Goal: Task Accomplishment & Management: Manage account settings

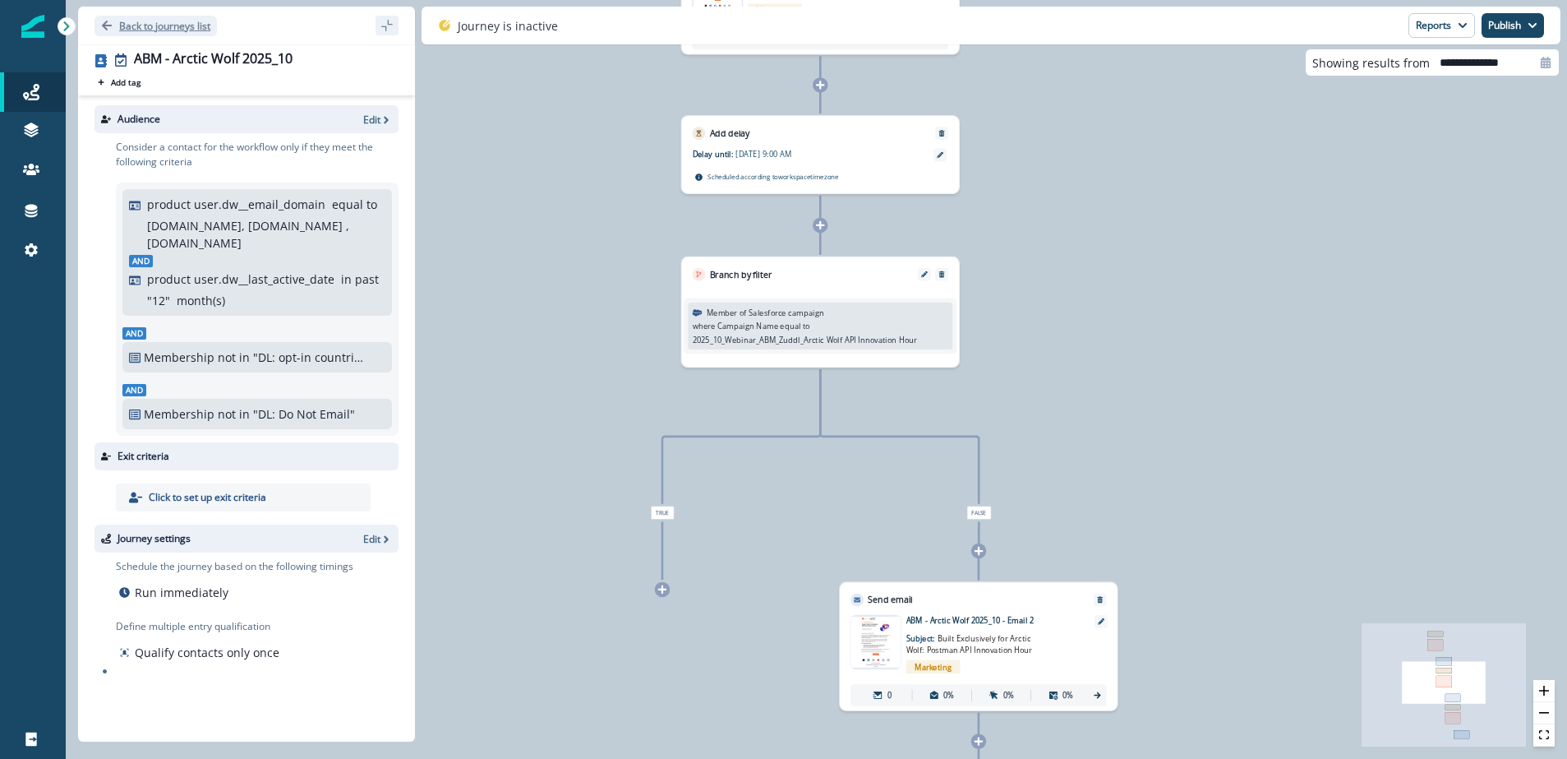
click at [140, 30] on p "Back to journeys list" at bounding box center [164, 26] width 91 height 14
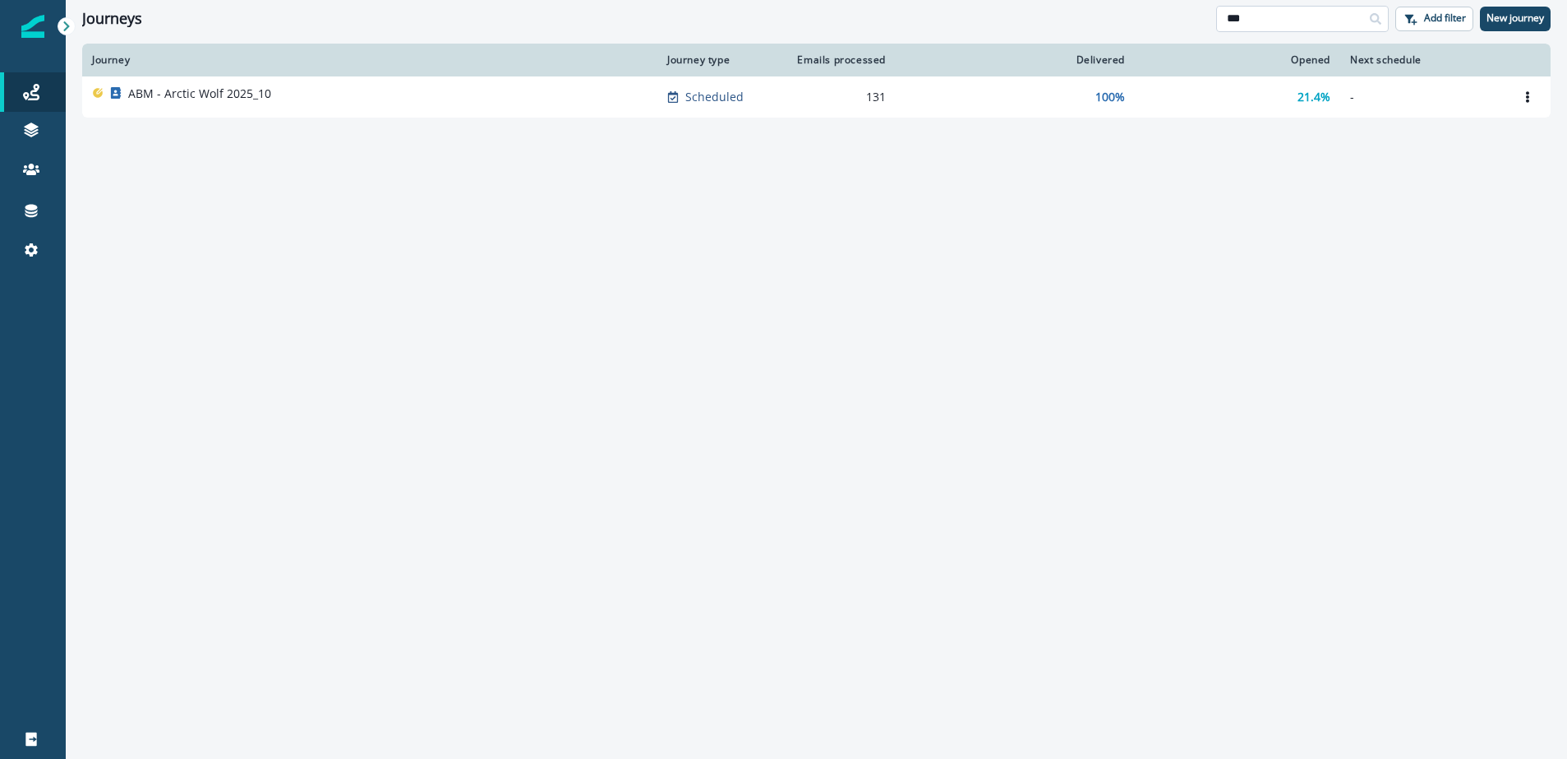
click at [1279, 22] on input "***" at bounding box center [1302, 19] width 173 height 26
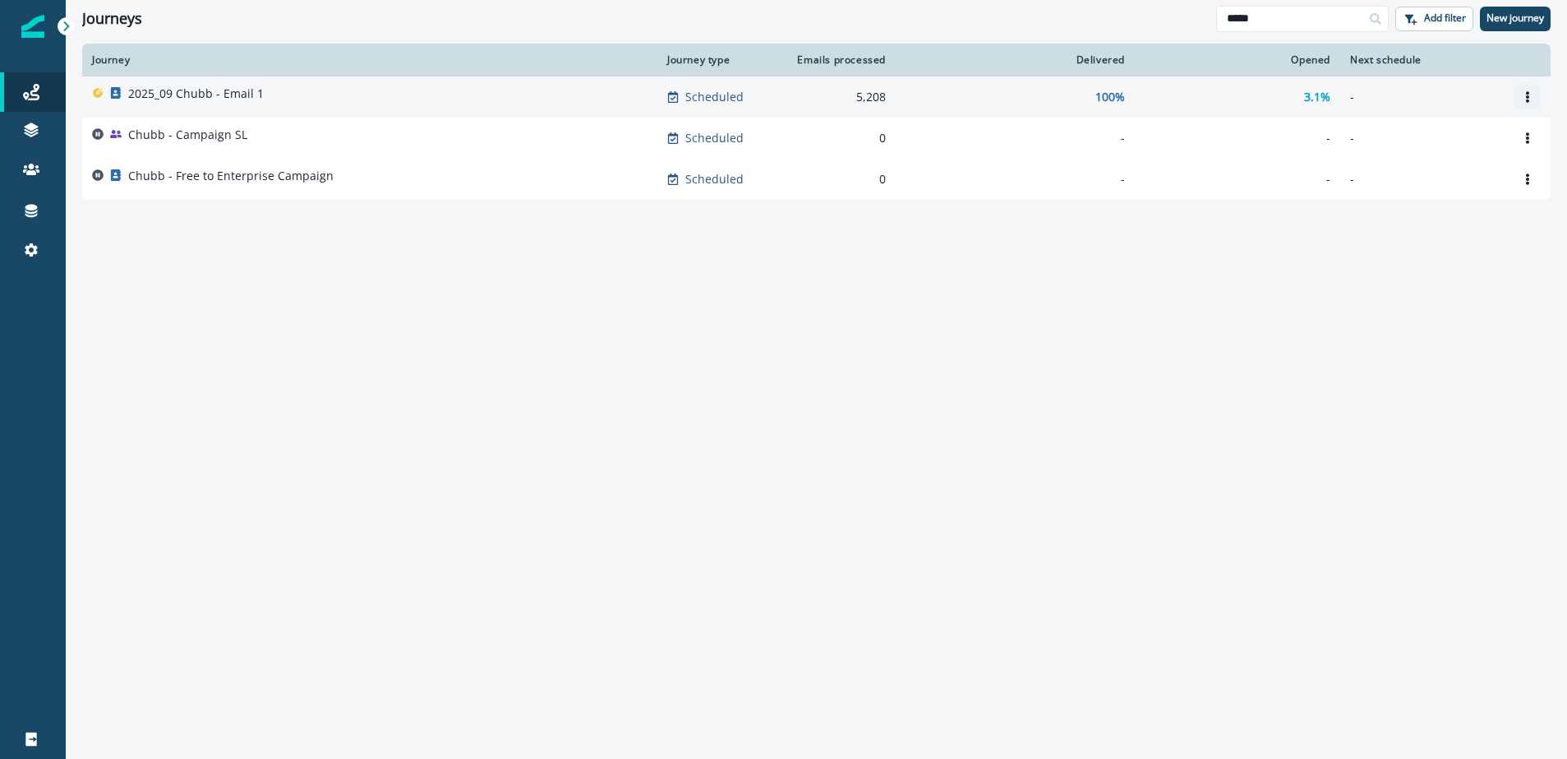
type input "*****"
click at [1527, 91] on icon "Options" at bounding box center [1528, 97] width 12 height 12
click at [1391, 136] on button "Clone" at bounding box center [1449, 136] width 182 height 26
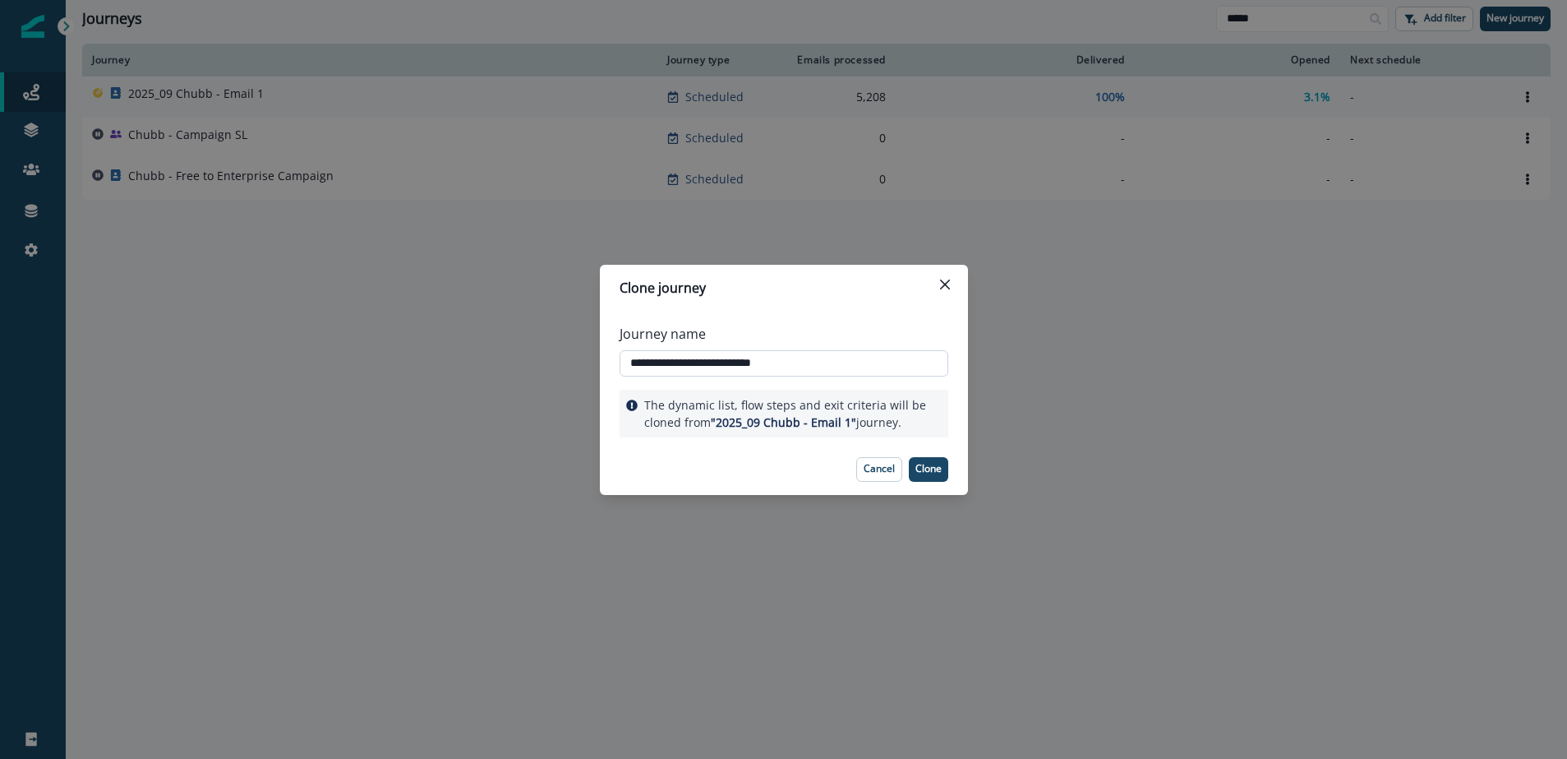
click at [674, 361] on input "**********" at bounding box center [784, 363] width 329 height 26
drag, startPoint x: 756, startPoint y: 361, endPoint x: 833, endPoint y: 362, distance: 77.3
click at [833, 362] on input "**********" at bounding box center [784, 363] width 329 height 26
type input "**********"
click at [920, 466] on p "Clone" at bounding box center [929, 469] width 26 height 12
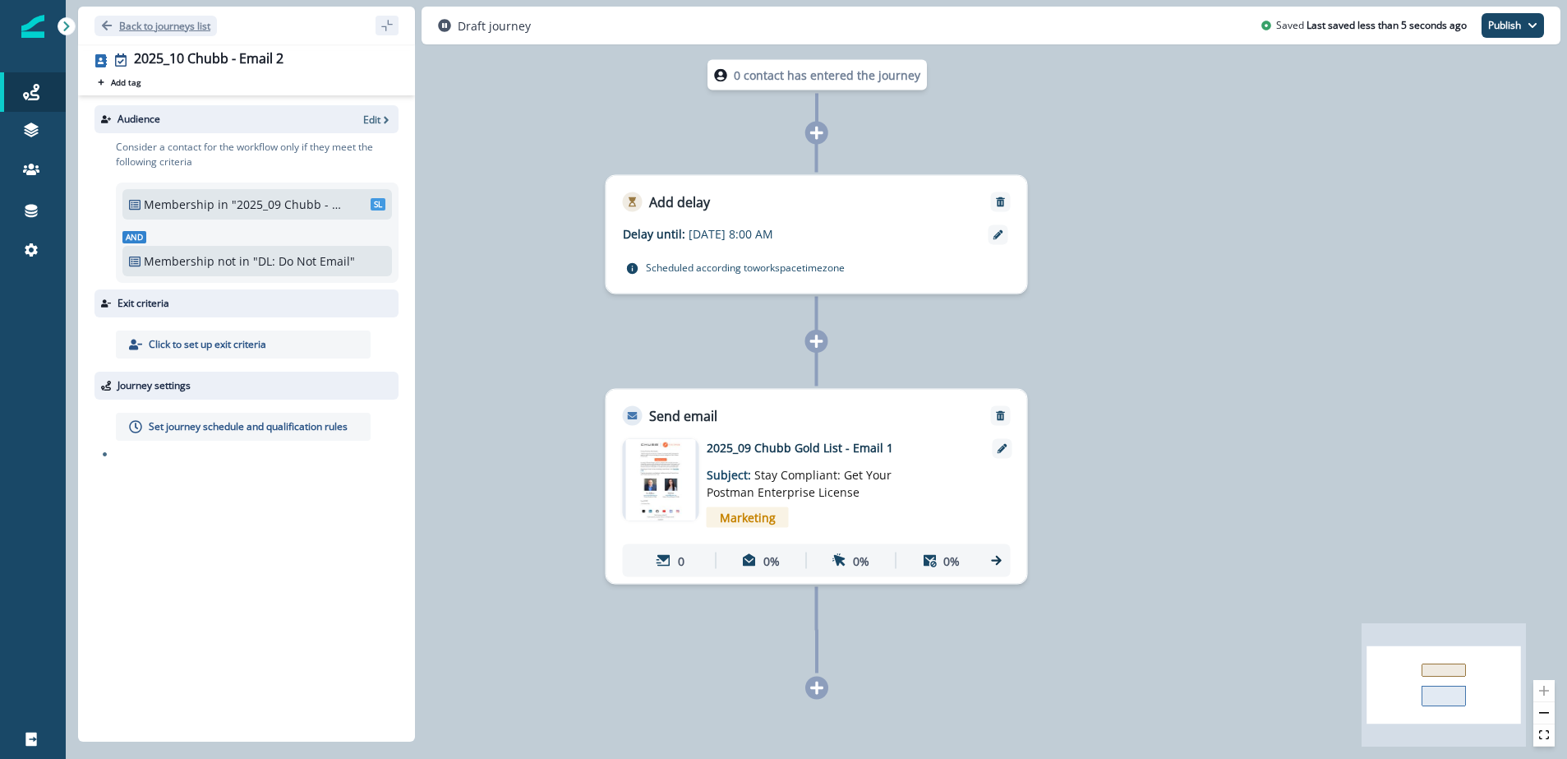
click at [131, 25] on p "Back to journeys list" at bounding box center [164, 26] width 91 height 14
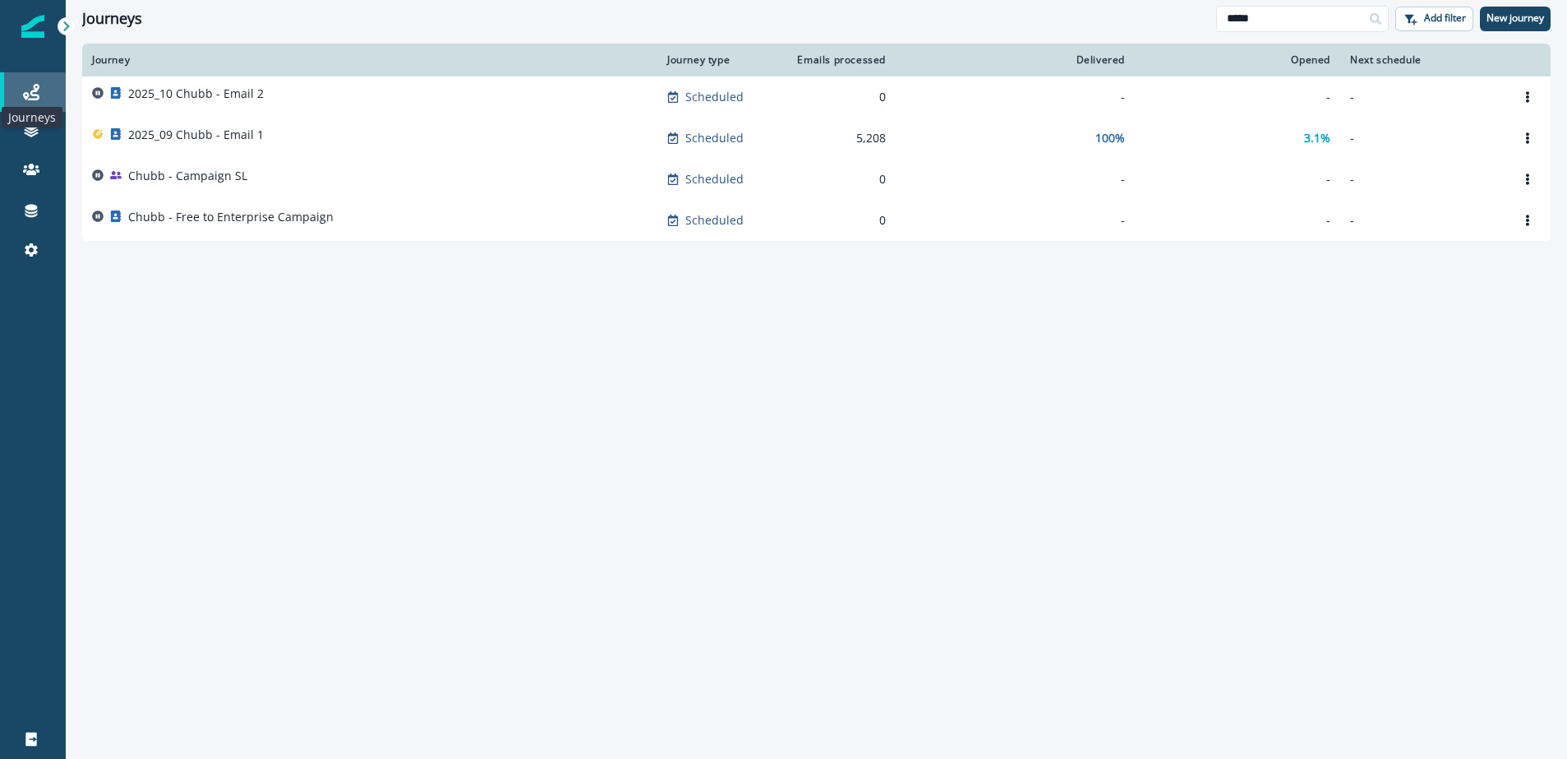
click at [32, 87] on icon at bounding box center [31, 92] width 16 height 16
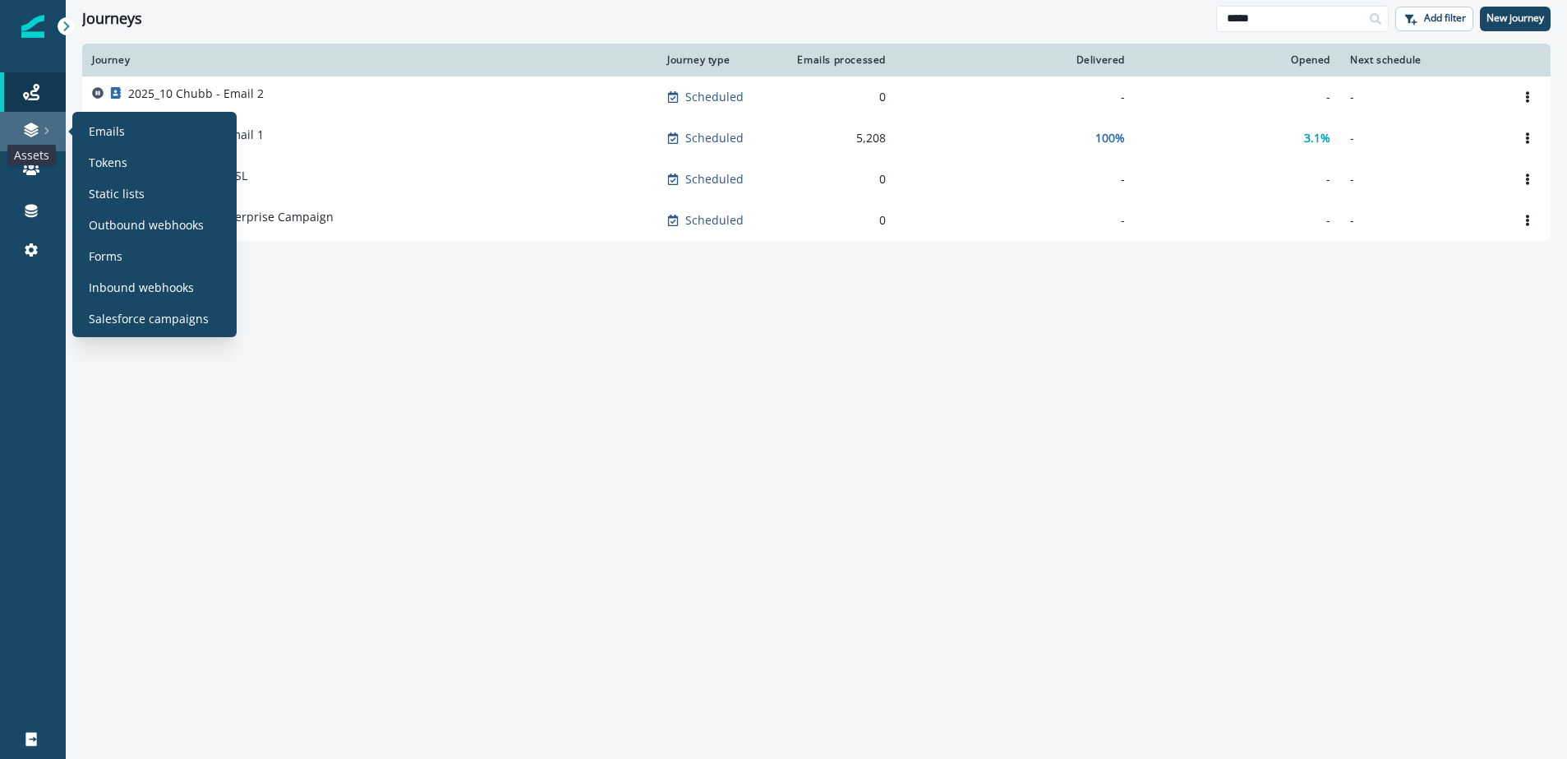
click at [35, 129] on icon at bounding box center [31, 130] width 16 height 16
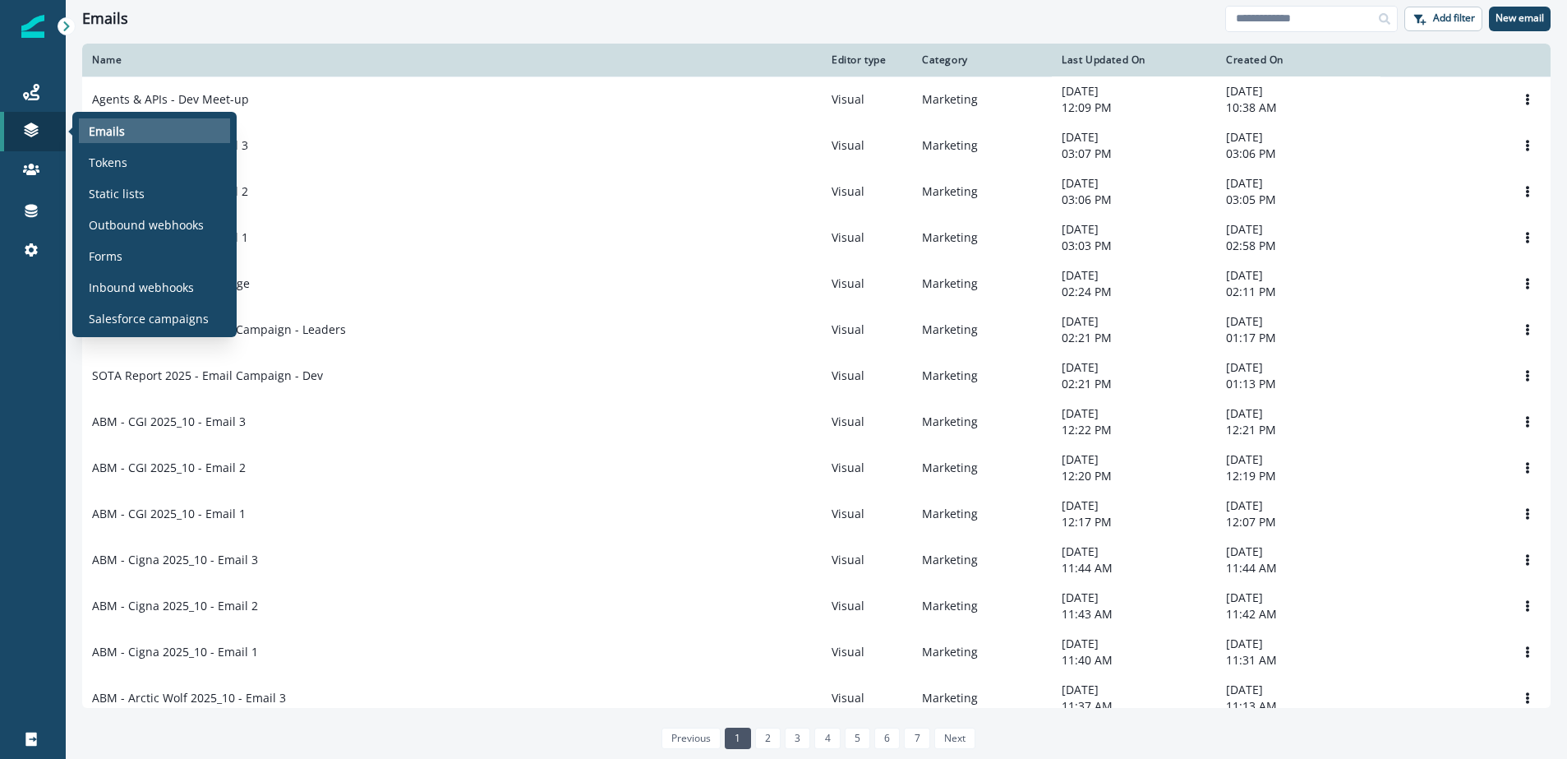
click at [104, 130] on p "Emails" at bounding box center [107, 130] width 36 height 17
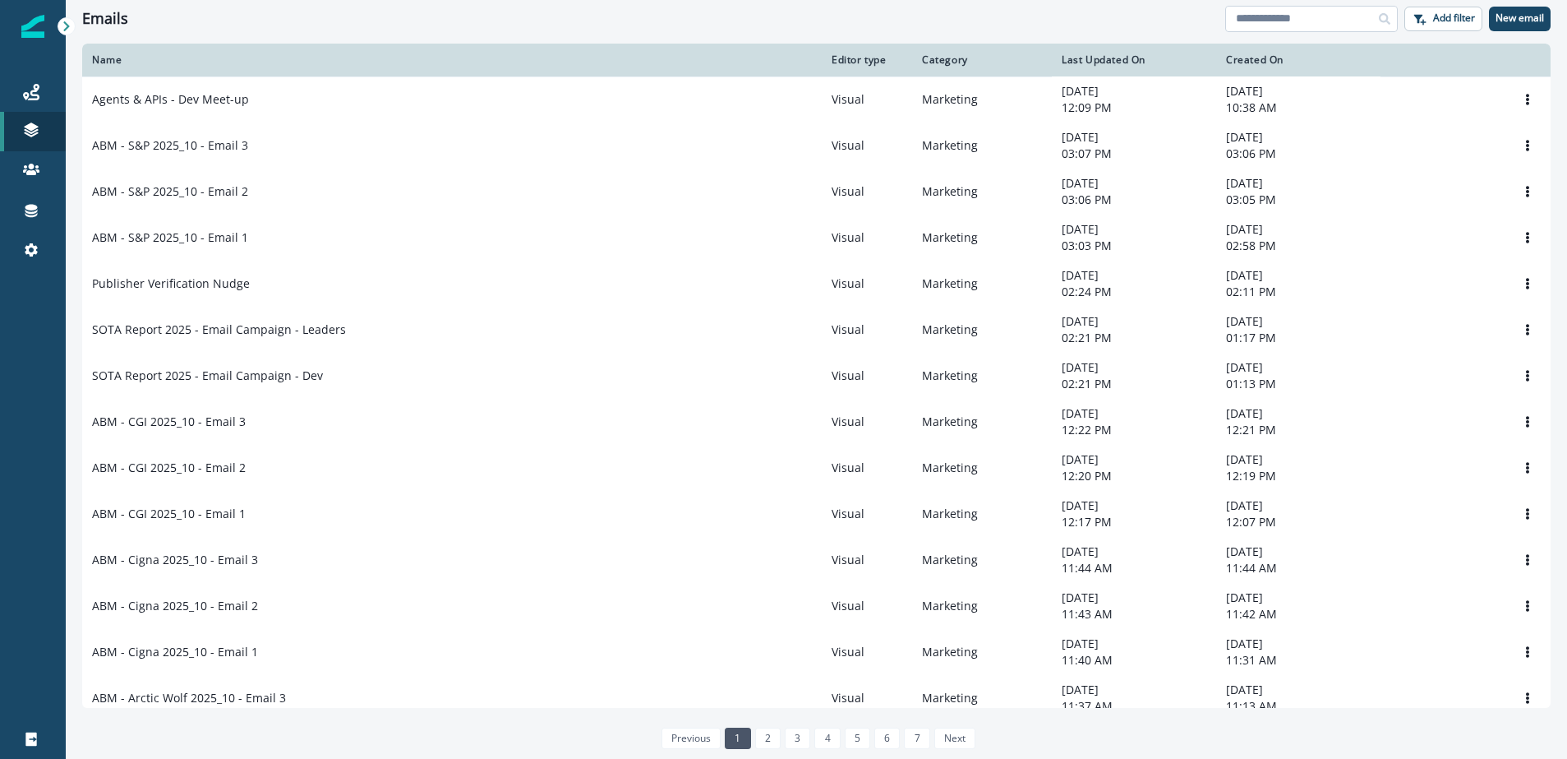
click at [1300, 10] on input at bounding box center [1311, 19] width 173 height 26
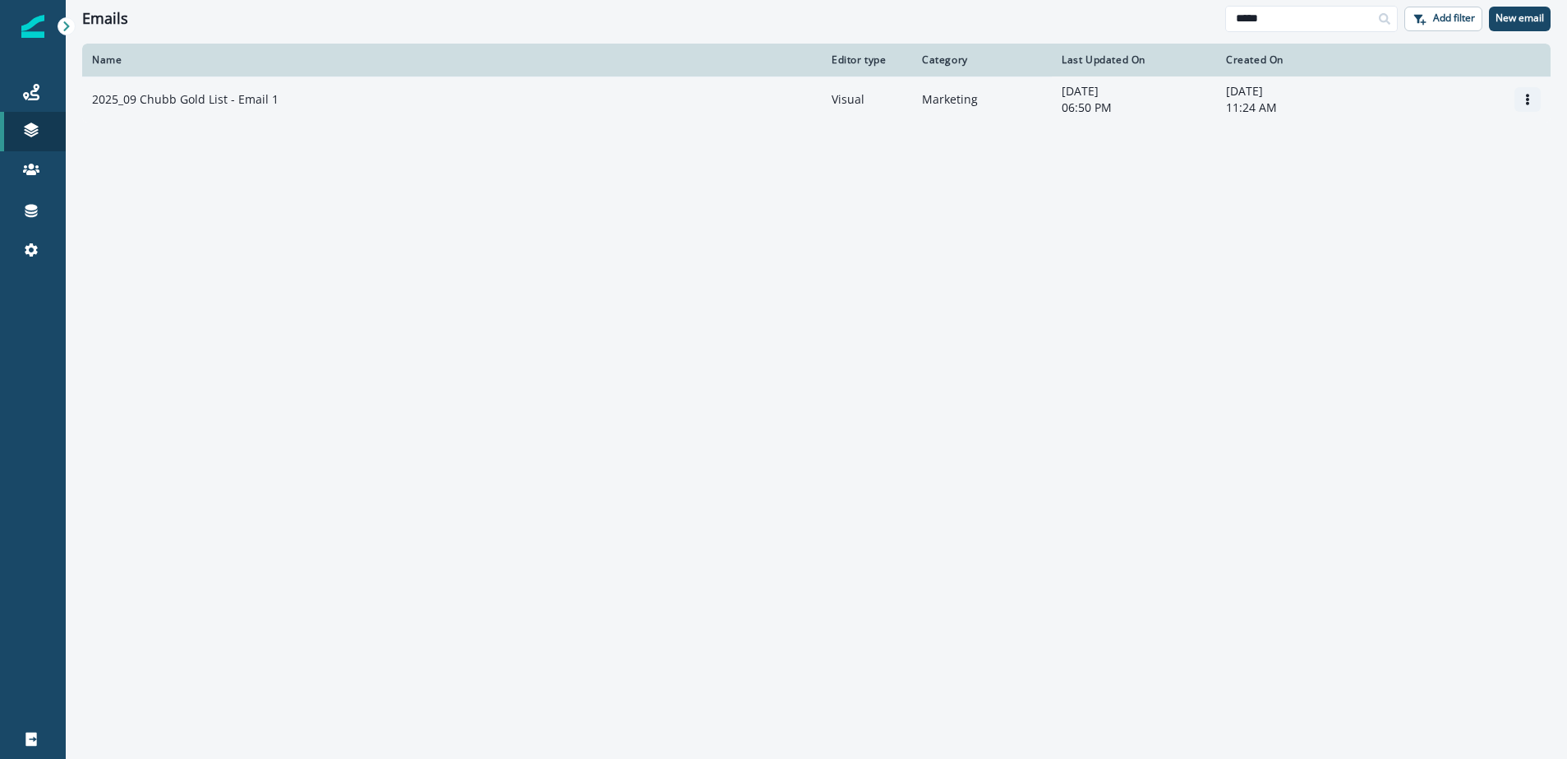
type input "*****"
click at [1519, 94] on button "Options" at bounding box center [1528, 99] width 26 height 25
click at [1422, 139] on button "Clone" at bounding box center [1449, 140] width 182 height 26
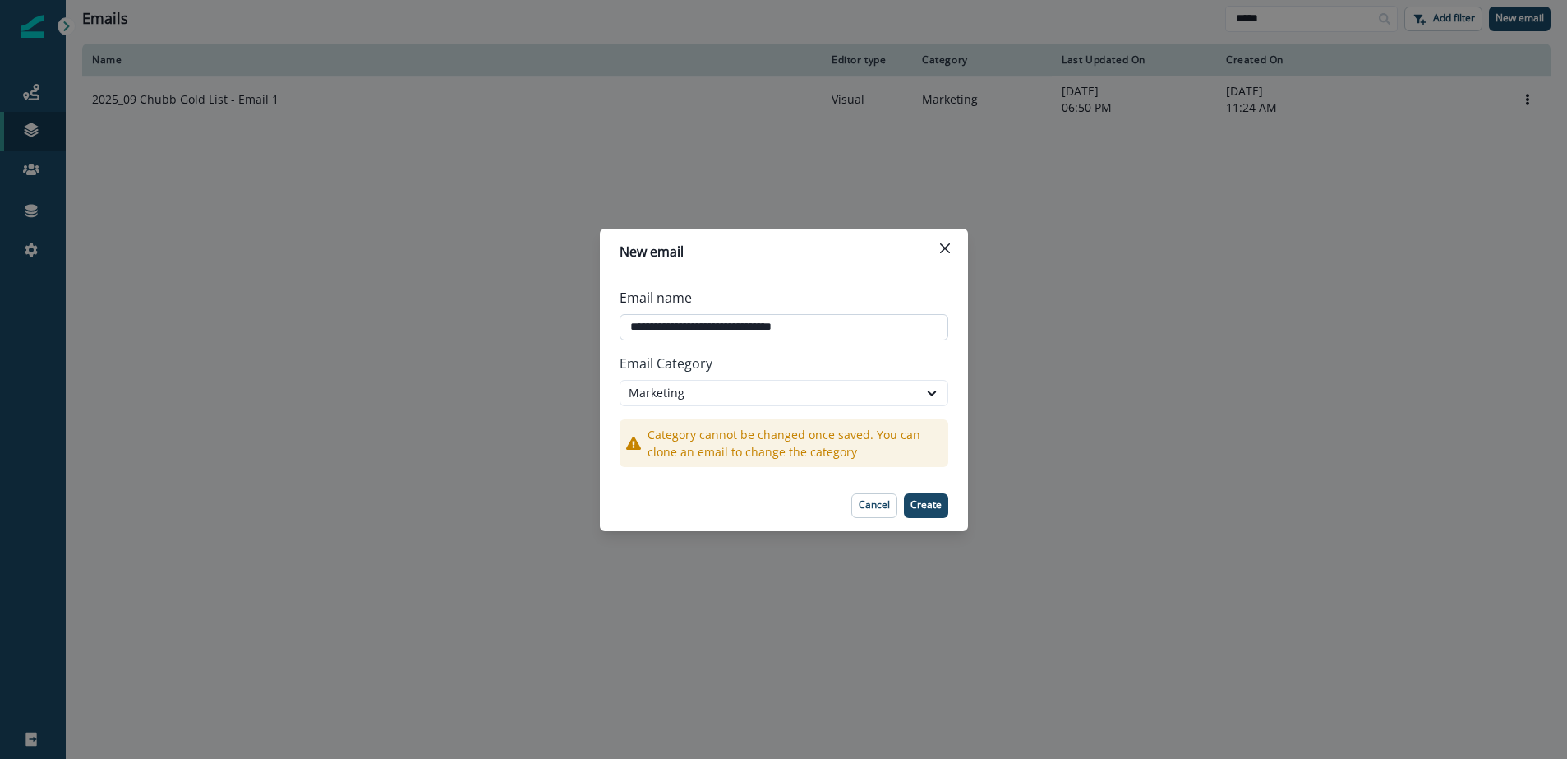
click at [674, 325] on input "**********" at bounding box center [784, 327] width 329 height 26
type input "**********"
click at [930, 509] on p "Create" at bounding box center [926, 505] width 31 height 12
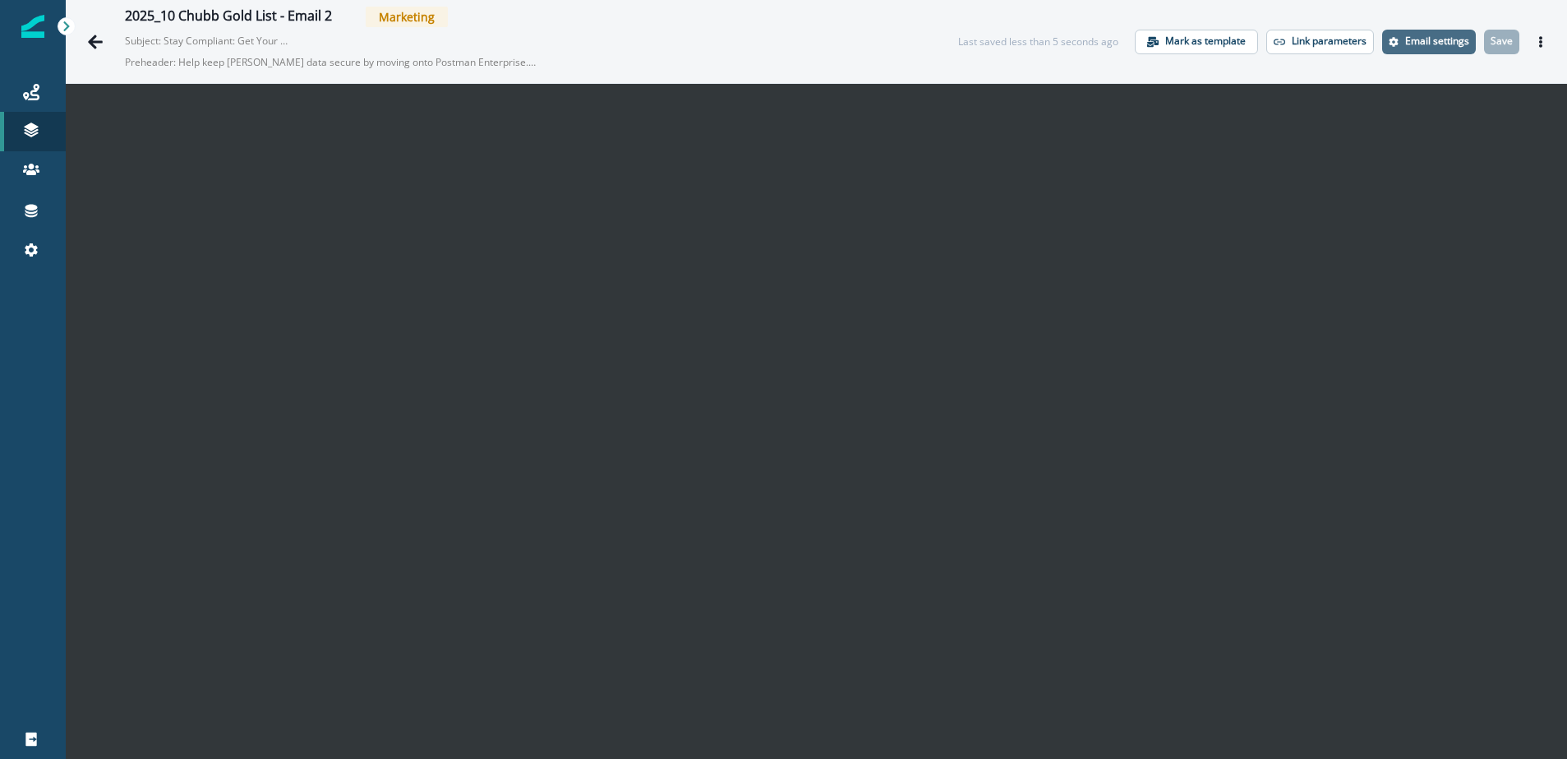
click at [1444, 42] on p "Email settings" at bounding box center [1437, 41] width 64 height 12
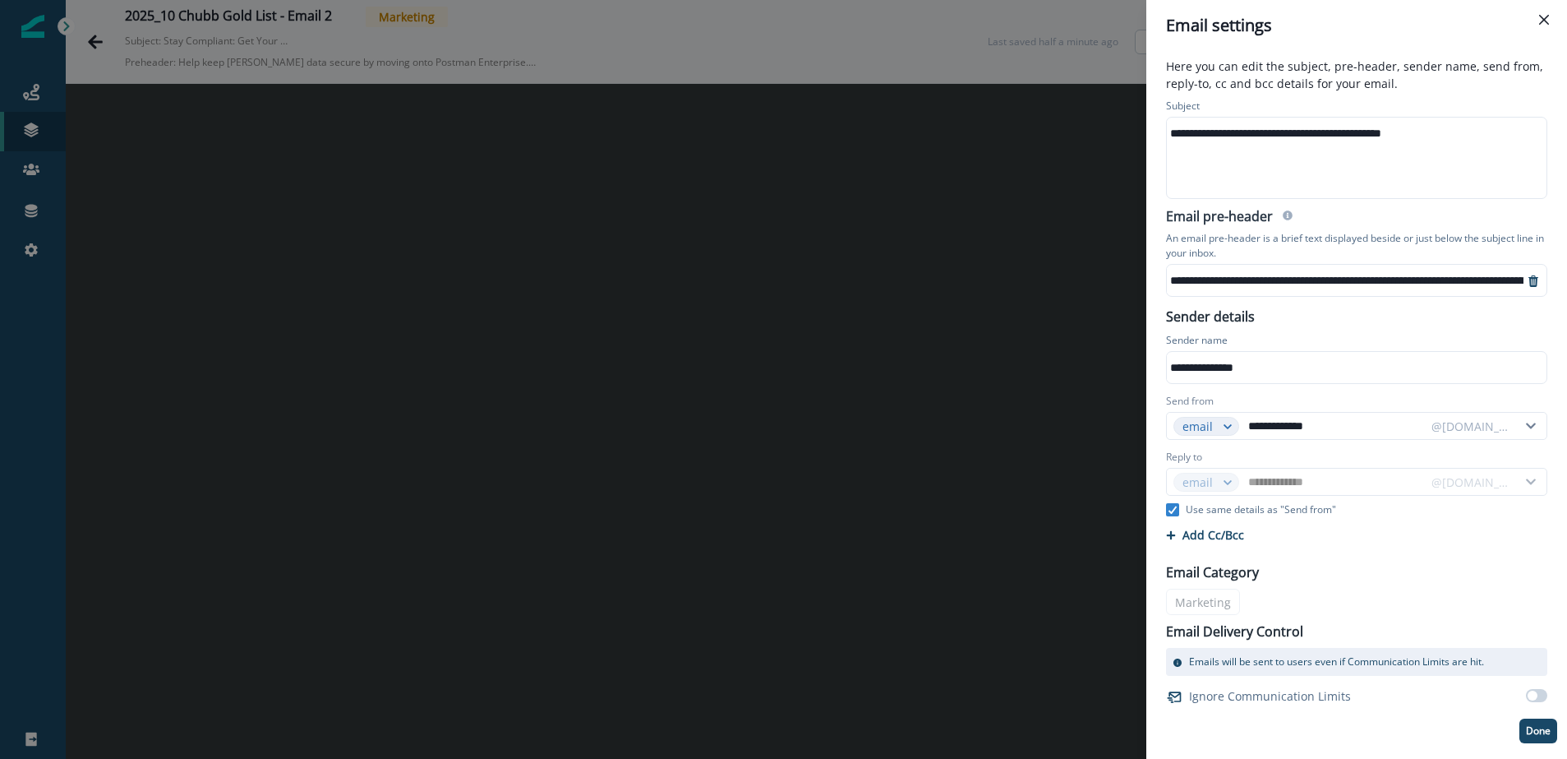
click at [1326, 132] on div "**********" at bounding box center [1355, 133] width 377 height 25
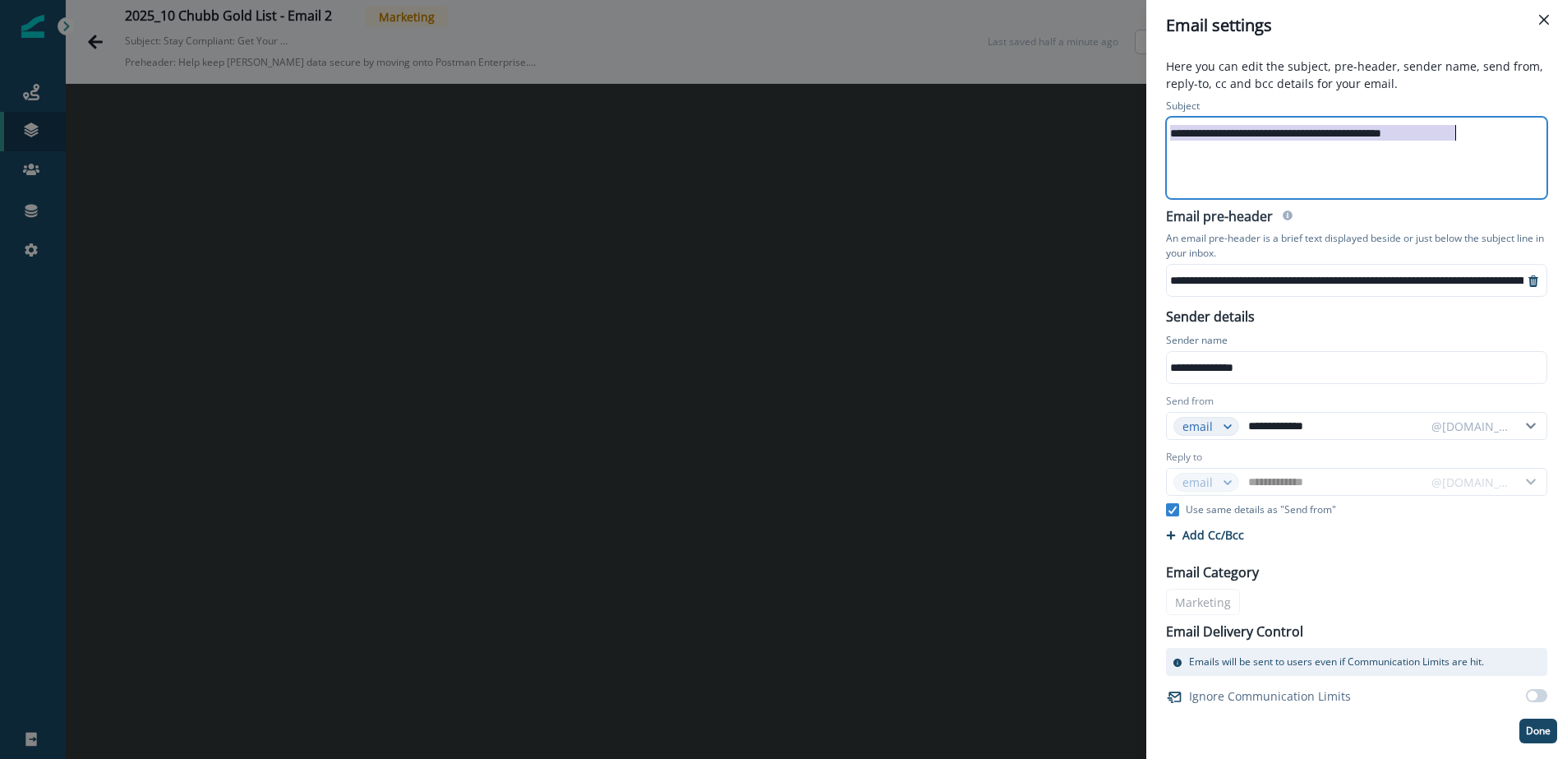
click at [1326, 132] on div "**********" at bounding box center [1355, 133] width 377 height 25
click at [1348, 283] on div "**********" at bounding box center [1493, 280] width 653 height 25
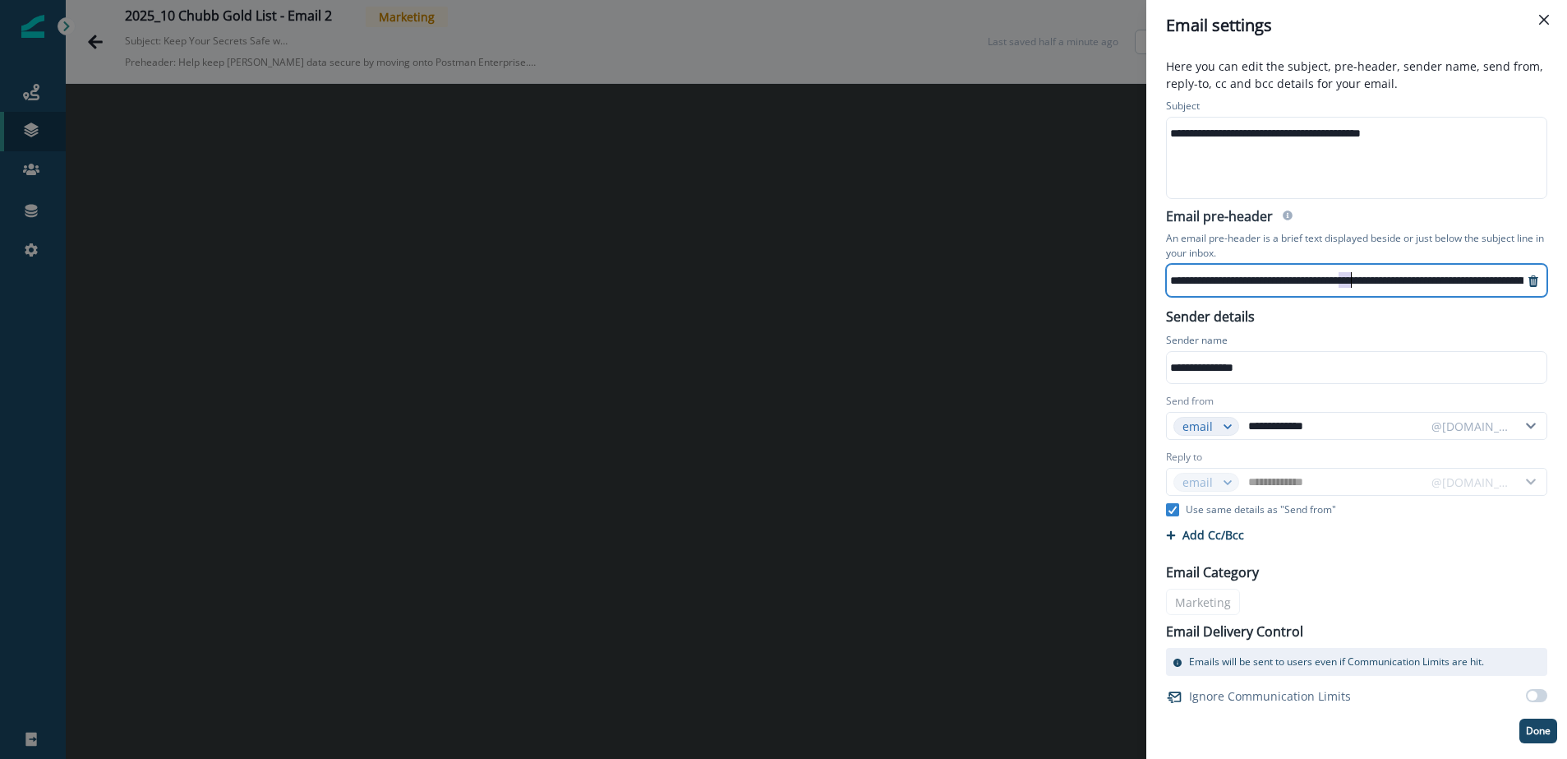
click at [1348, 283] on div "**********" at bounding box center [1493, 280] width 653 height 25
click at [1348, 283] on div "**********" at bounding box center [1345, 280] width 357 height 31
click at [1538, 726] on p "Done" at bounding box center [1538, 731] width 25 height 12
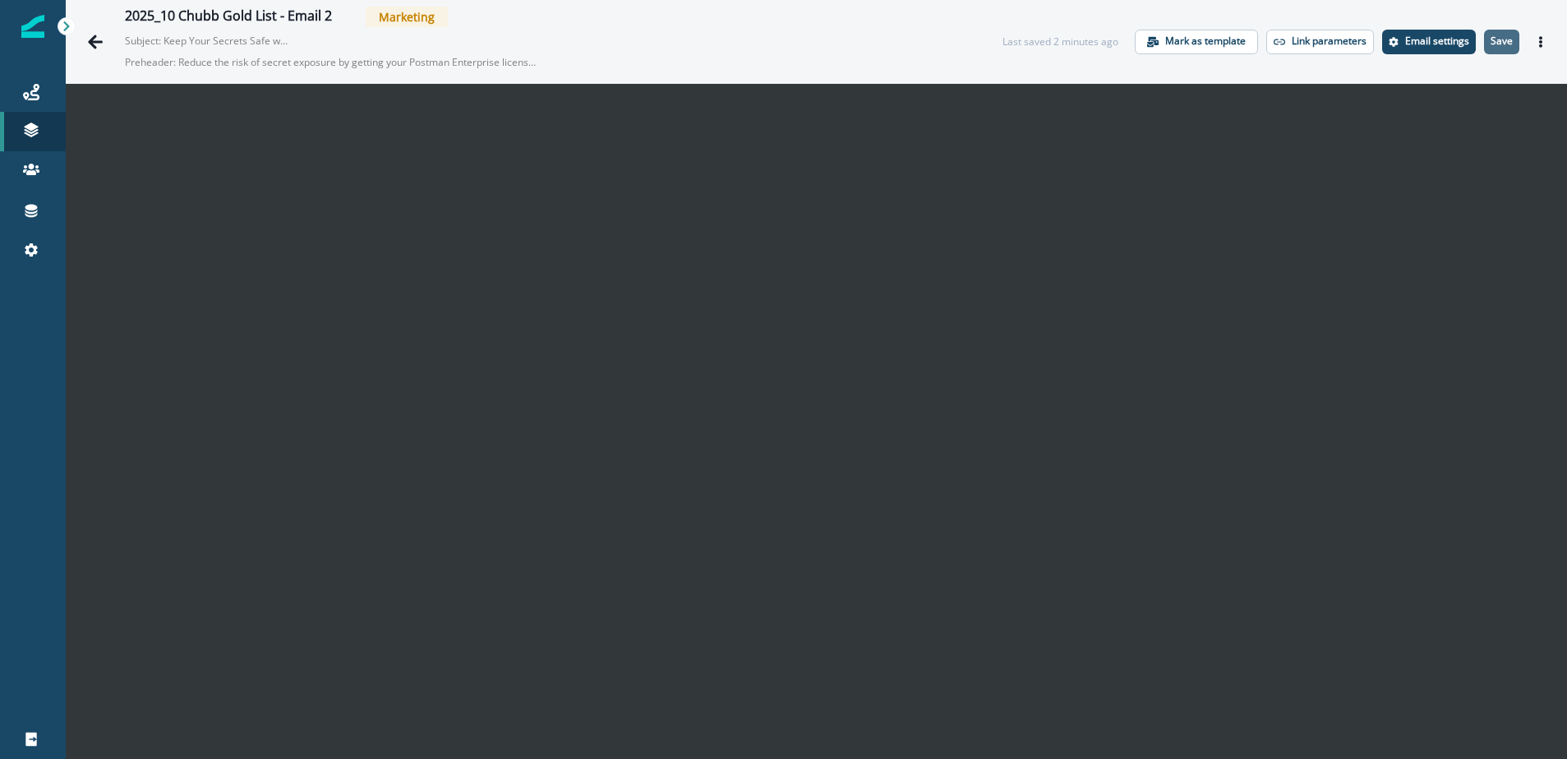
click at [1509, 44] on p "Save" at bounding box center [1502, 41] width 22 height 12
click at [27, 87] on icon at bounding box center [31, 92] width 16 height 16
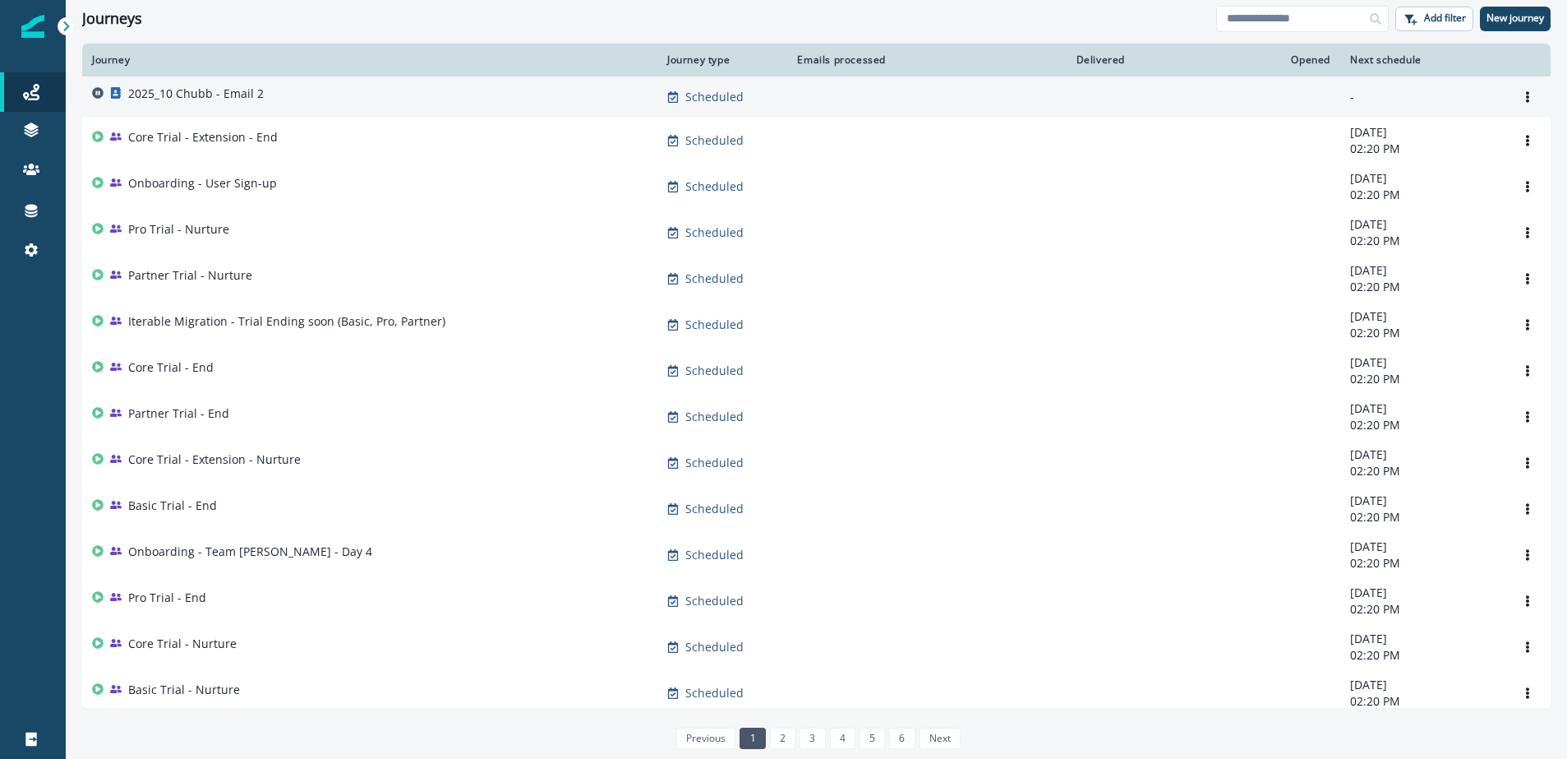
click at [202, 90] on p "2025_10 Chubb - Email 2" at bounding box center [196, 93] width 136 height 16
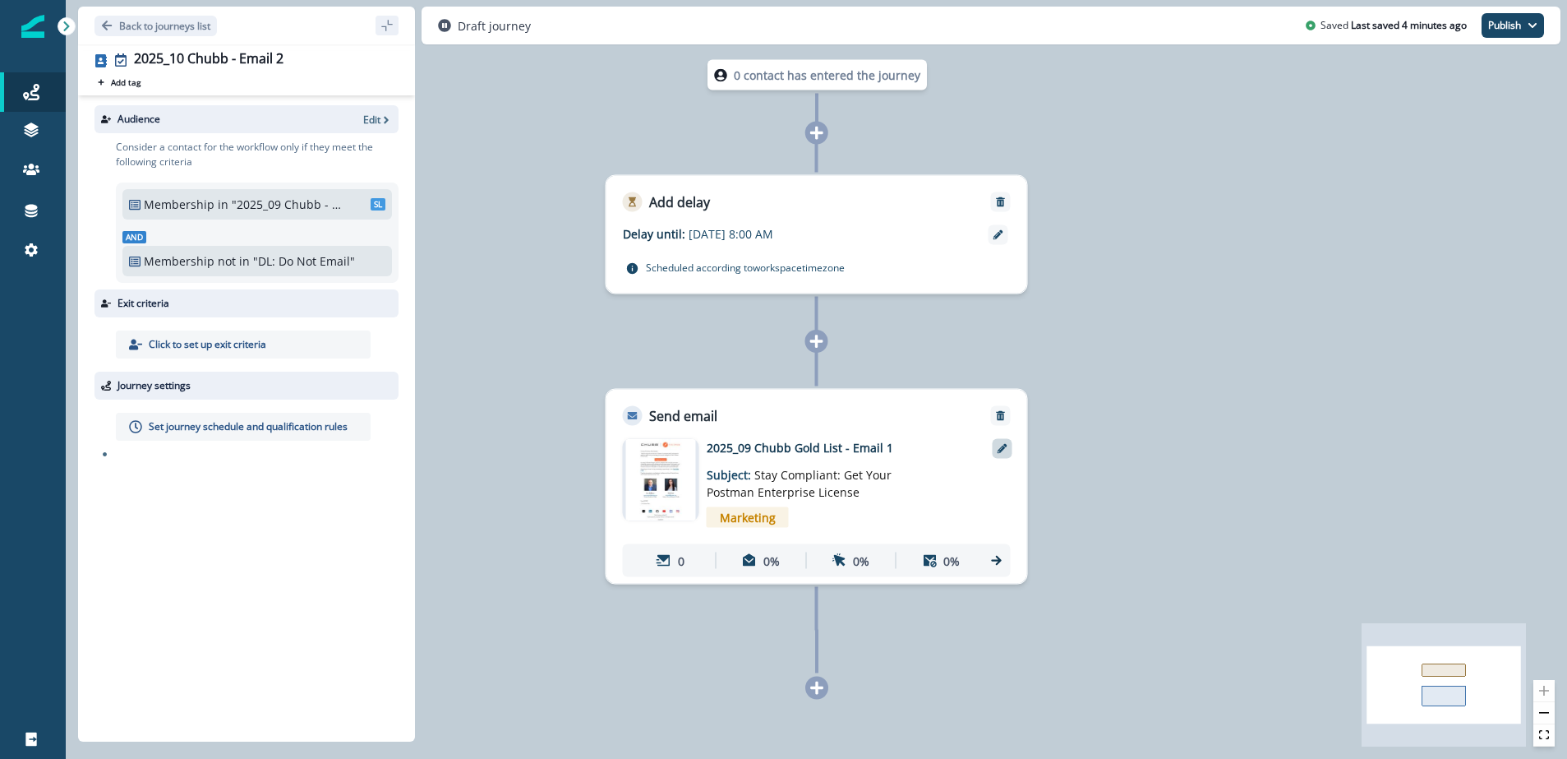
click at [1001, 452] on icon at bounding box center [1003, 449] width 10 height 10
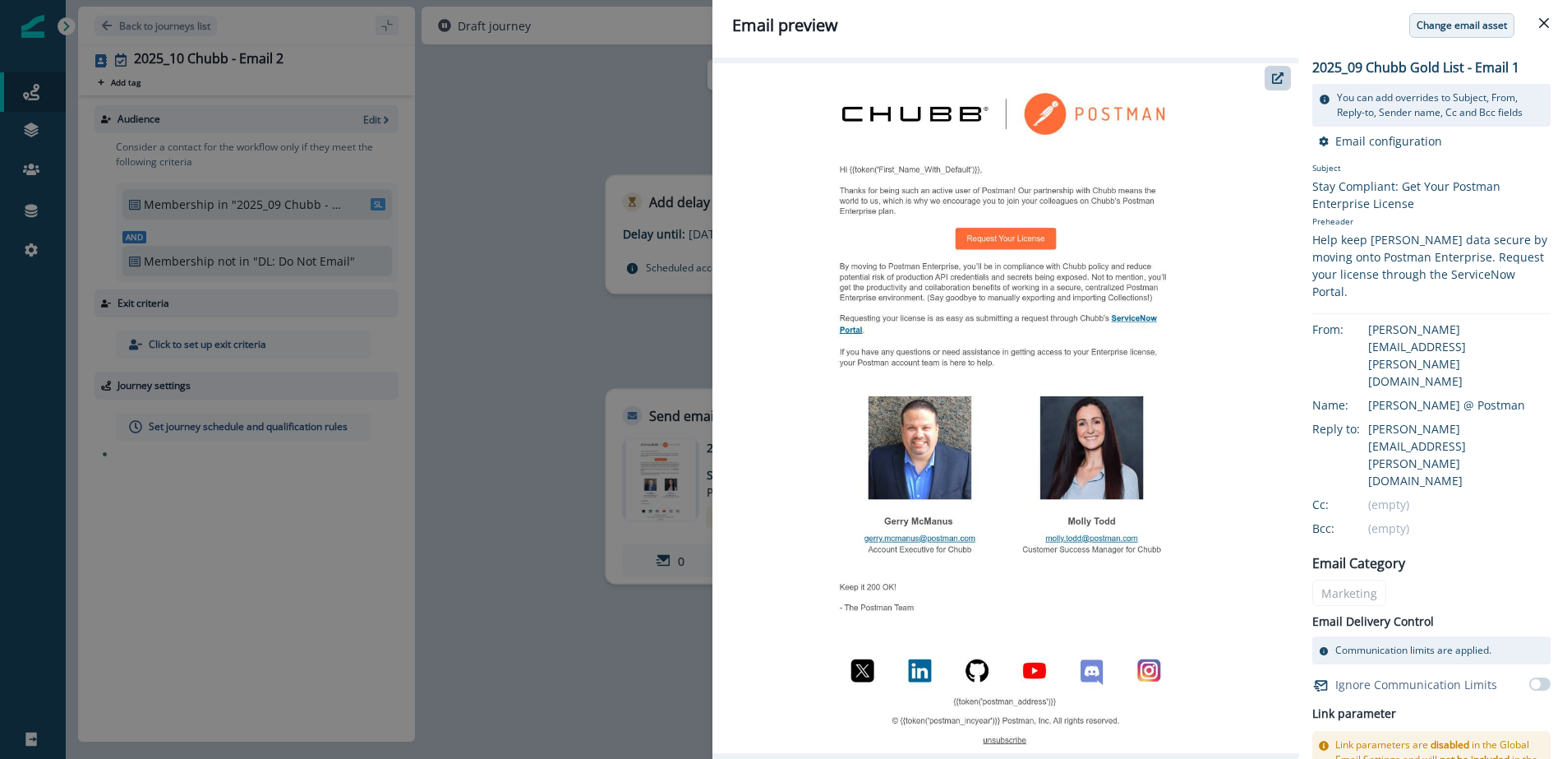
click at [1469, 25] on p "Change email asset" at bounding box center [1462, 26] width 90 height 12
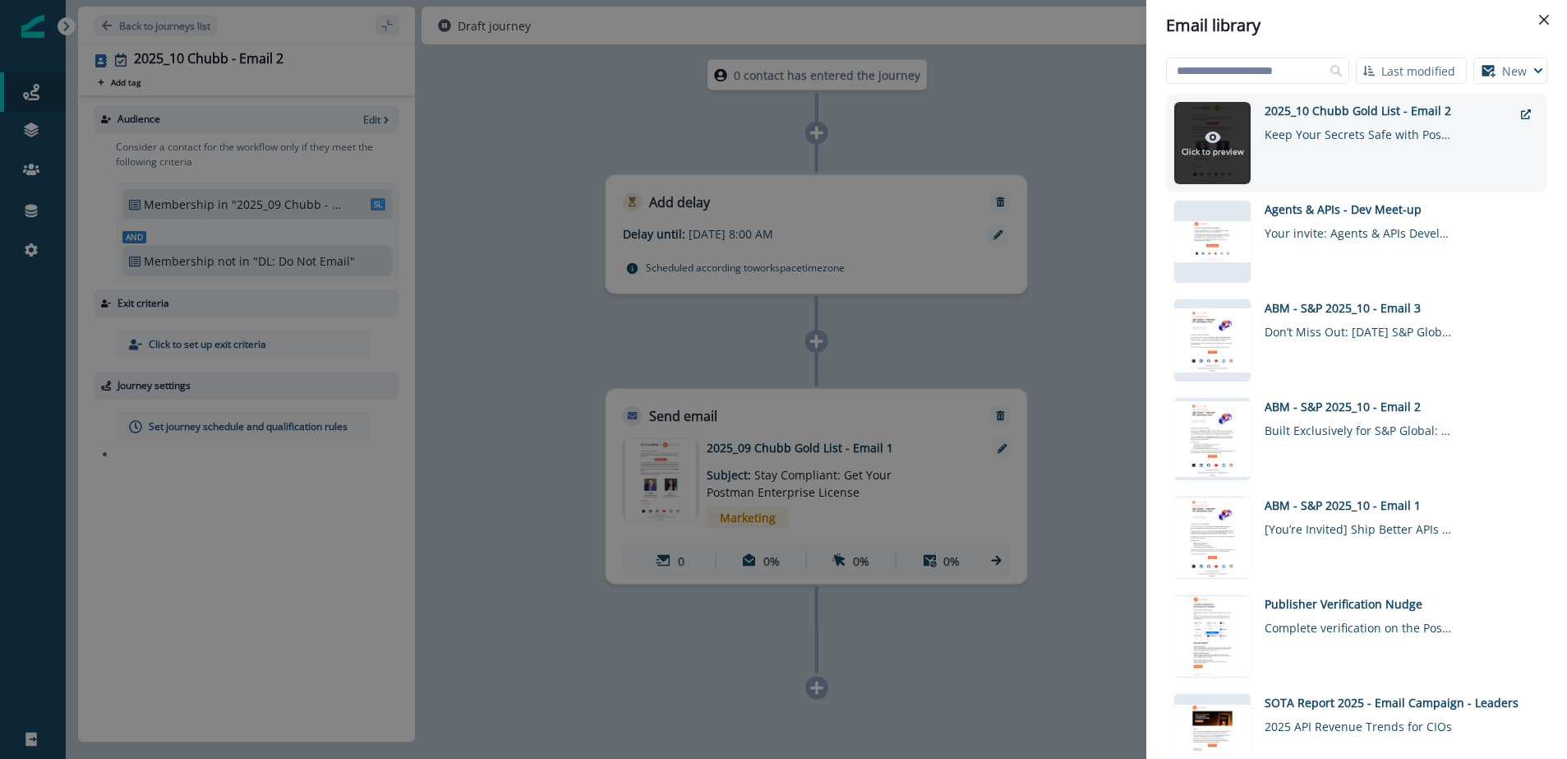
click at [1225, 113] on div at bounding box center [1212, 143] width 76 height 82
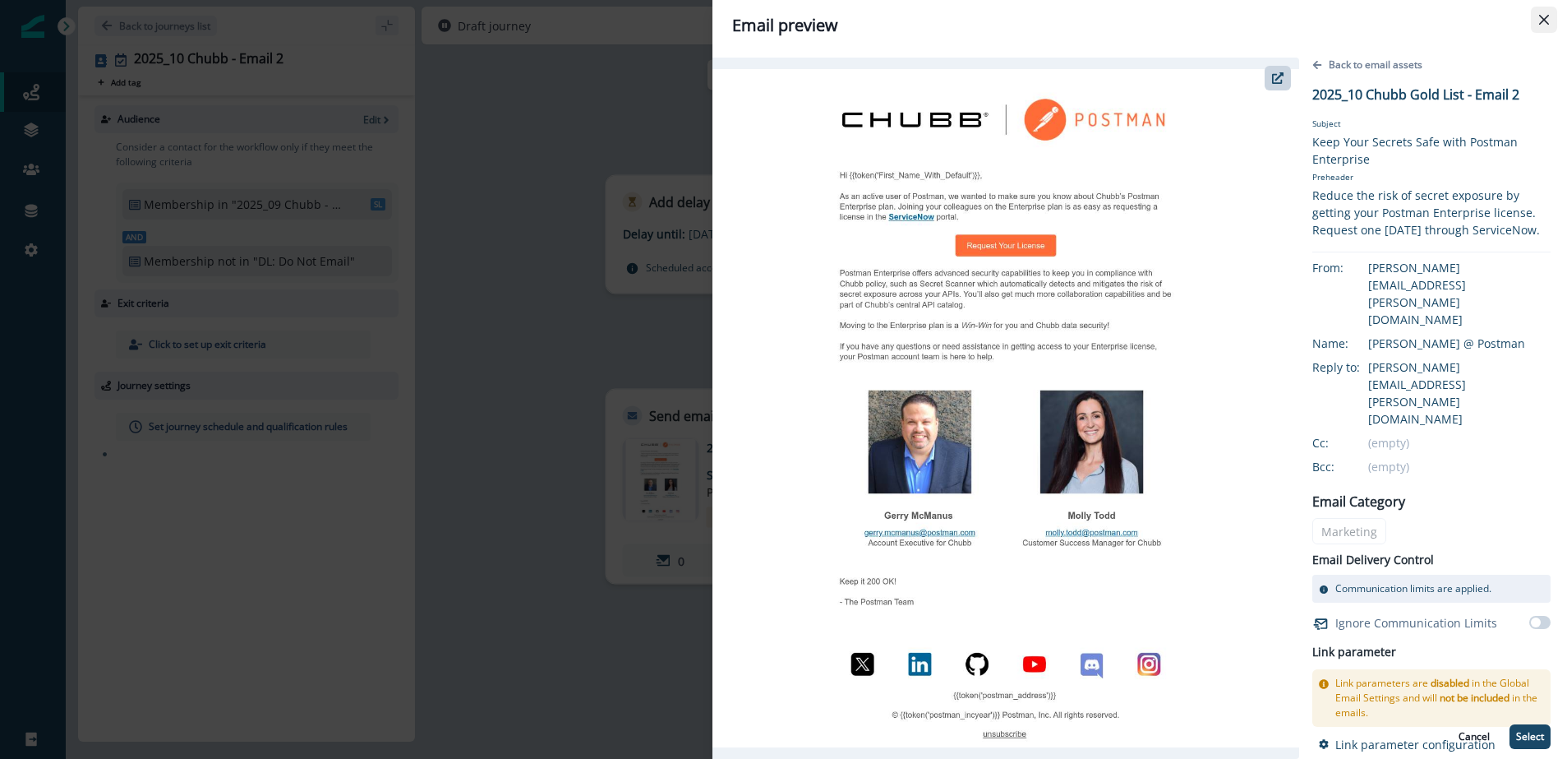
click at [1549, 17] on button "Close" at bounding box center [1544, 20] width 26 height 26
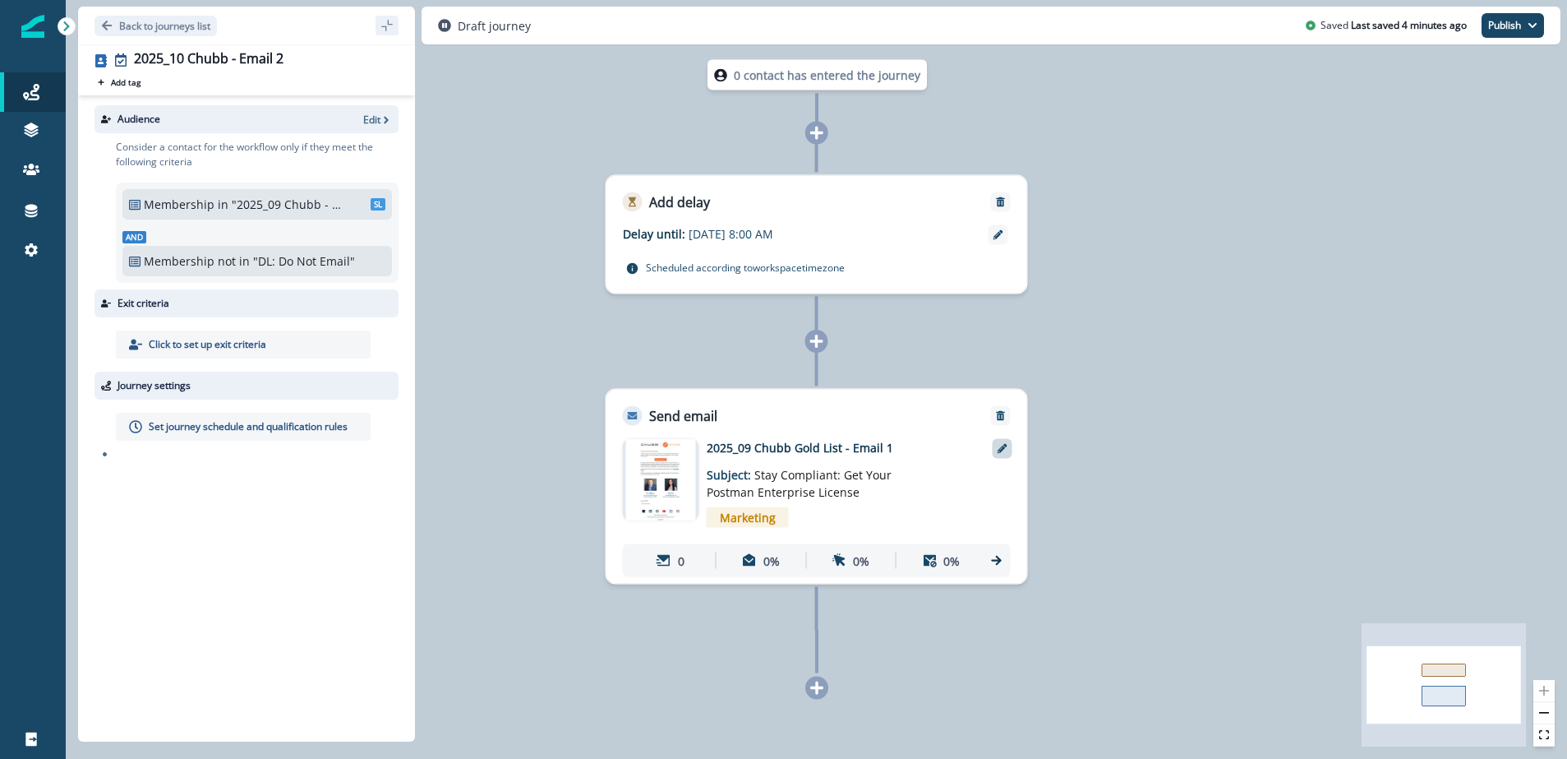
click at [1003, 445] on icon at bounding box center [1003, 449] width 10 height 10
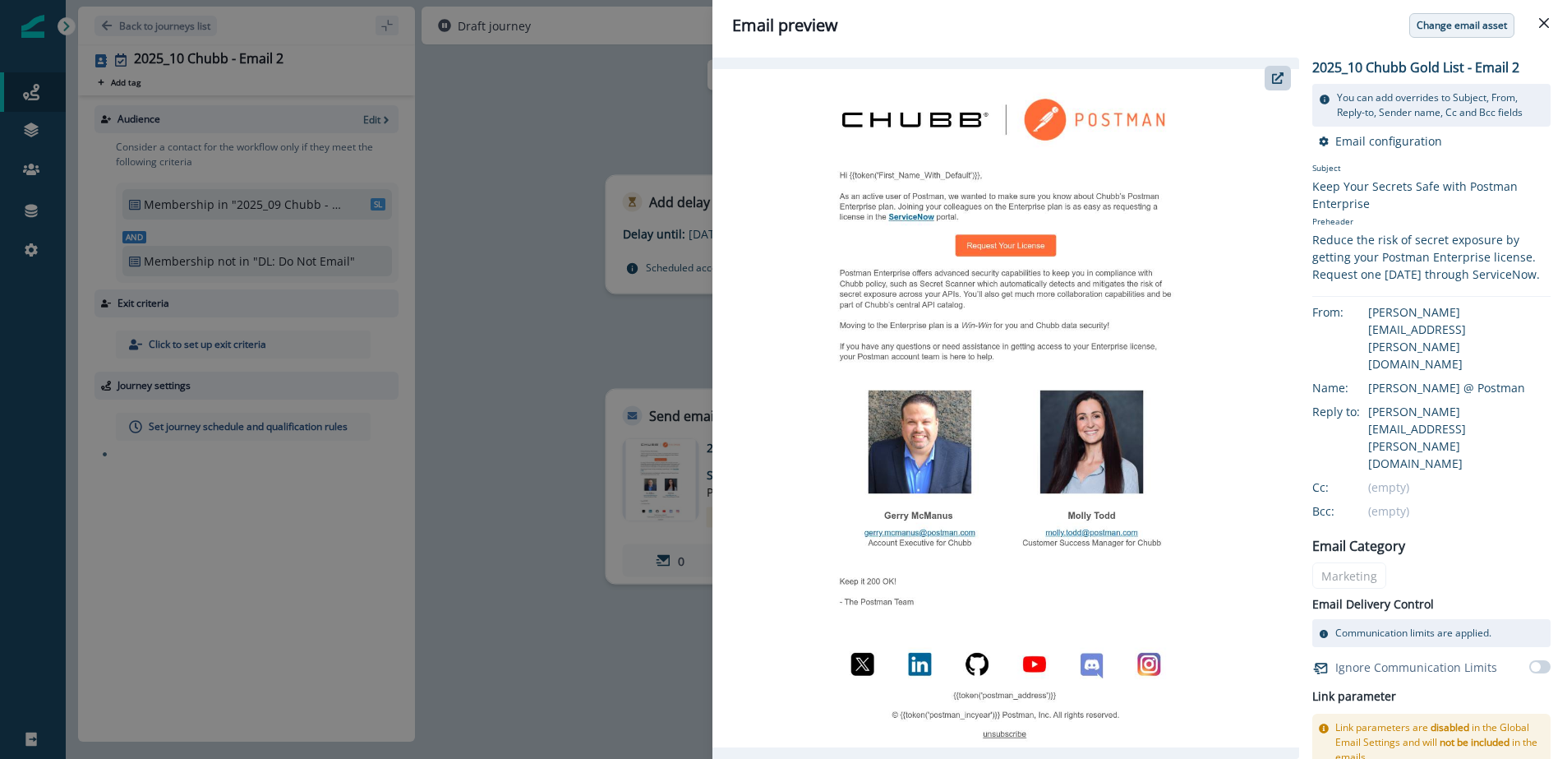
click at [1466, 33] on button "Change email asset" at bounding box center [1461, 25] width 105 height 25
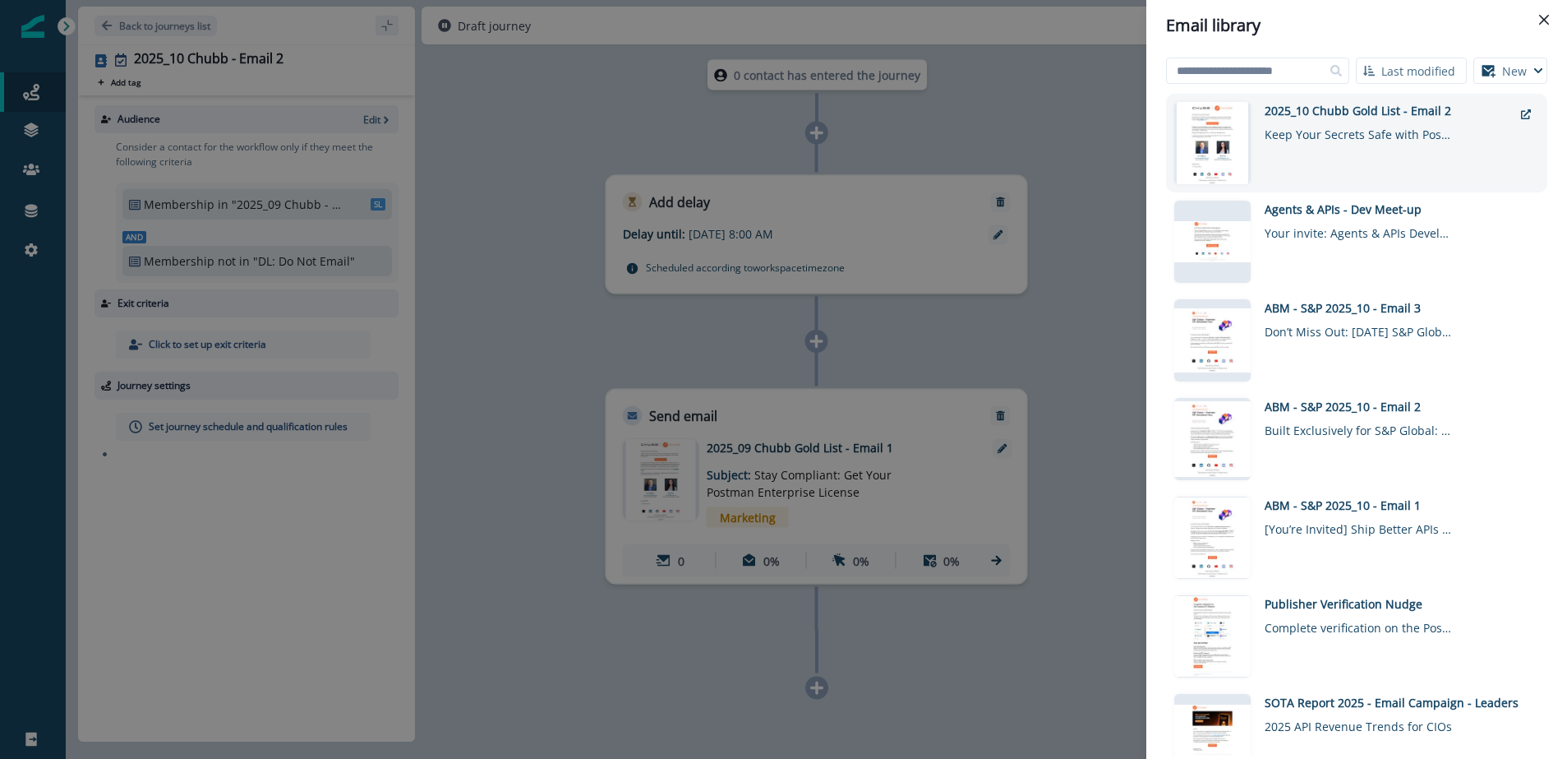
click at [1432, 162] on div "2025_10 Chubb Gold List - Email 2 Keep Your Secrets Safe with Postman Enterprise" at bounding box center [1389, 143] width 248 height 82
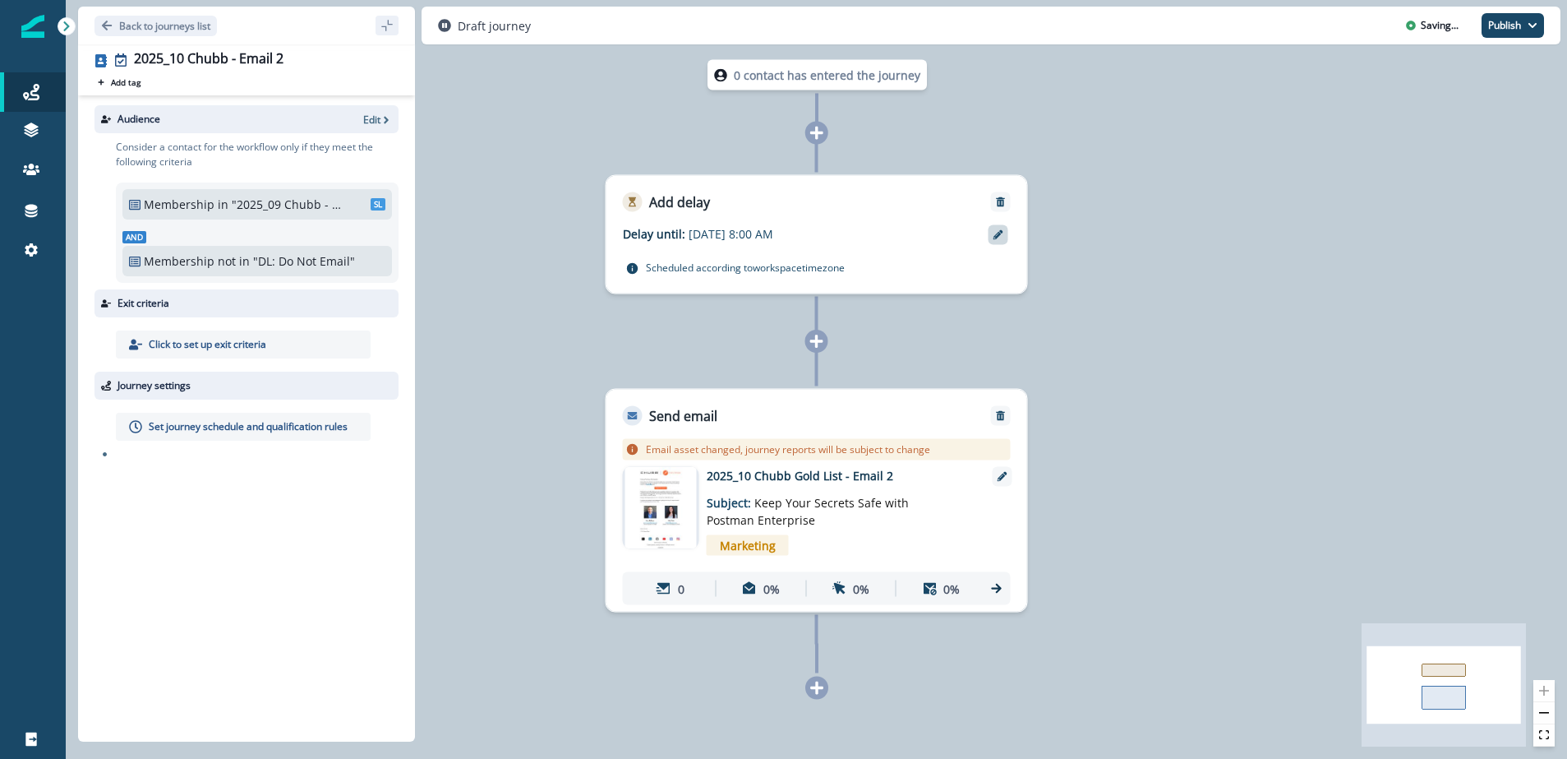
click at [999, 230] on icon at bounding box center [999, 235] width 10 height 10
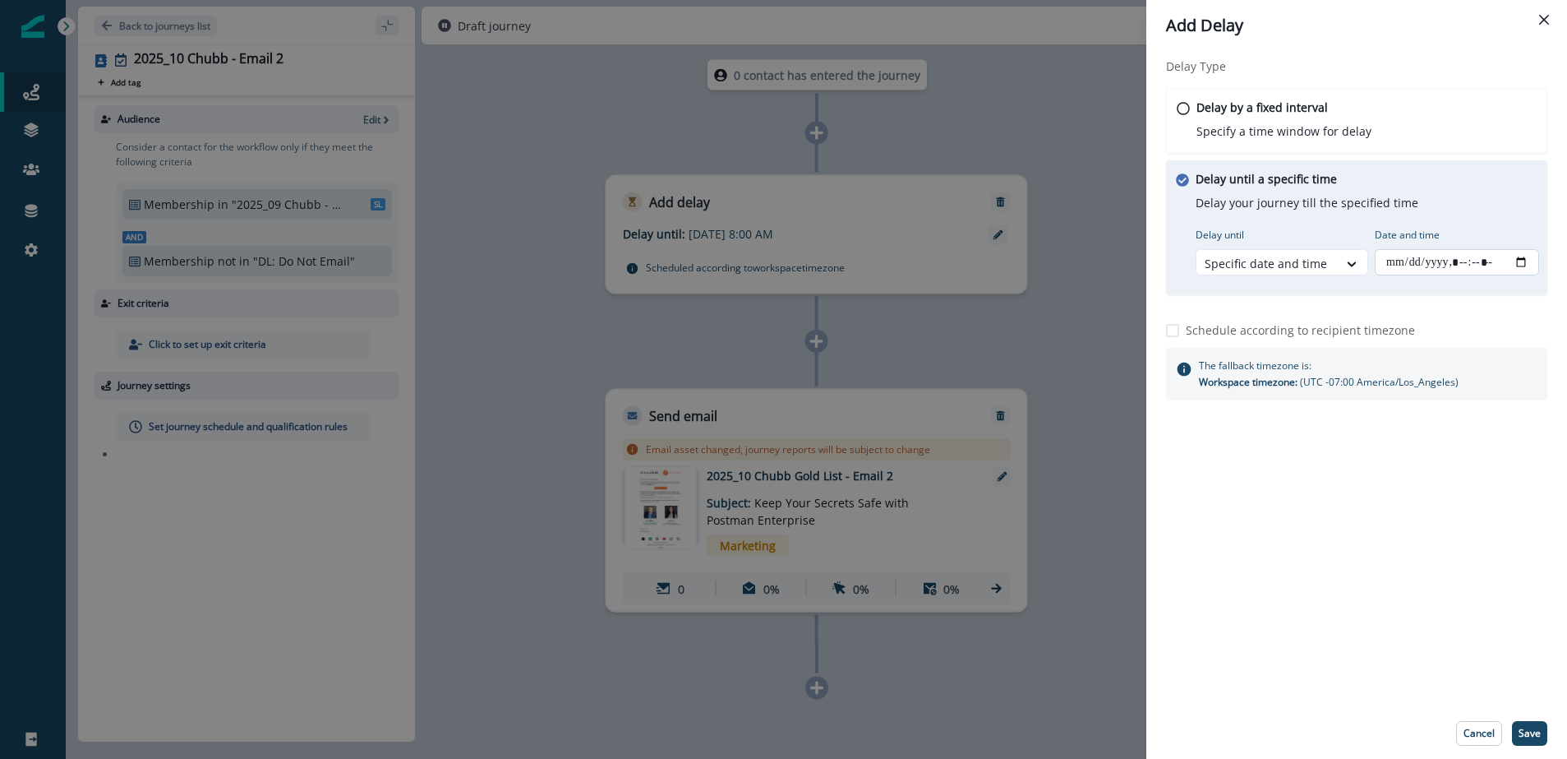
click at [1524, 260] on input "Date and time" at bounding box center [1457, 262] width 164 height 26
type input "**********"
click at [1359, 628] on div "Delay Type Delay by a fixed interval Specify a time window for delay Delay unti…" at bounding box center [1356, 379] width 421 height 657
drag, startPoint x: 1523, startPoint y: 738, endPoint x: 1507, endPoint y: 736, distance: 15.8
click at [1523, 738] on p "Save" at bounding box center [1530, 733] width 22 height 12
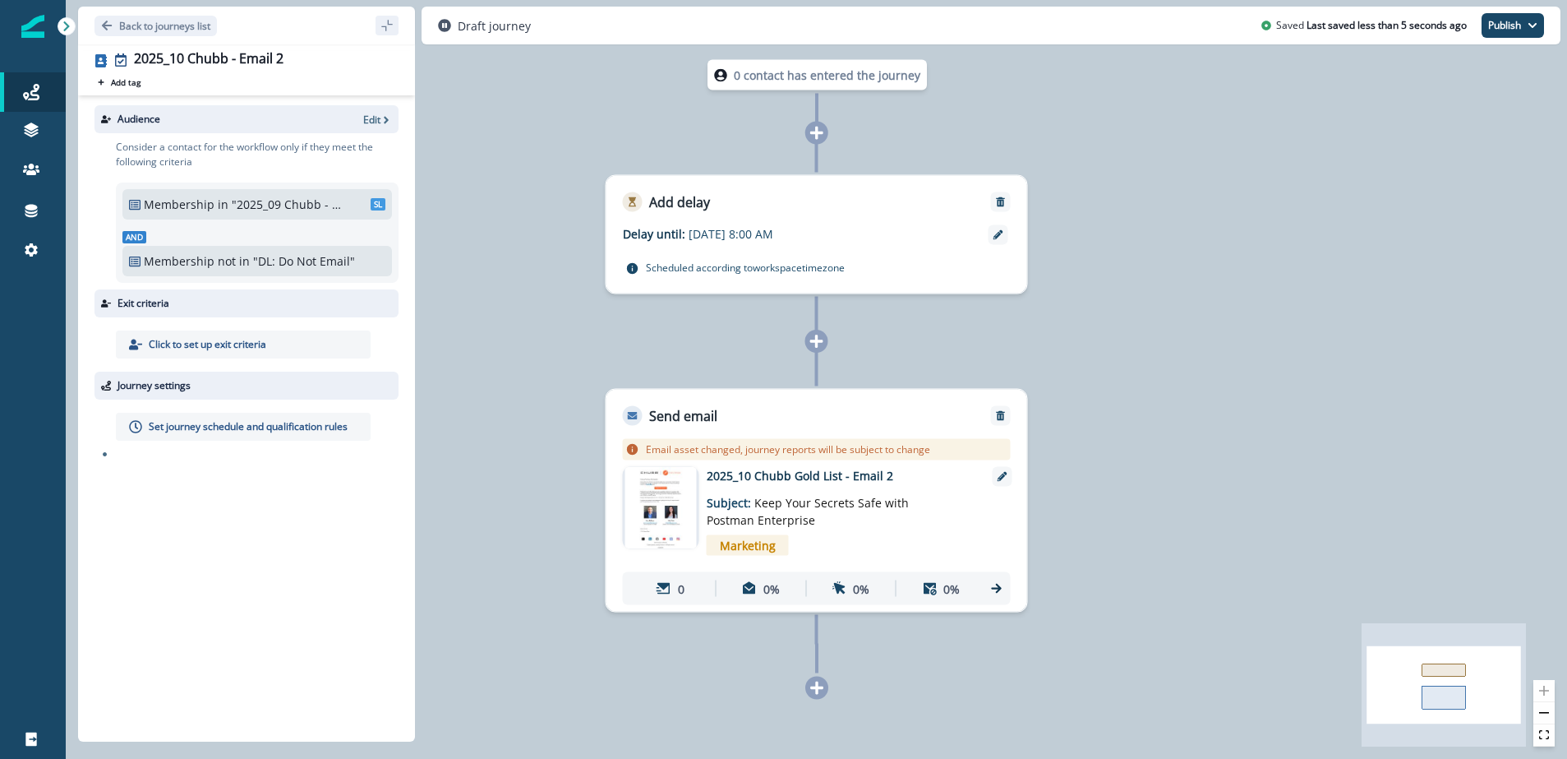
click at [232, 201] on p ""2025_09 Chubb - Free Users"" at bounding box center [287, 204] width 111 height 17
click at [374, 125] on p "Edit" at bounding box center [371, 120] width 17 height 14
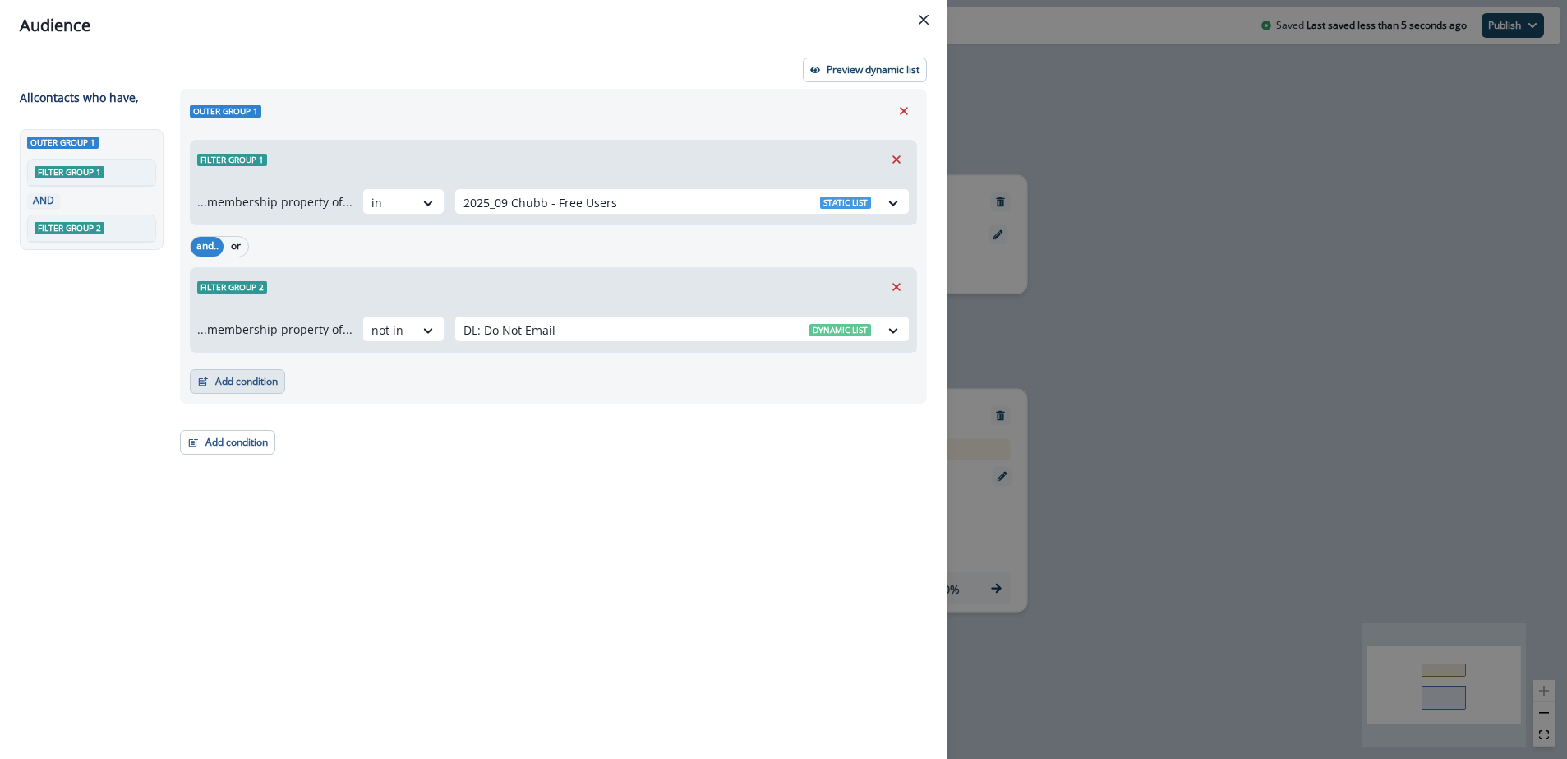
click at [238, 384] on button "Add condition" at bounding box center [237, 381] width 95 height 25
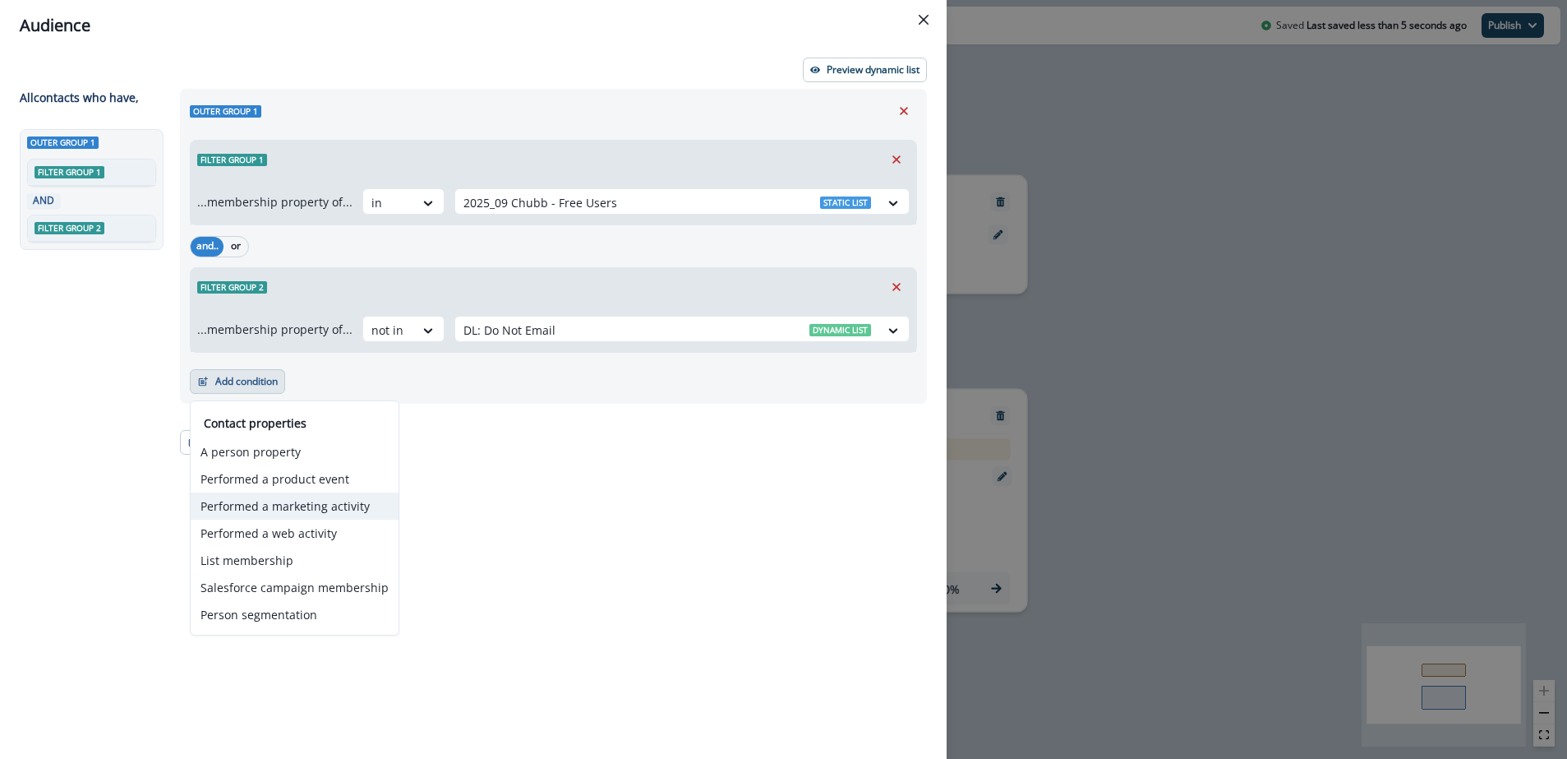
click at [330, 506] on button "Performed a marketing activity" at bounding box center [295, 505] width 208 height 27
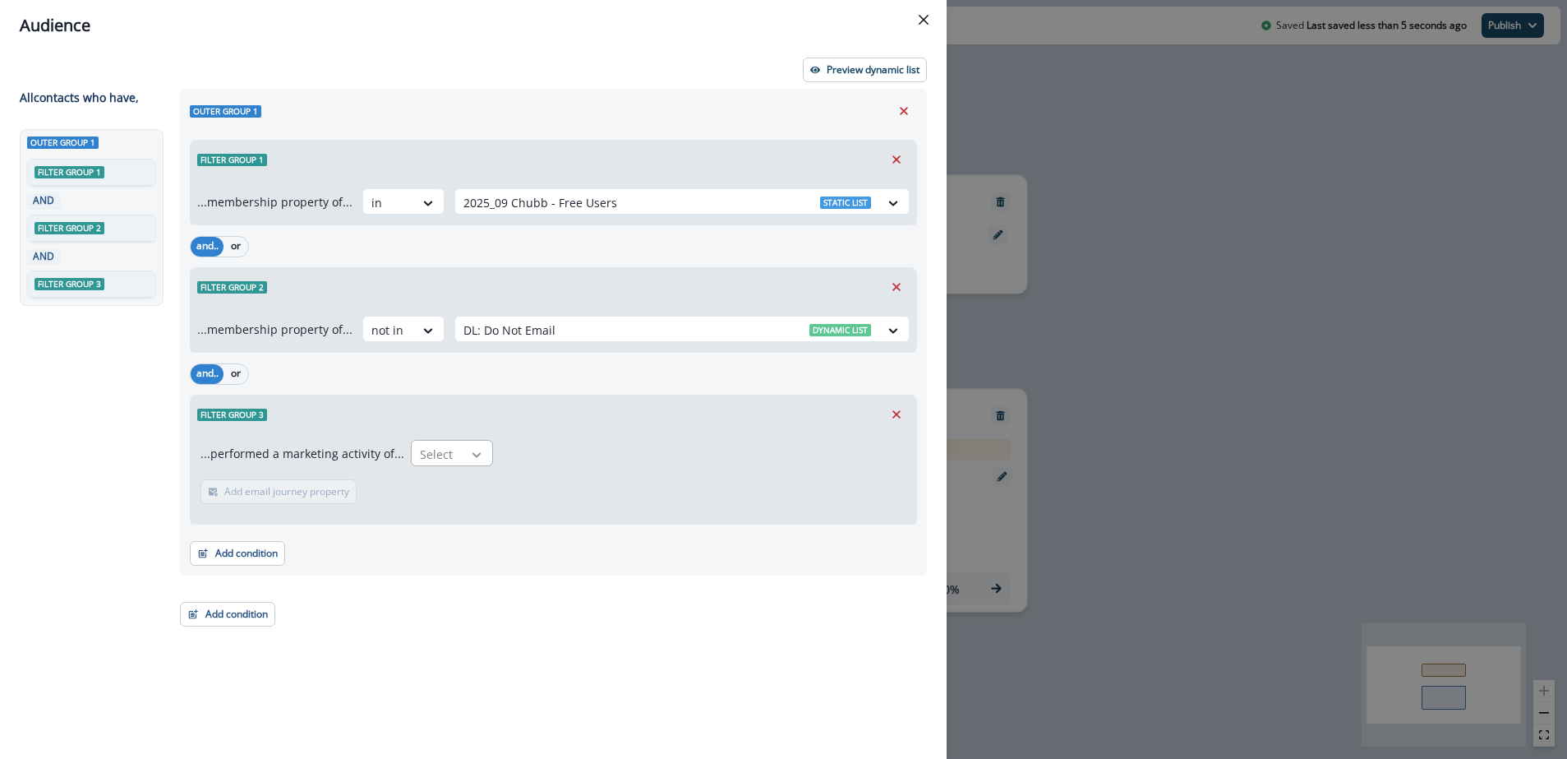
click at [463, 450] on div at bounding box center [477, 454] width 28 height 16
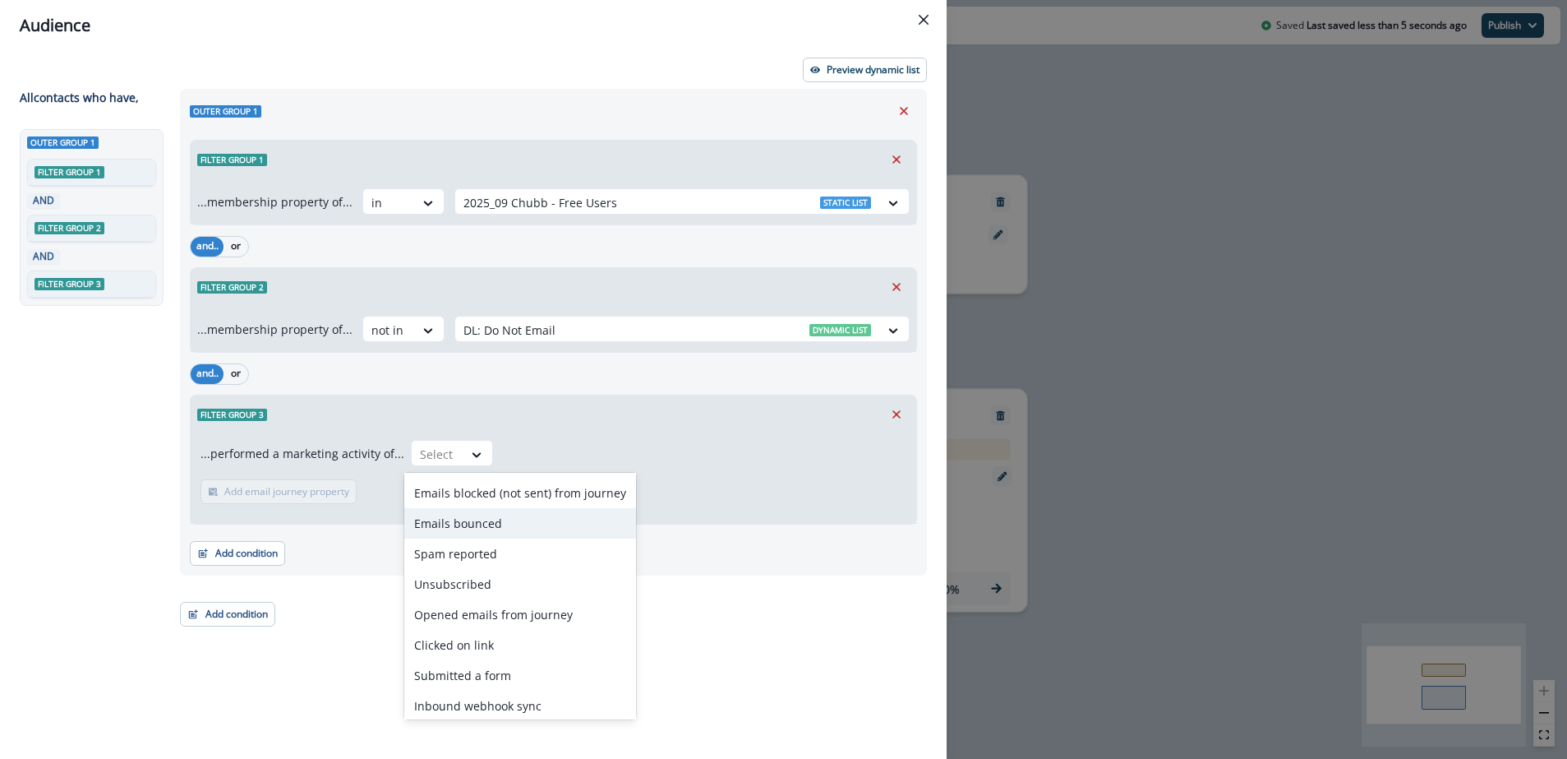
scroll to position [64, 0]
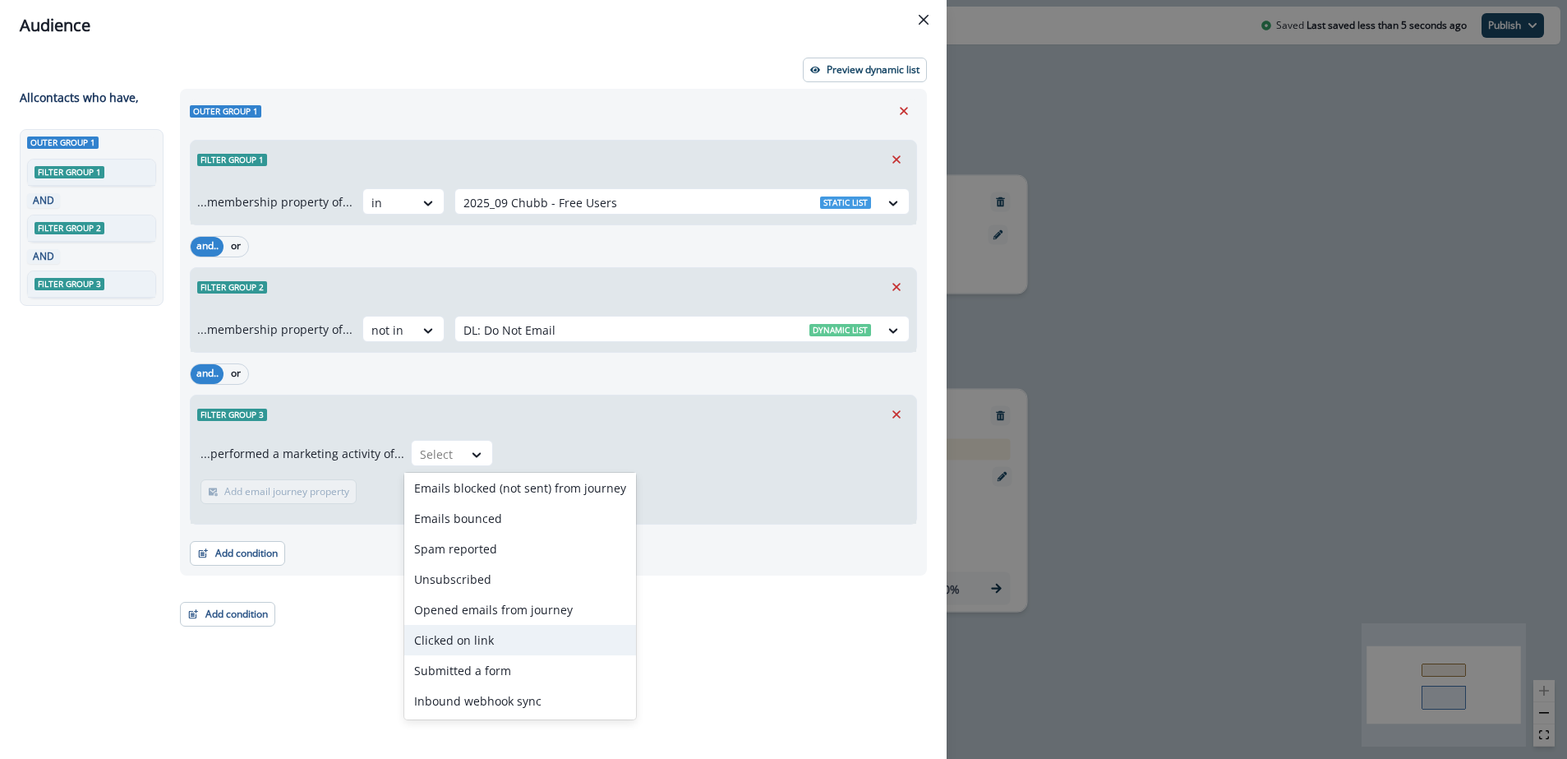
click at [486, 635] on div "Clicked on link" at bounding box center [520, 640] width 232 height 30
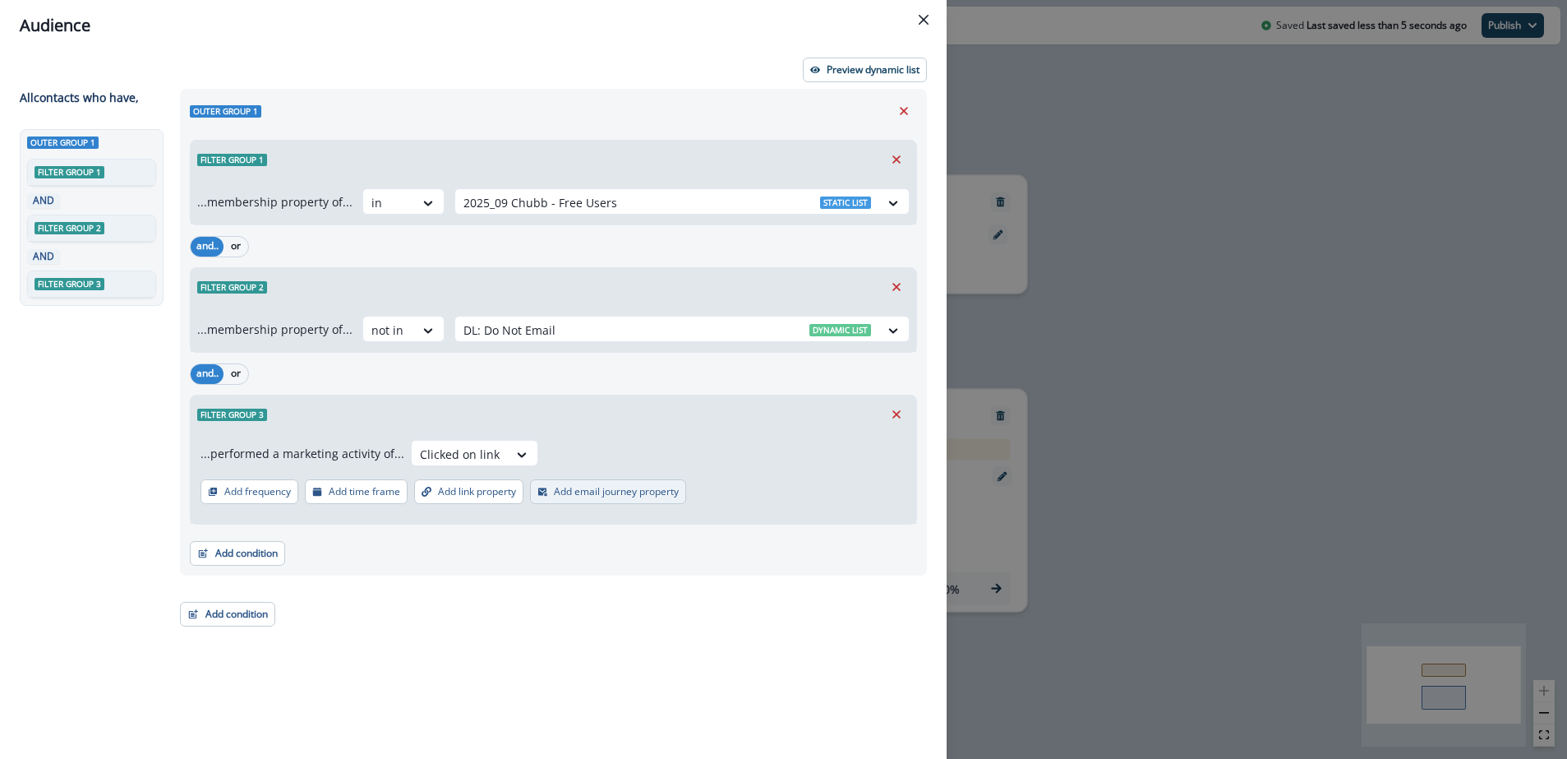
click at [596, 496] on p "Add email journey property" at bounding box center [616, 492] width 125 height 12
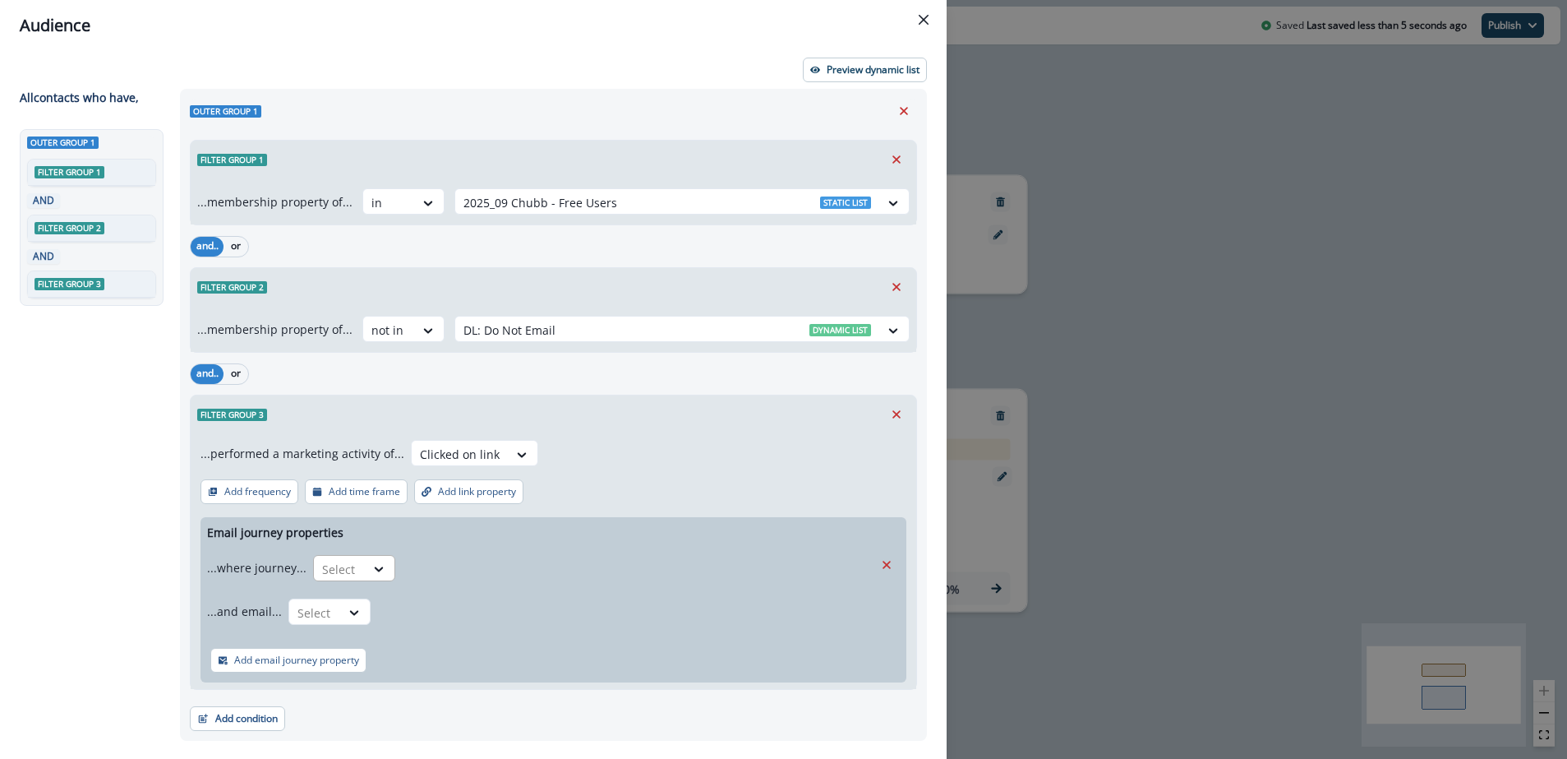
click at [357, 570] on div "Select" at bounding box center [339, 569] width 51 height 27
click at [357, 668] on div "is" at bounding box center [386, 667] width 154 height 30
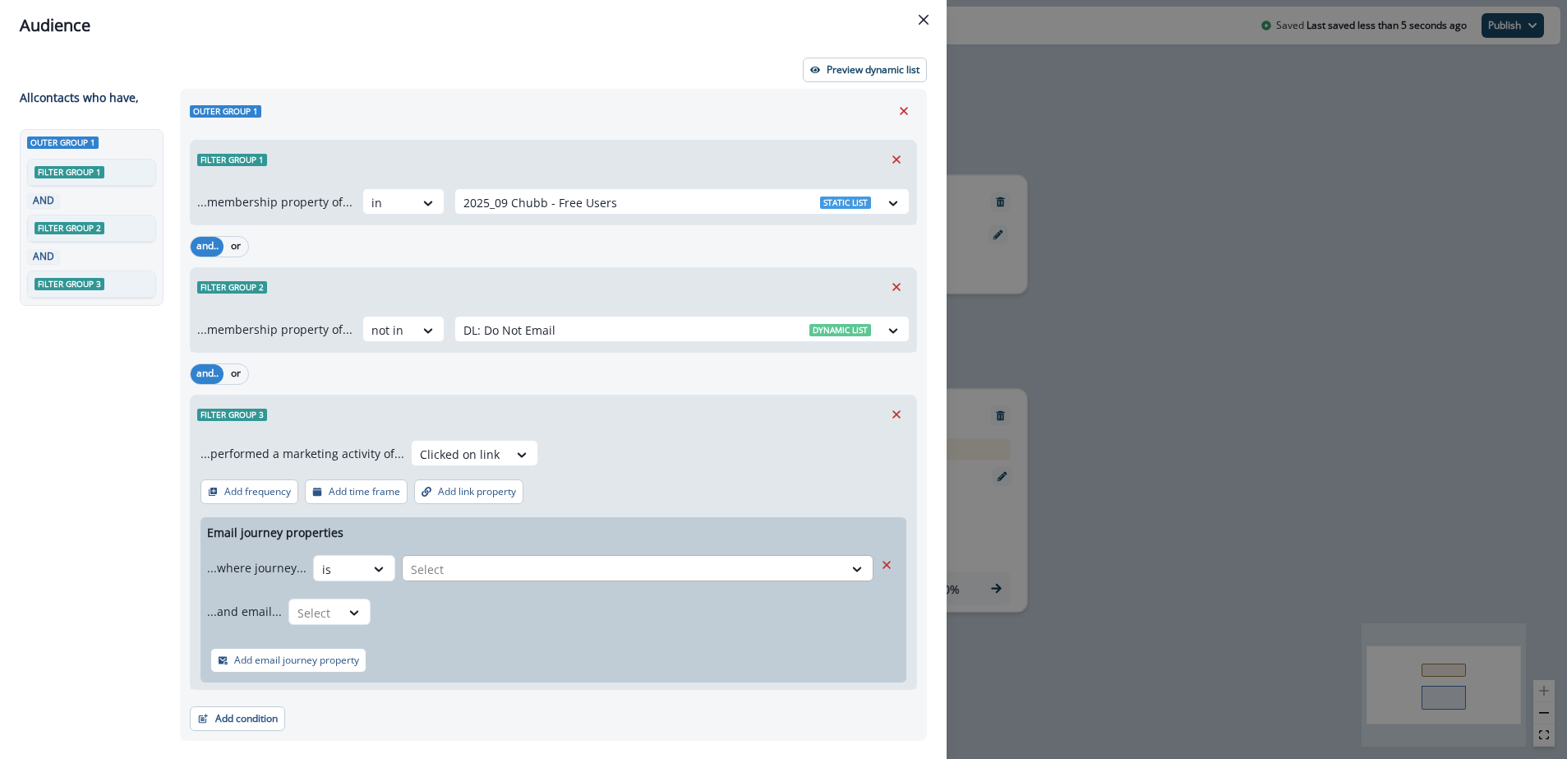
click at [518, 571] on div at bounding box center [623, 569] width 424 height 21
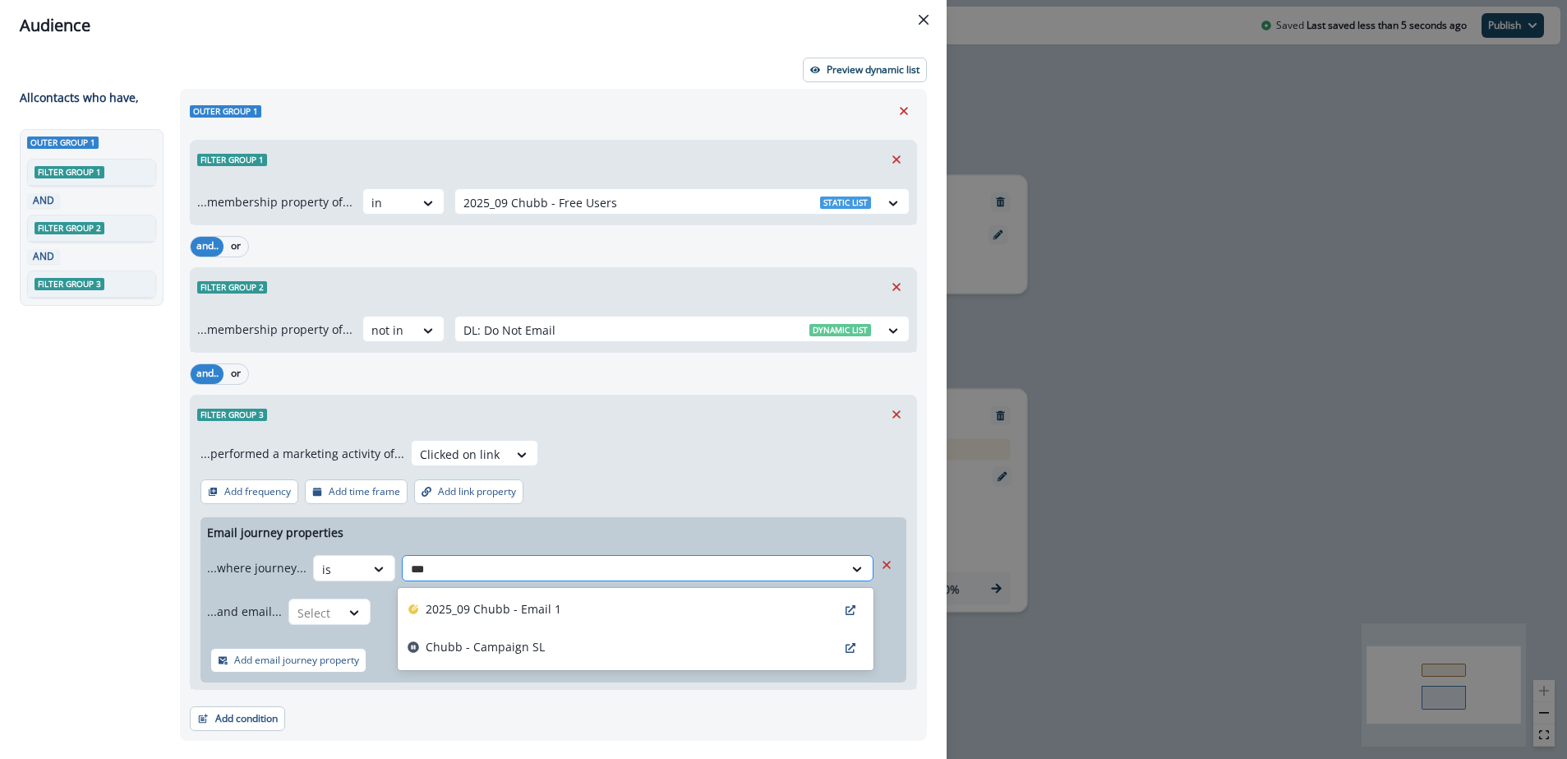
type input "****"
click at [505, 603] on p "2025_09 Chubb - Email 1" at bounding box center [494, 608] width 136 height 17
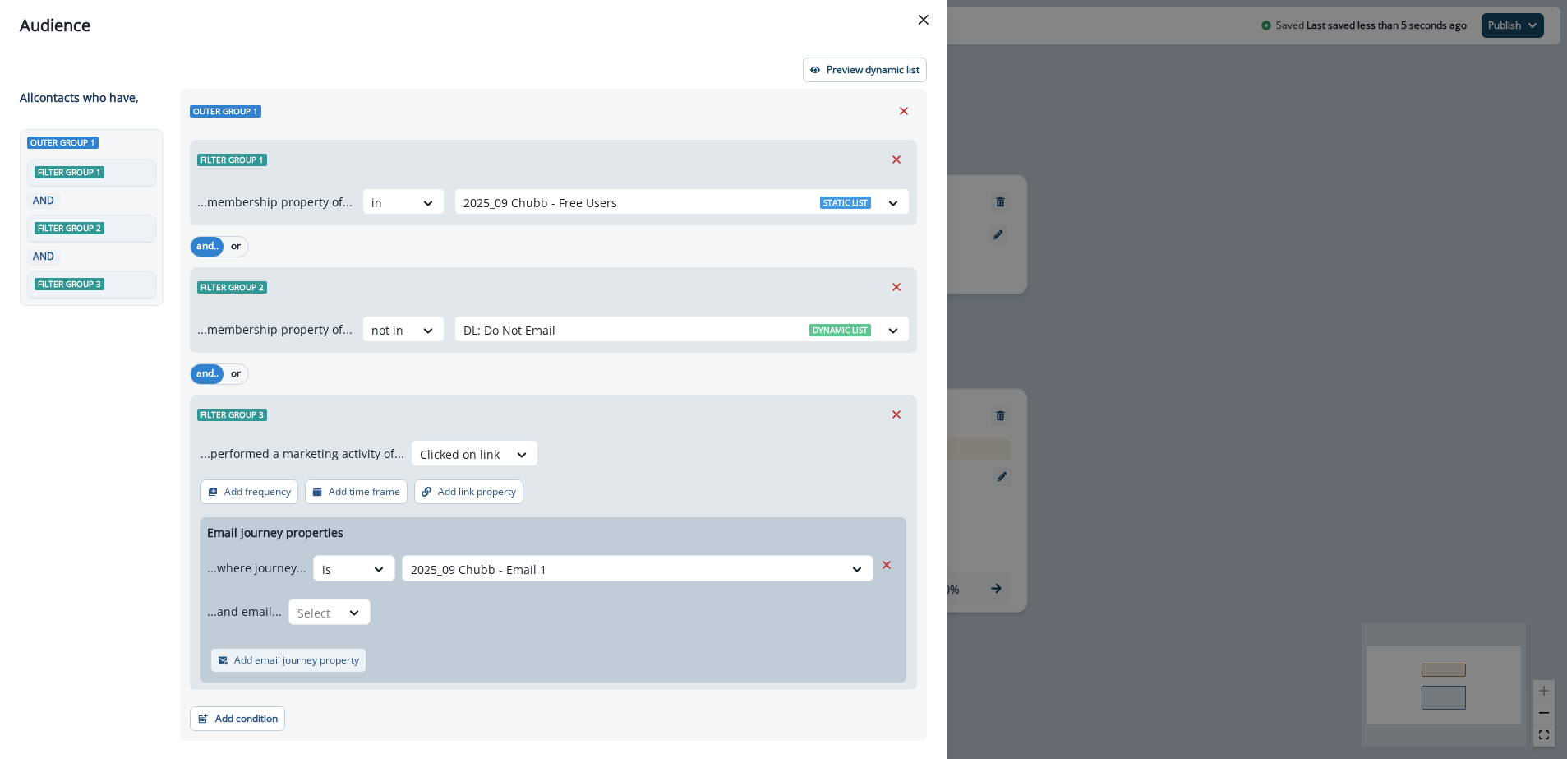
click at [309, 657] on p "Add email journey property" at bounding box center [296, 660] width 125 height 12
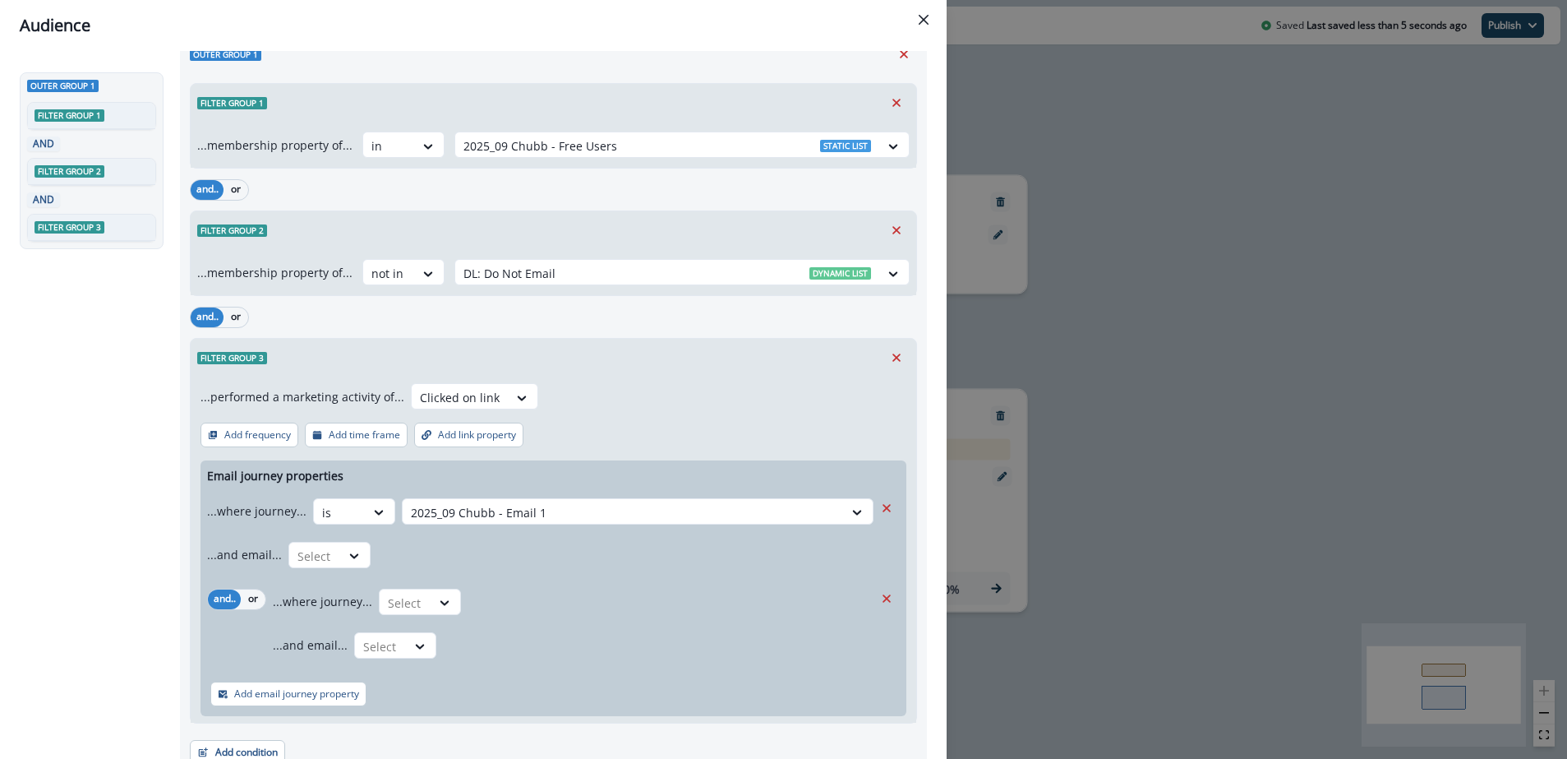
scroll to position [60, 0]
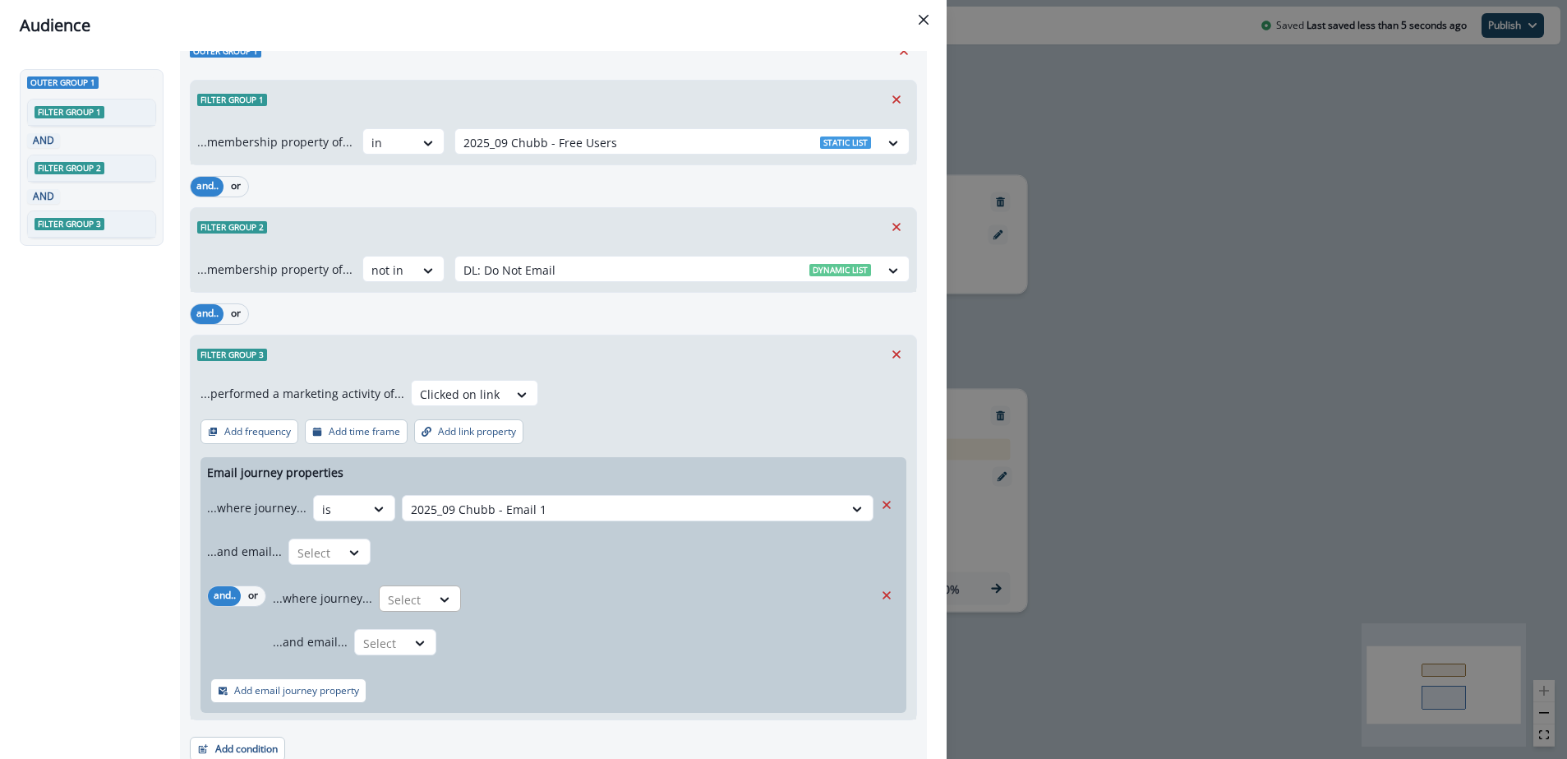
click at [445, 585] on div "Select" at bounding box center [420, 598] width 82 height 26
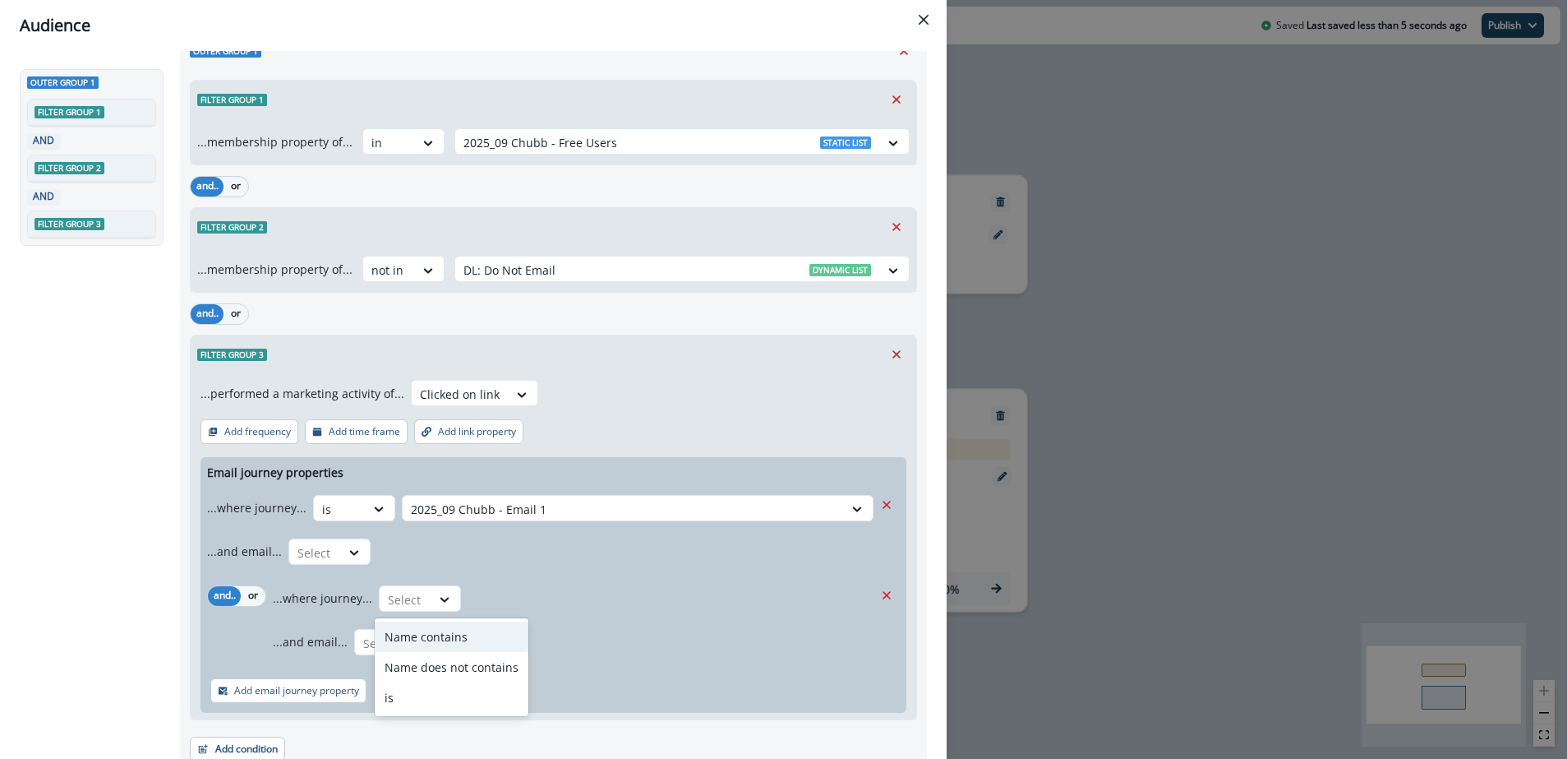
drag, startPoint x: 551, startPoint y: 570, endPoint x: 562, endPoint y: 570, distance: 10.7
click at [556, 570] on div "...and email... Select" at bounding box center [540, 551] width 666 height 40
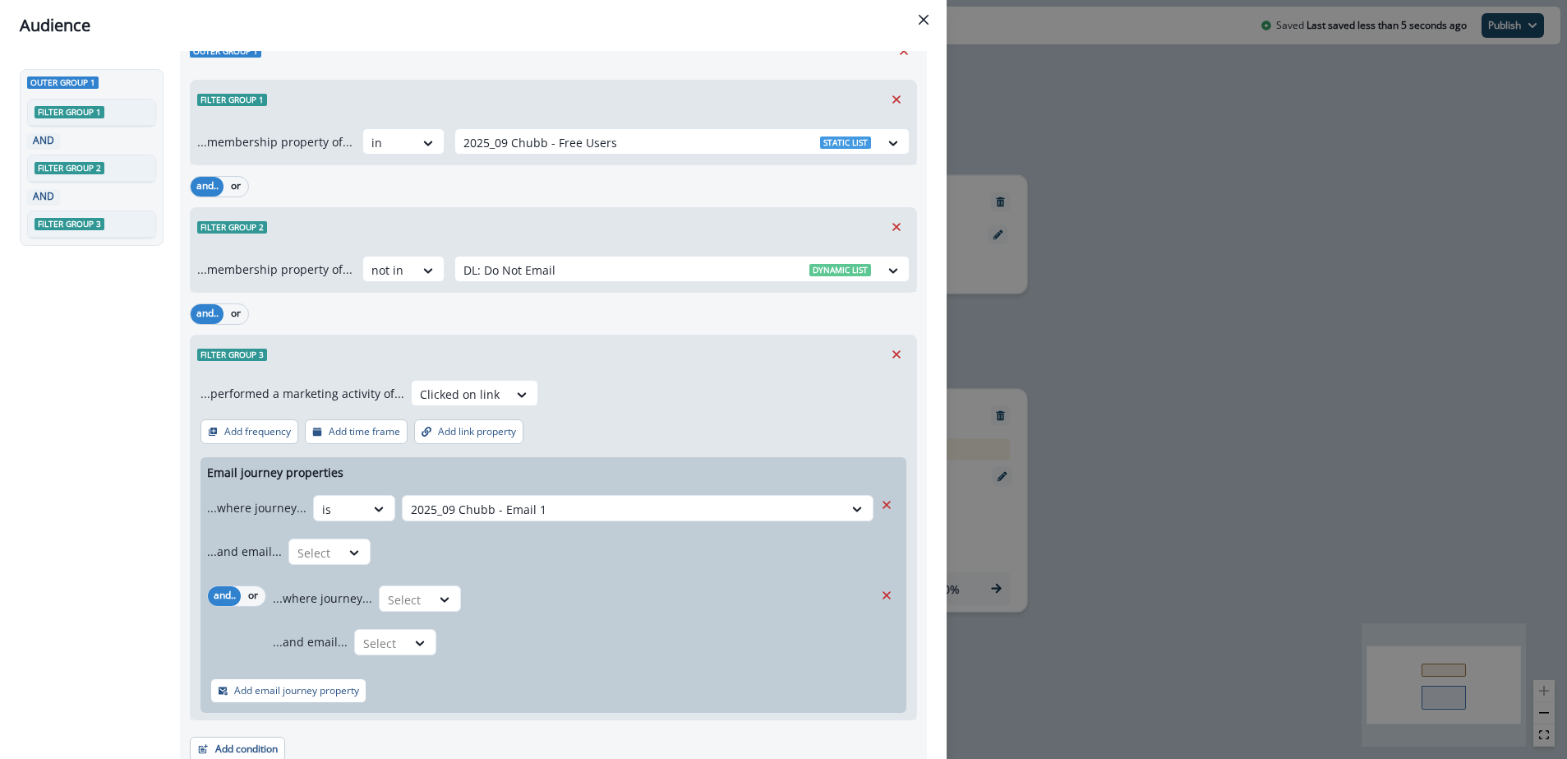
drag, startPoint x: 888, startPoint y: 599, endPoint x: 860, endPoint y: 601, distance: 28.8
click at [888, 599] on icon "Remove" at bounding box center [886, 595] width 15 height 15
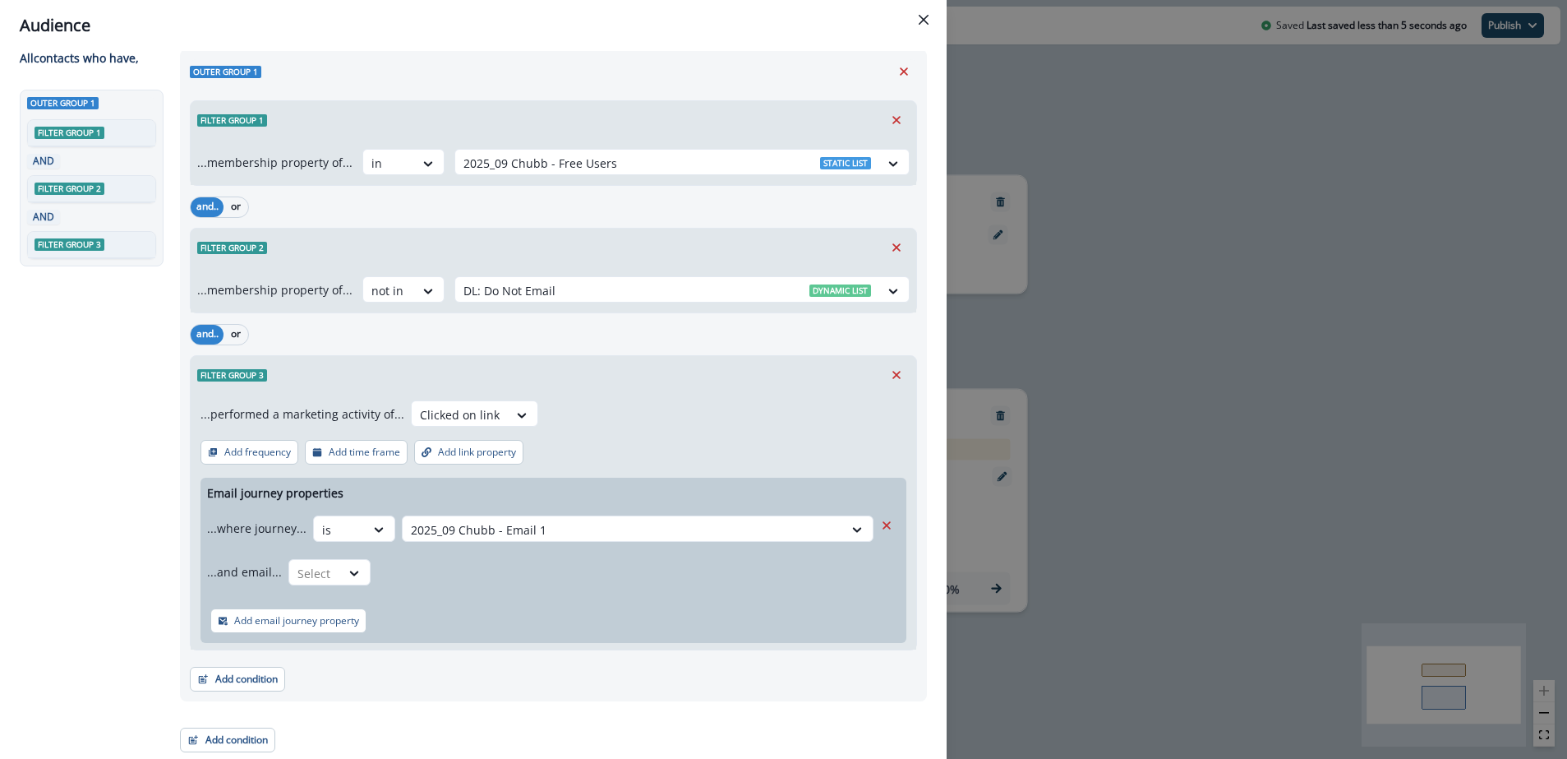
scroll to position [39, 0]
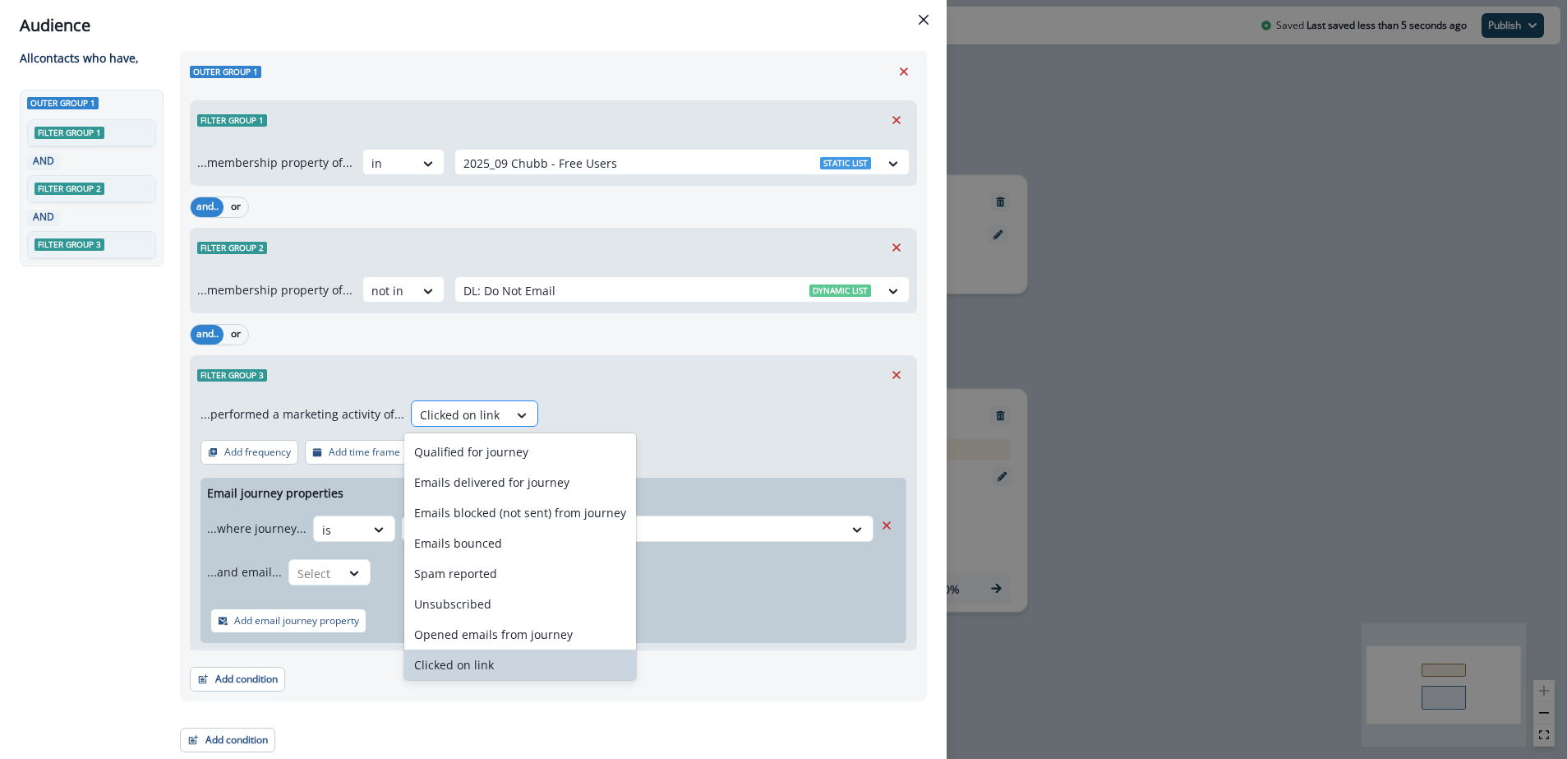
click at [514, 417] on icon at bounding box center [521, 415] width 15 height 16
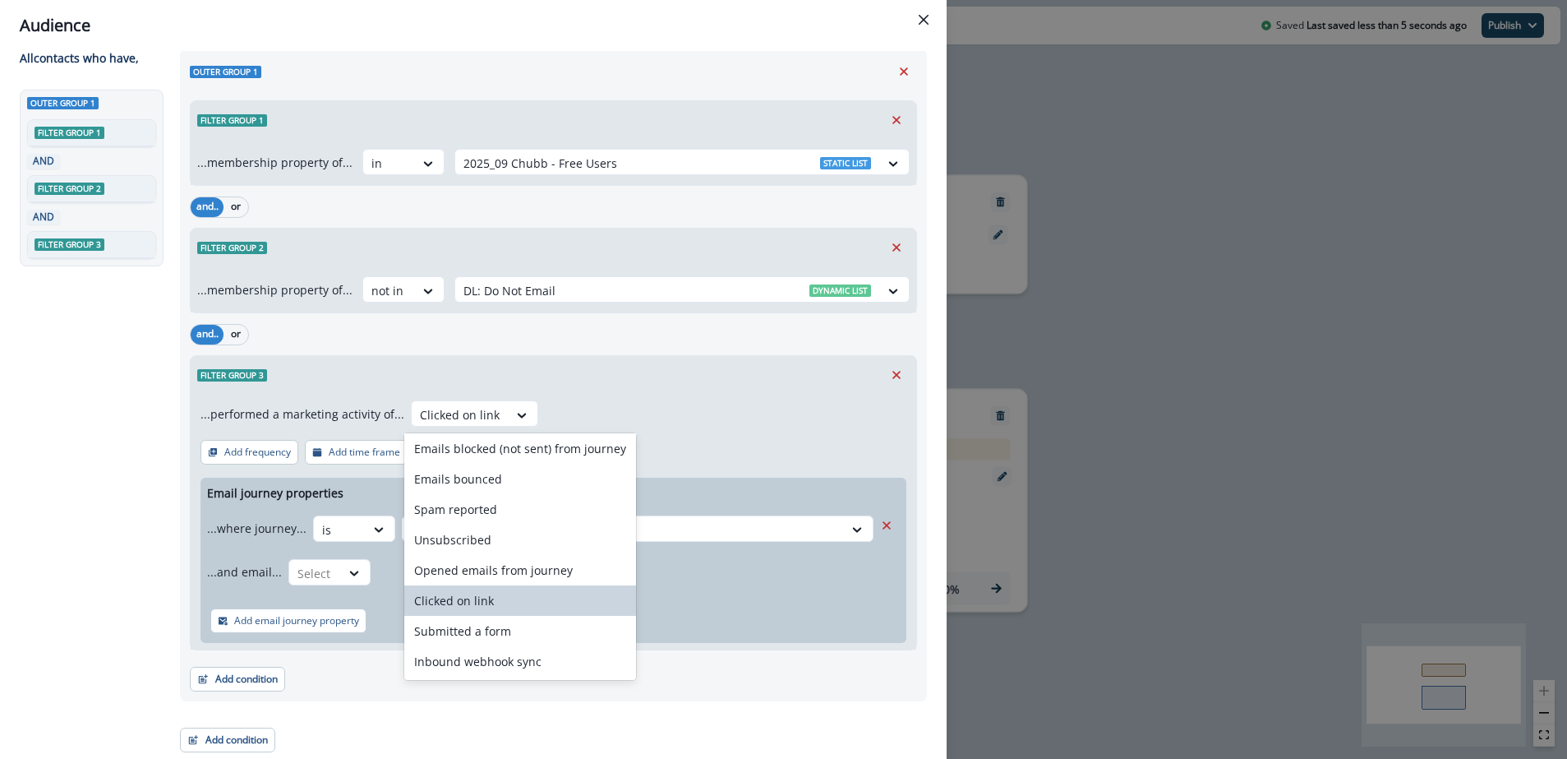
click at [503, 601] on div "Clicked on link" at bounding box center [520, 600] width 232 height 30
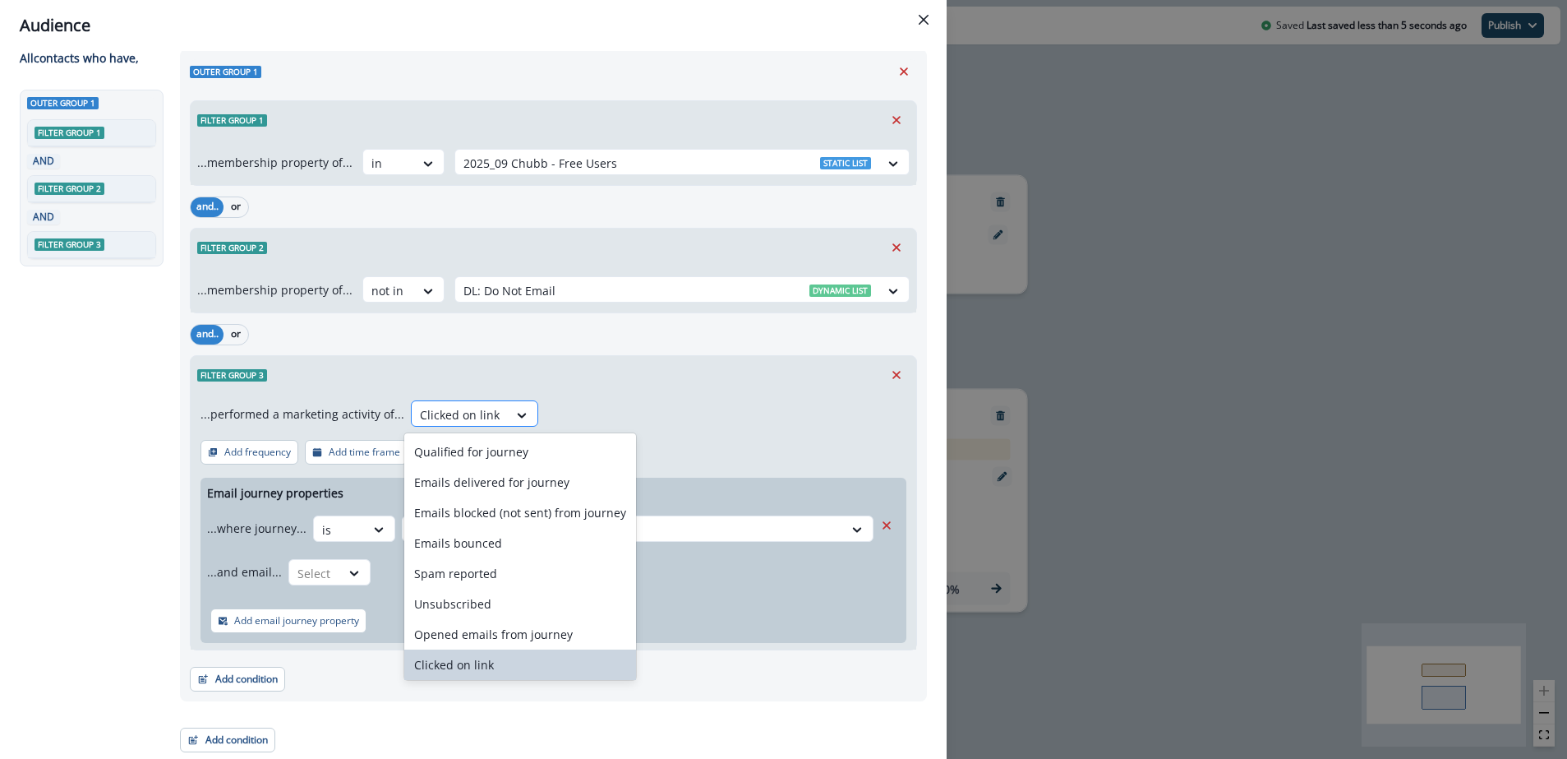
click at [489, 412] on div at bounding box center [460, 414] width 80 height 21
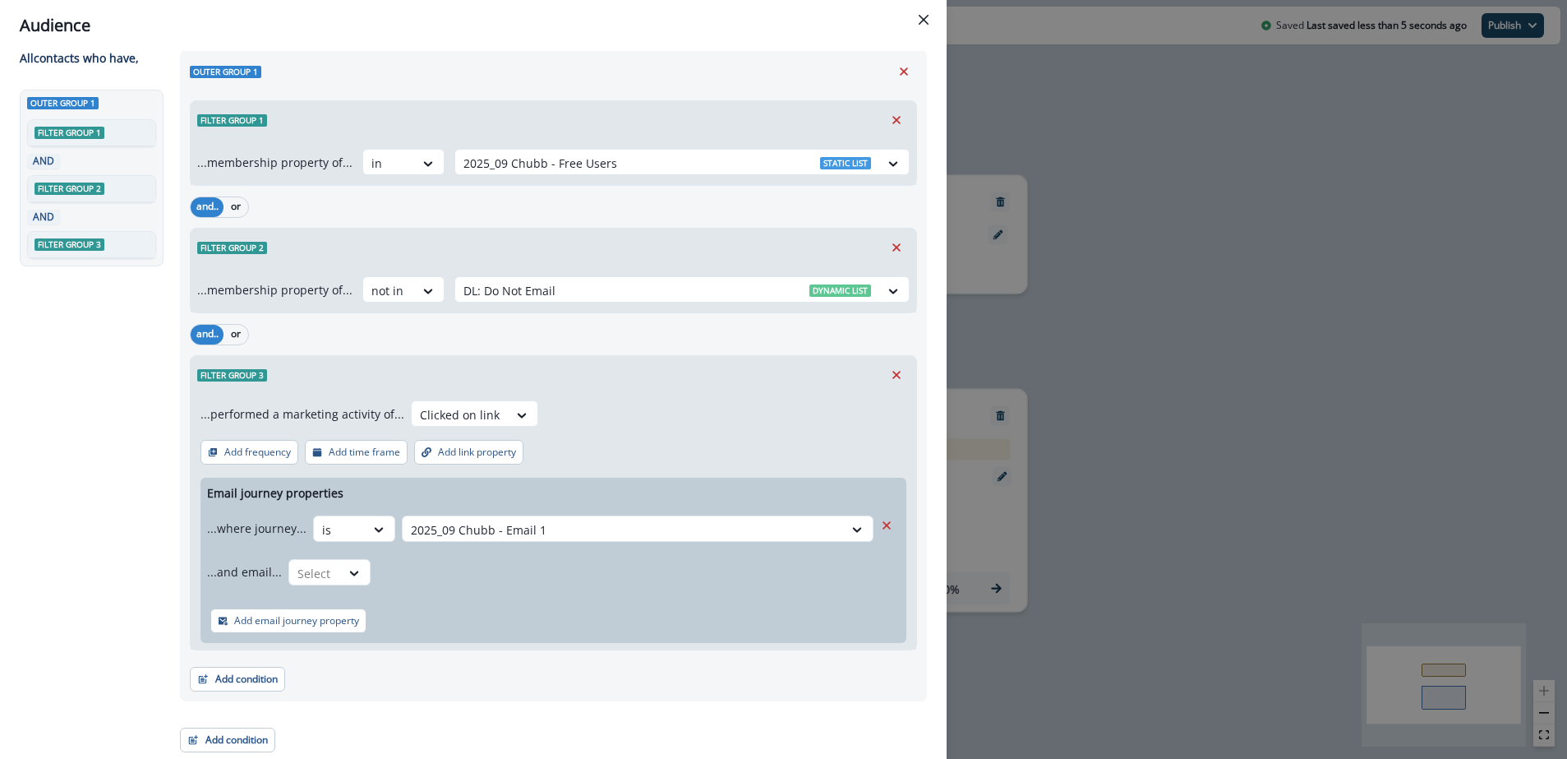
click at [677, 399] on div "...performed a marketing activity of... Clicked on link Add frequency Add time …" at bounding box center [554, 522] width 726 height 256
click at [340, 574] on div at bounding box center [354, 573] width 28 height 16
click at [716, 450] on div "...performed a marketing activity of... Clicked on link Add frequency Add time …" at bounding box center [554, 522] width 726 height 256
click at [888, 525] on icon "Remove" at bounding box center [886, 525] width 15 height 15
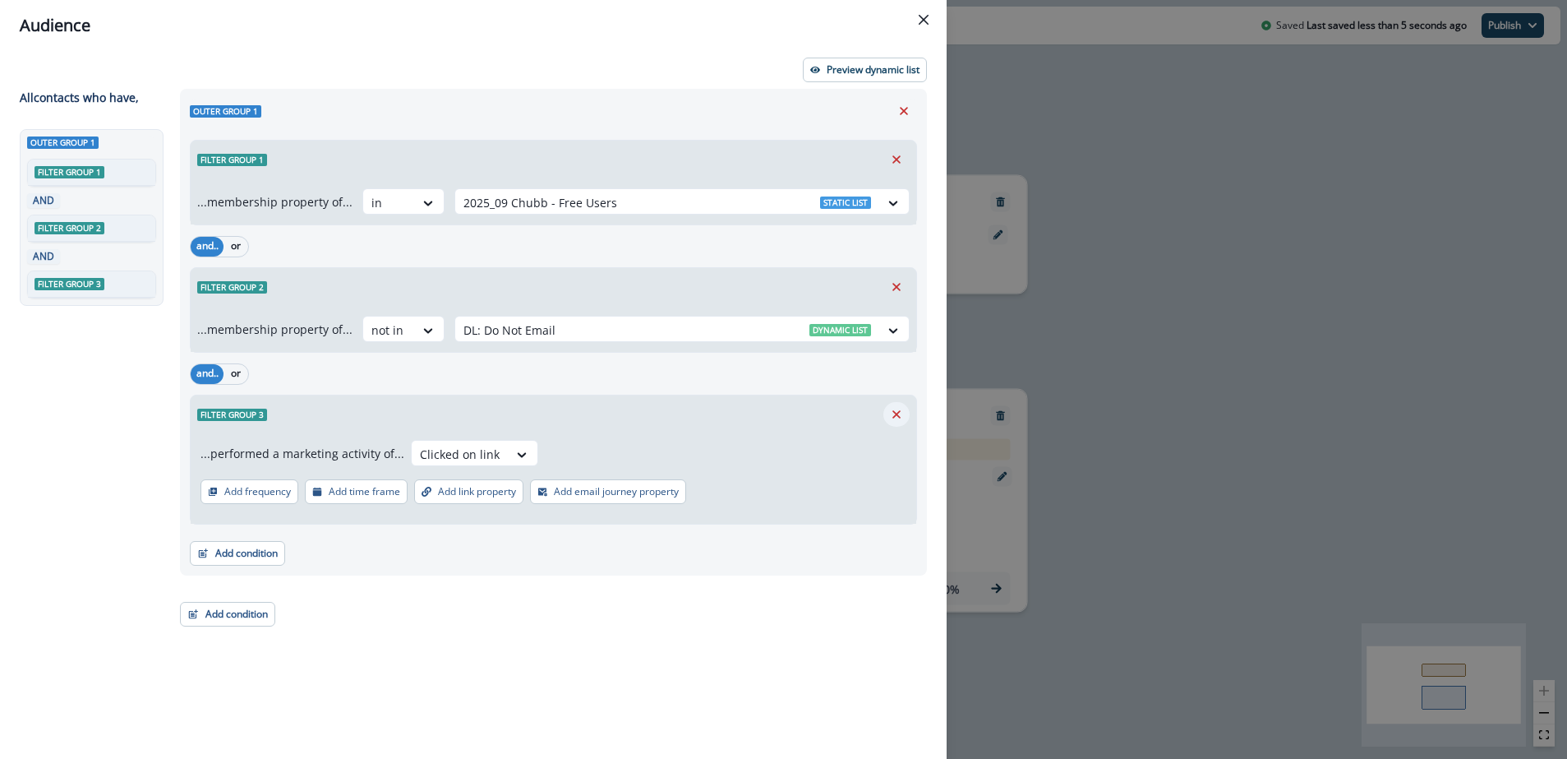
click at [899, 417] on icon "Remove" at bounding box center [896, 414] width 8 height 8
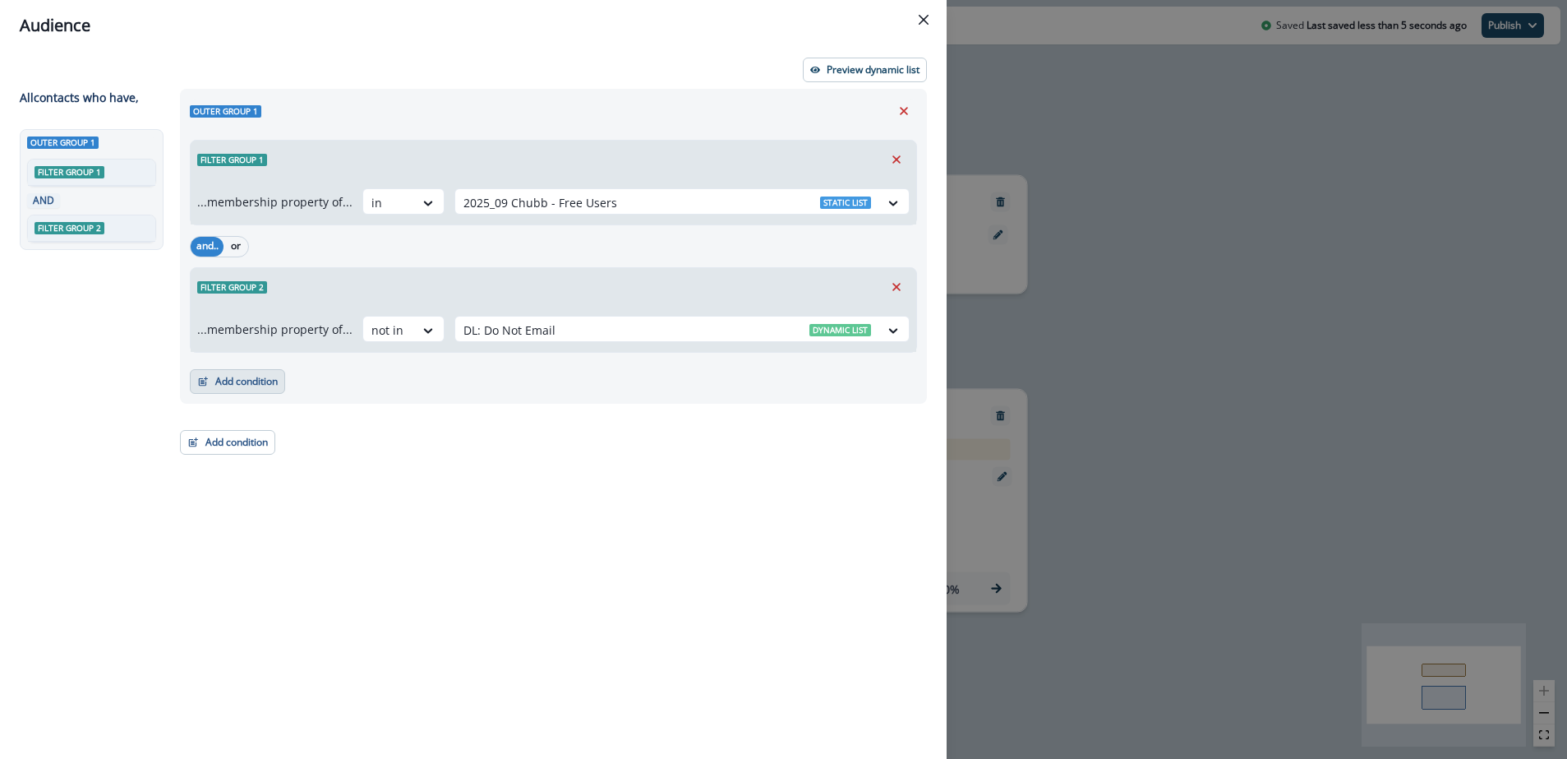
click at [248, 377] on button "Add condition" at bounding box center [237, 381] width 95 height 25
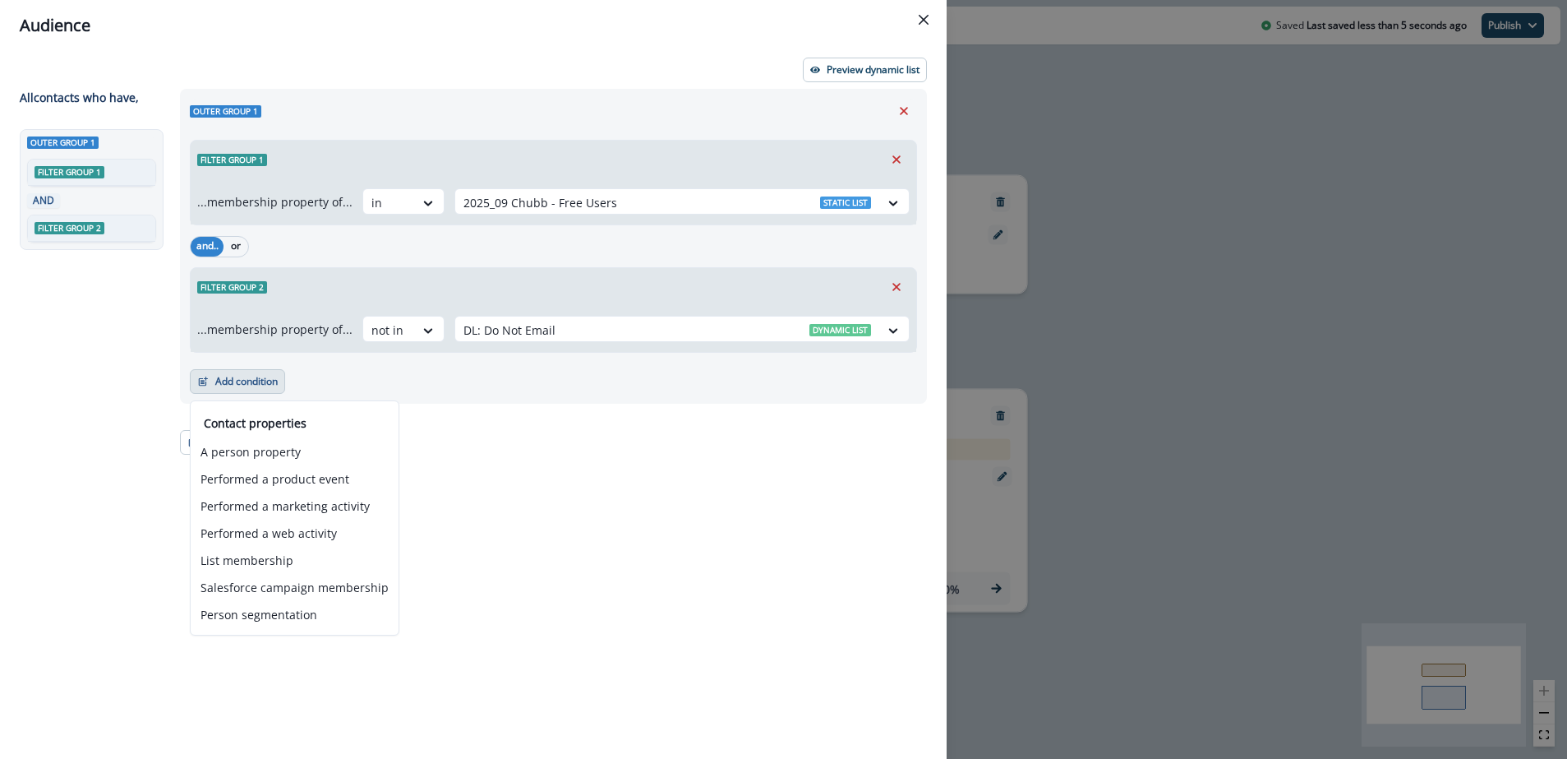
click at [113, 394] on div "Outer group 1 Filter group 1 AND Filter group 2" at bounding box center [95, 414] width 150 height 570
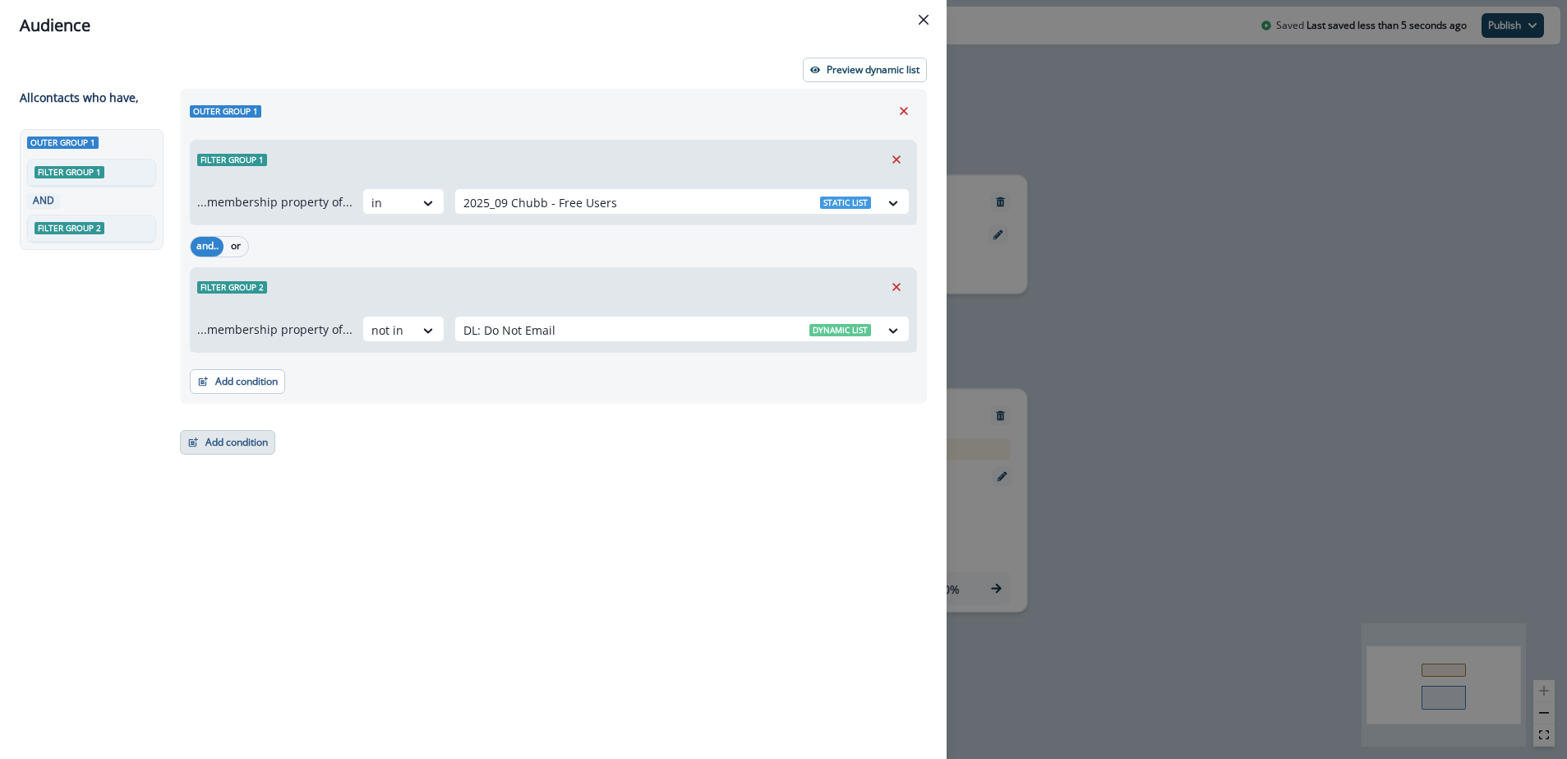
click at [238, 446] on button "Add condition" at bounding box center [227, 442] width 95 height 25
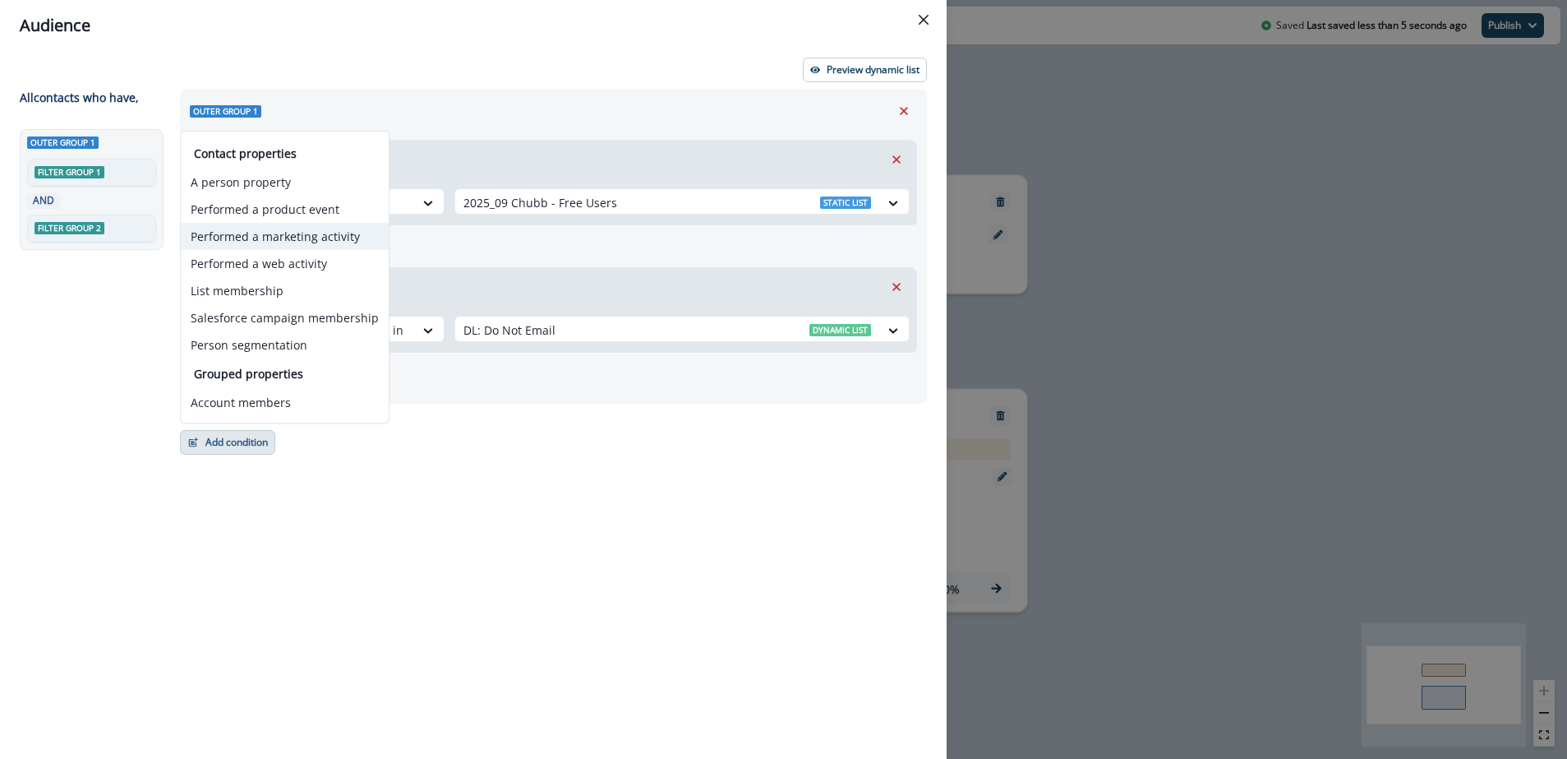
click at [299, 241] on button "Performed a marketing activity" at bounding box center [285, 236] width 208 height 27
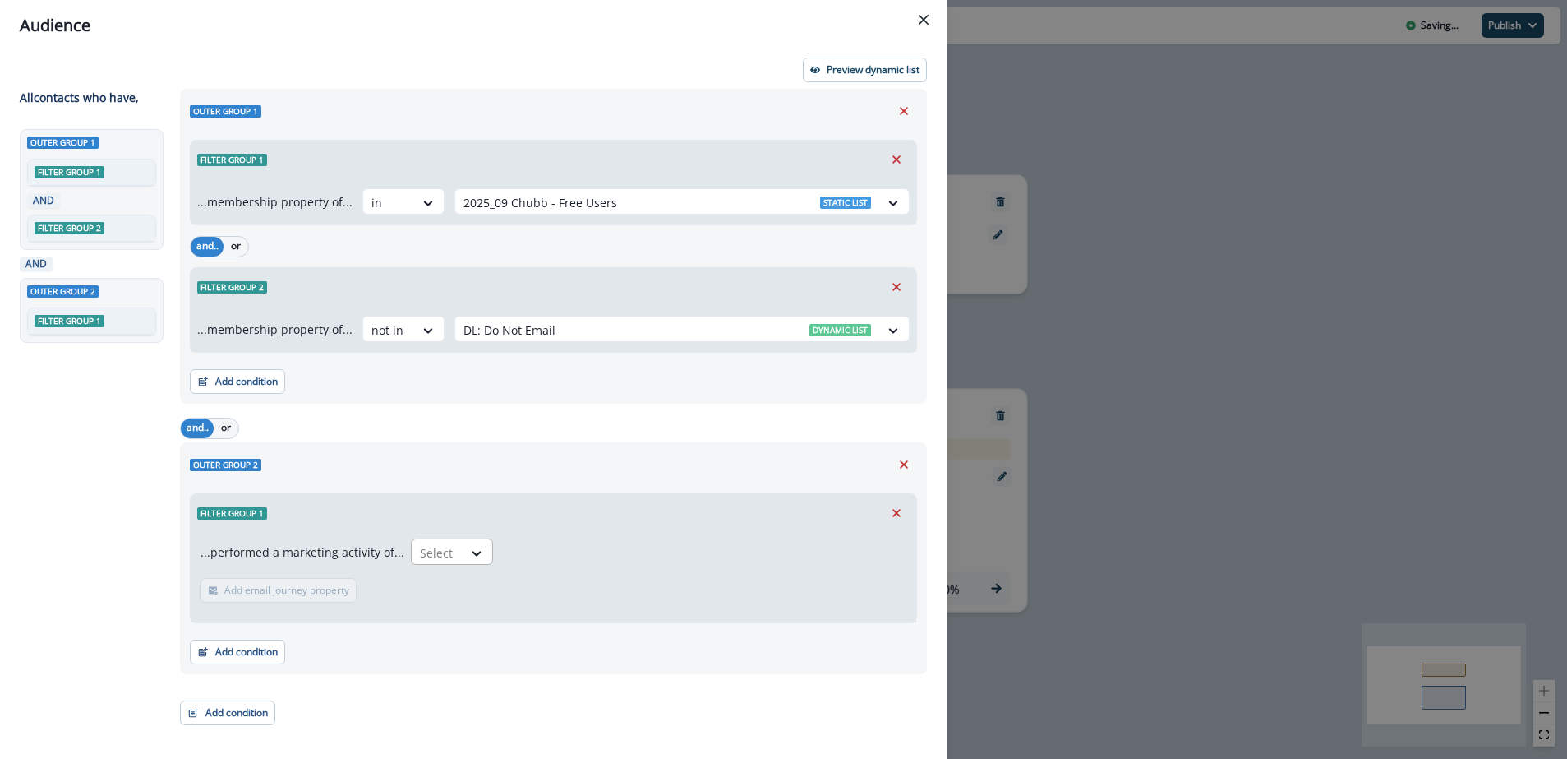
click at [450, 550] on div "Select" at bounding box center [437, 552] width 51 height 27
click at [906, 462] on icon "Remove" at bounding box center [904, 464] width 15 height 15
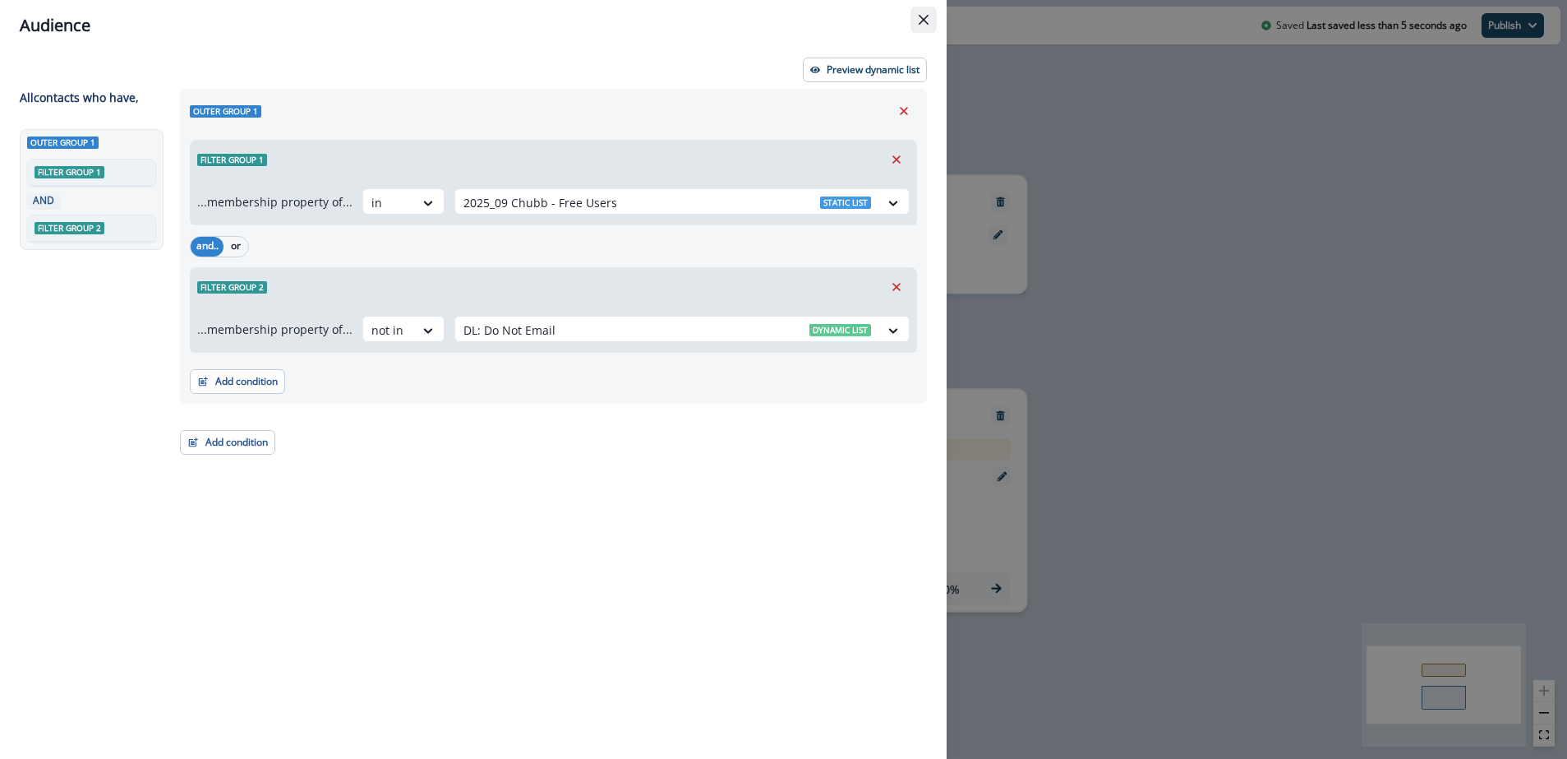
click at [923, 20] on icon "Close" at bounding box center [924, 20] width 10 height 10
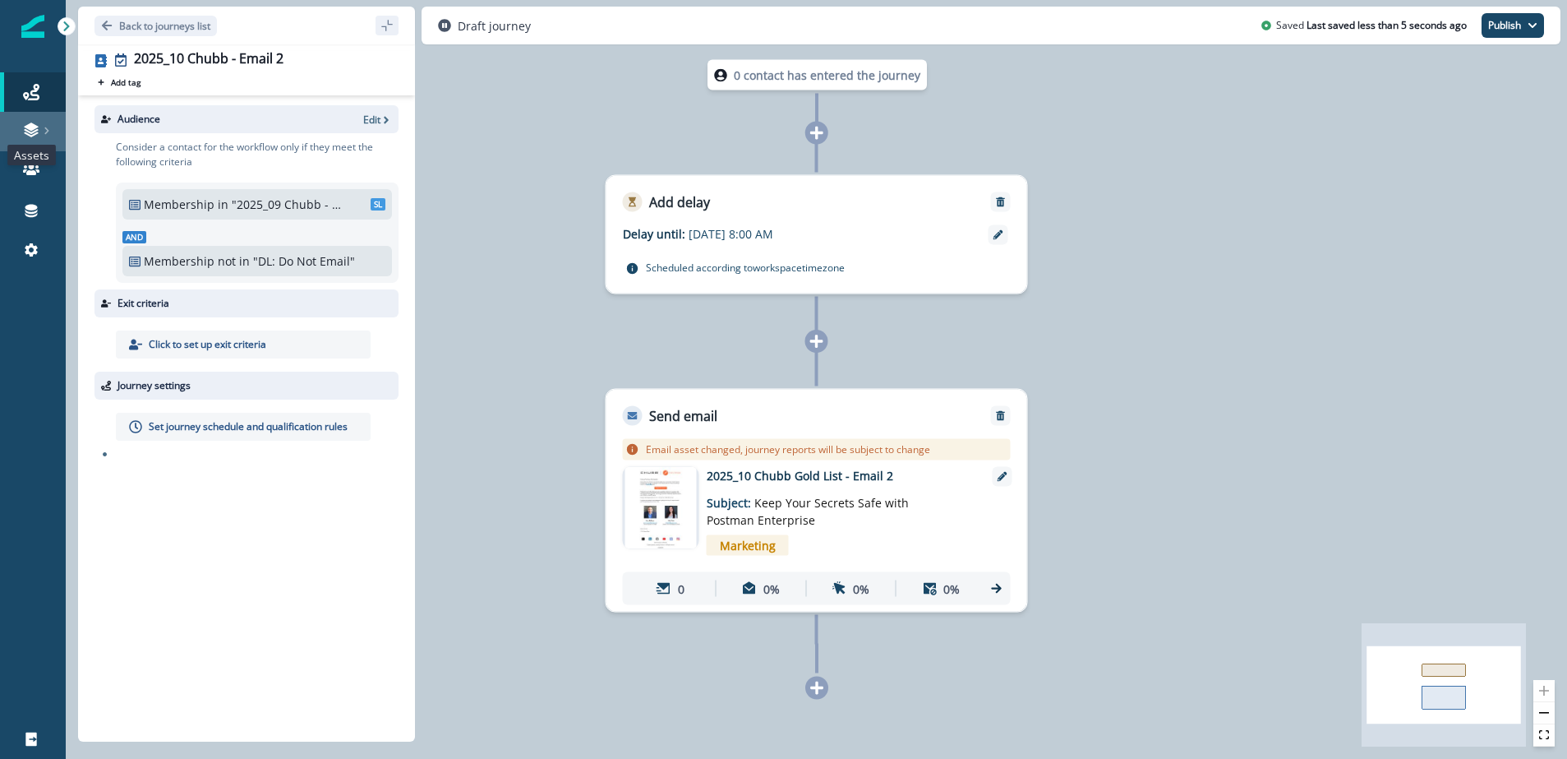
click at [27, 135] on icon at bounding box center [31, 134] width 14 height 5
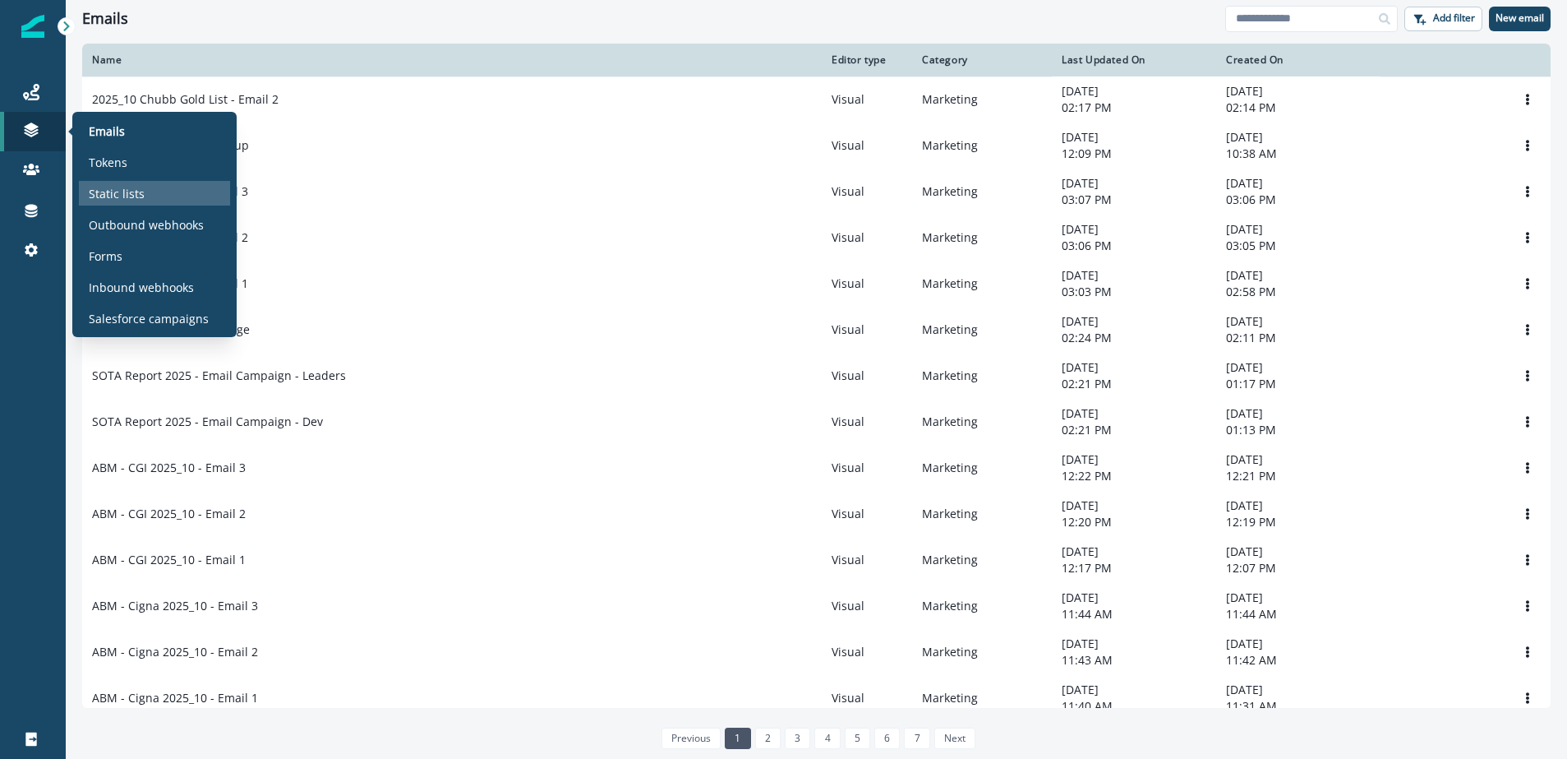
click at [124, 193] on p "Static lists" at bounding box center [117, 193] width 56 height 17
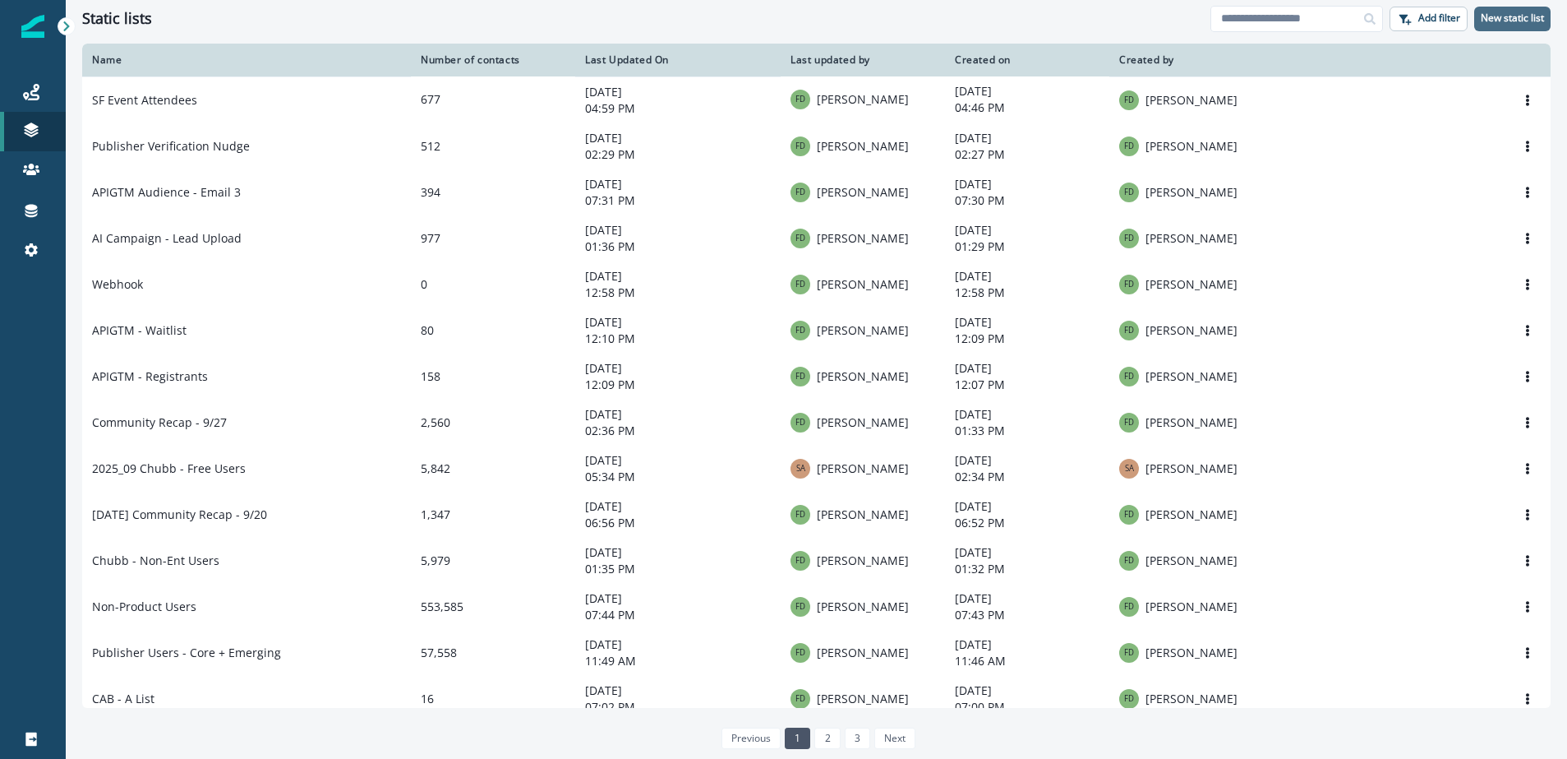
click at [1511, 21] on p "New static list" at bounding box center [1512, 18] width 63 height 12
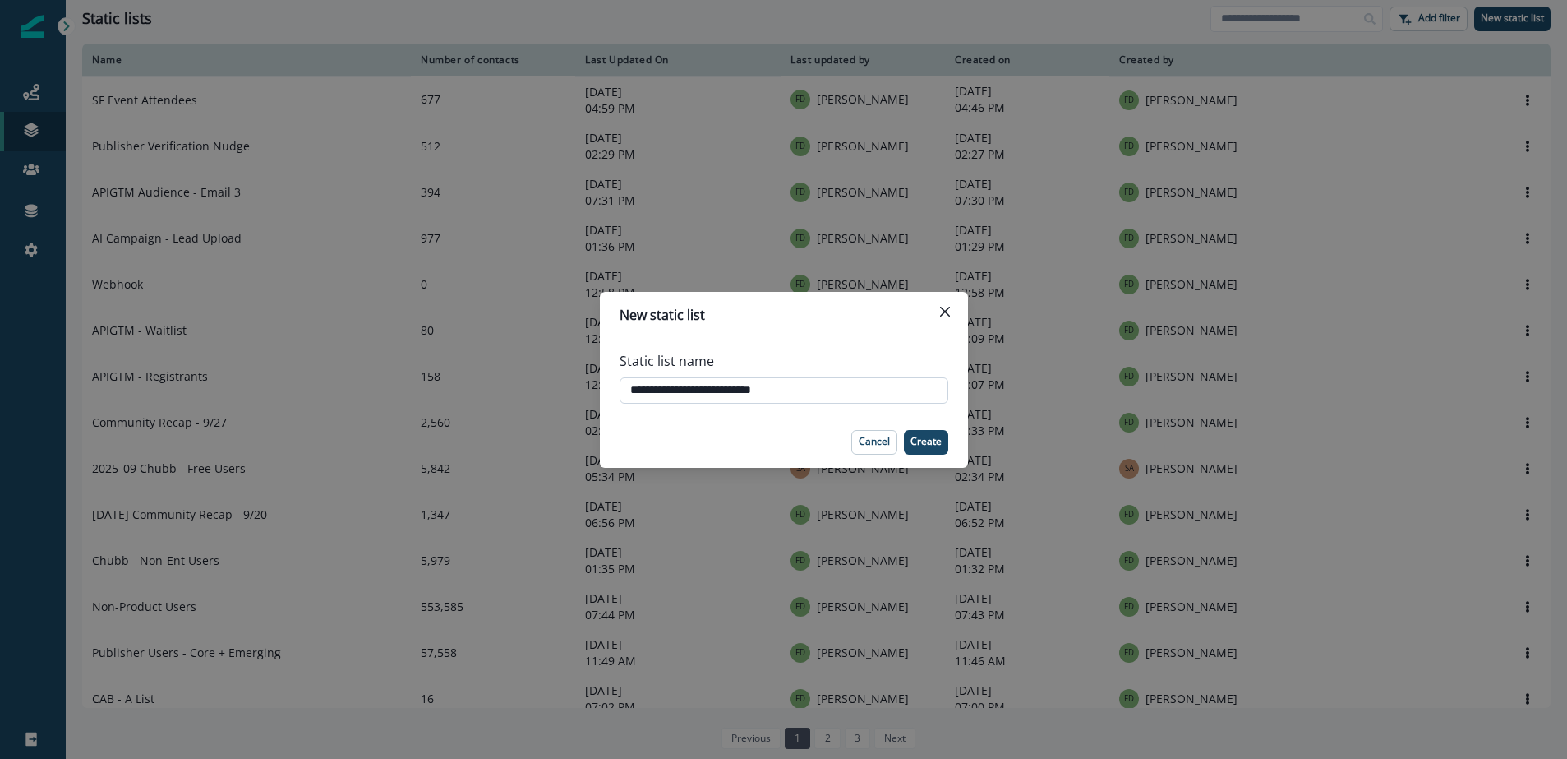
drag, startPoint x: 719, startPoint y: 388, endPoint x: 676, endPoint y: 386, distance: 42.8
click at [676, 386] on input "**********" at bounding box center [784, 390] width 329 height 26
click at [698, 389] on input "**********" at bounding box center [784, 390] width 329 height 26
type input "**********"
click at [920, 442] on p "Create" at bounding box center [926, 442] width 31 height 12
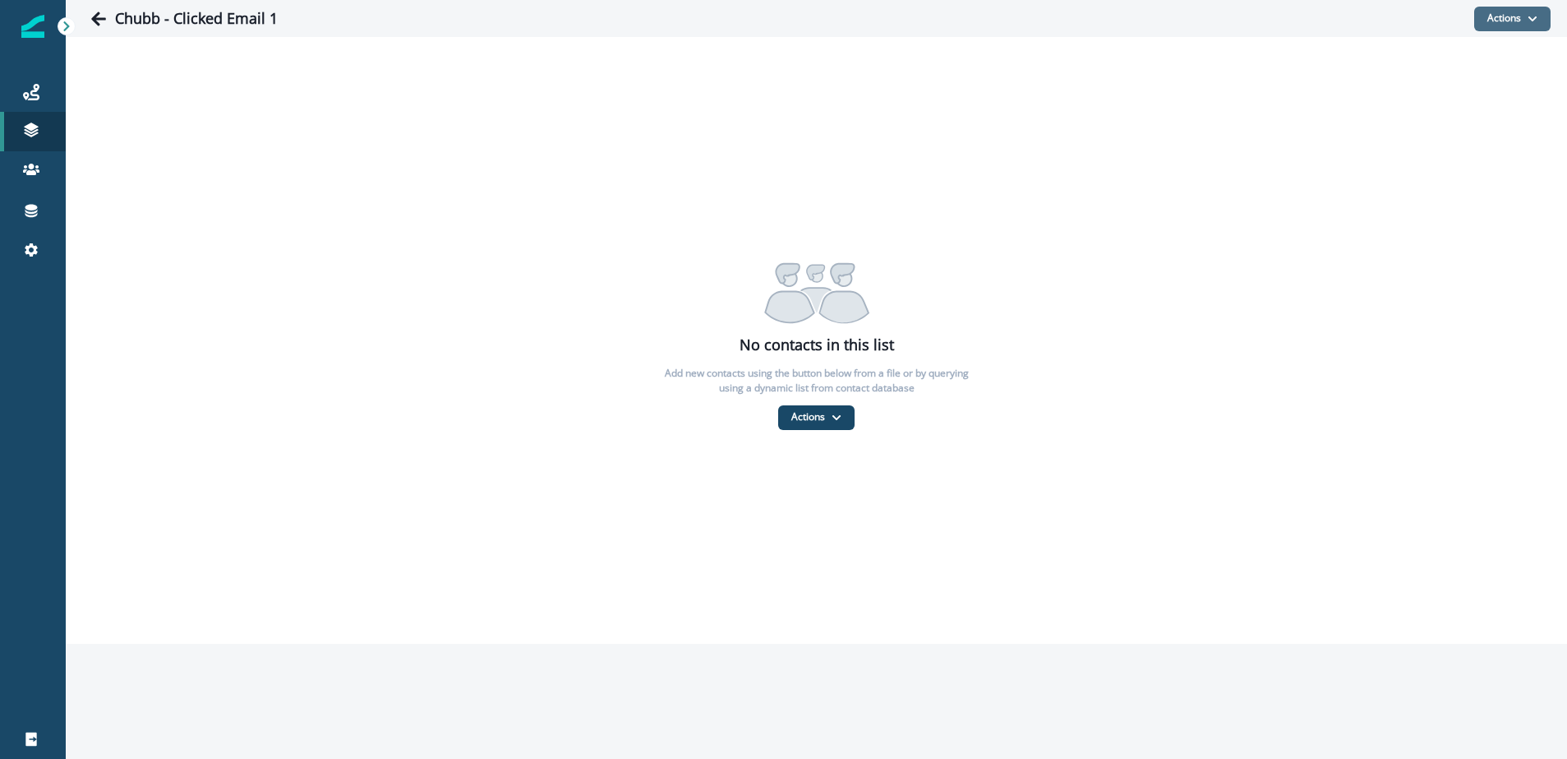
click at [1523, 21] on button "Actions" at bounding box center [1512, 19] width 76 height 25
click at [1485, 114] on button "From a dynamic list" at bounding box center [1477, 116] width 146 height 27
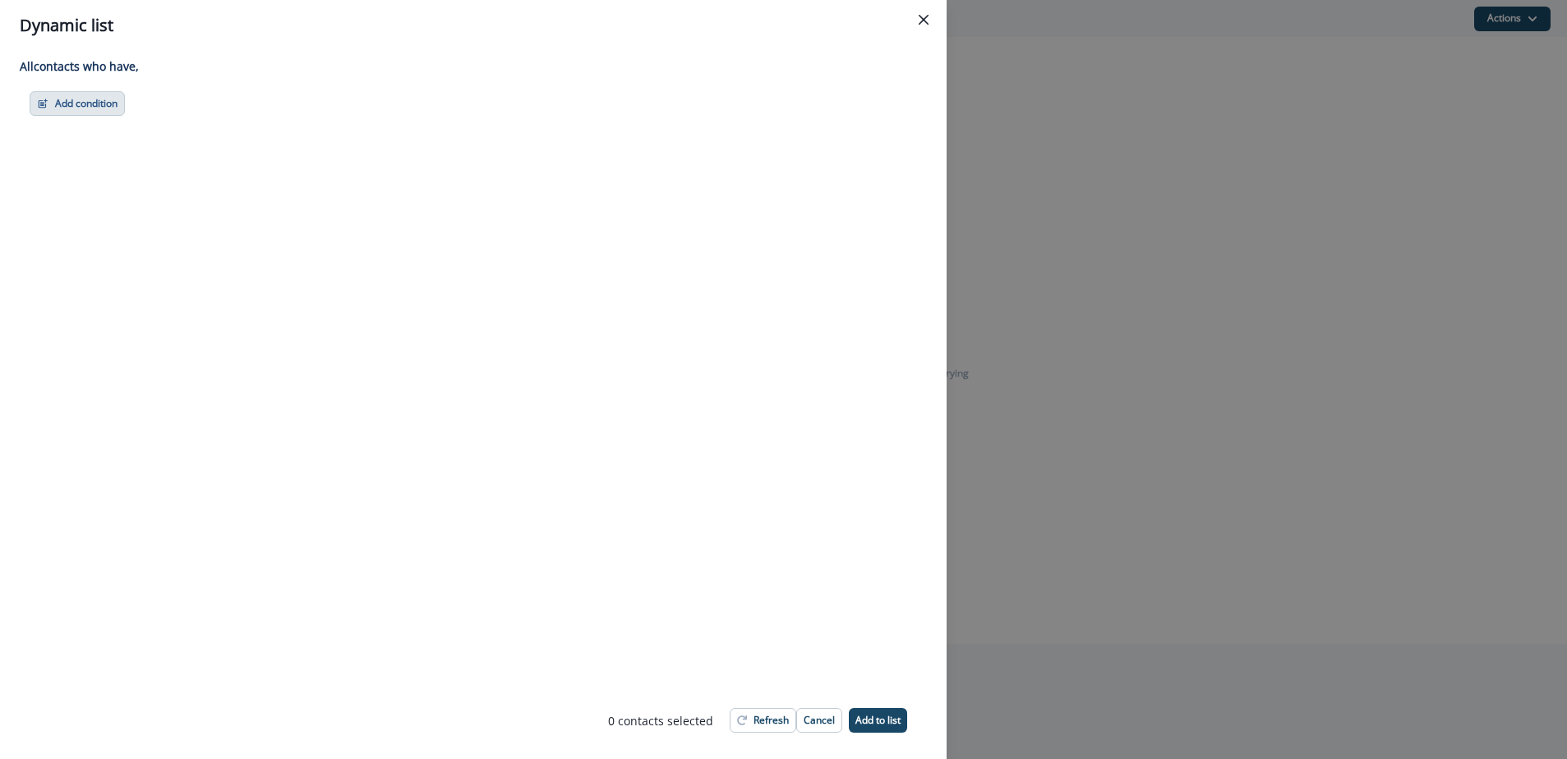
click at [91, 108] on button "Add condition" at bounding box center [77, 103] width 95 height 25
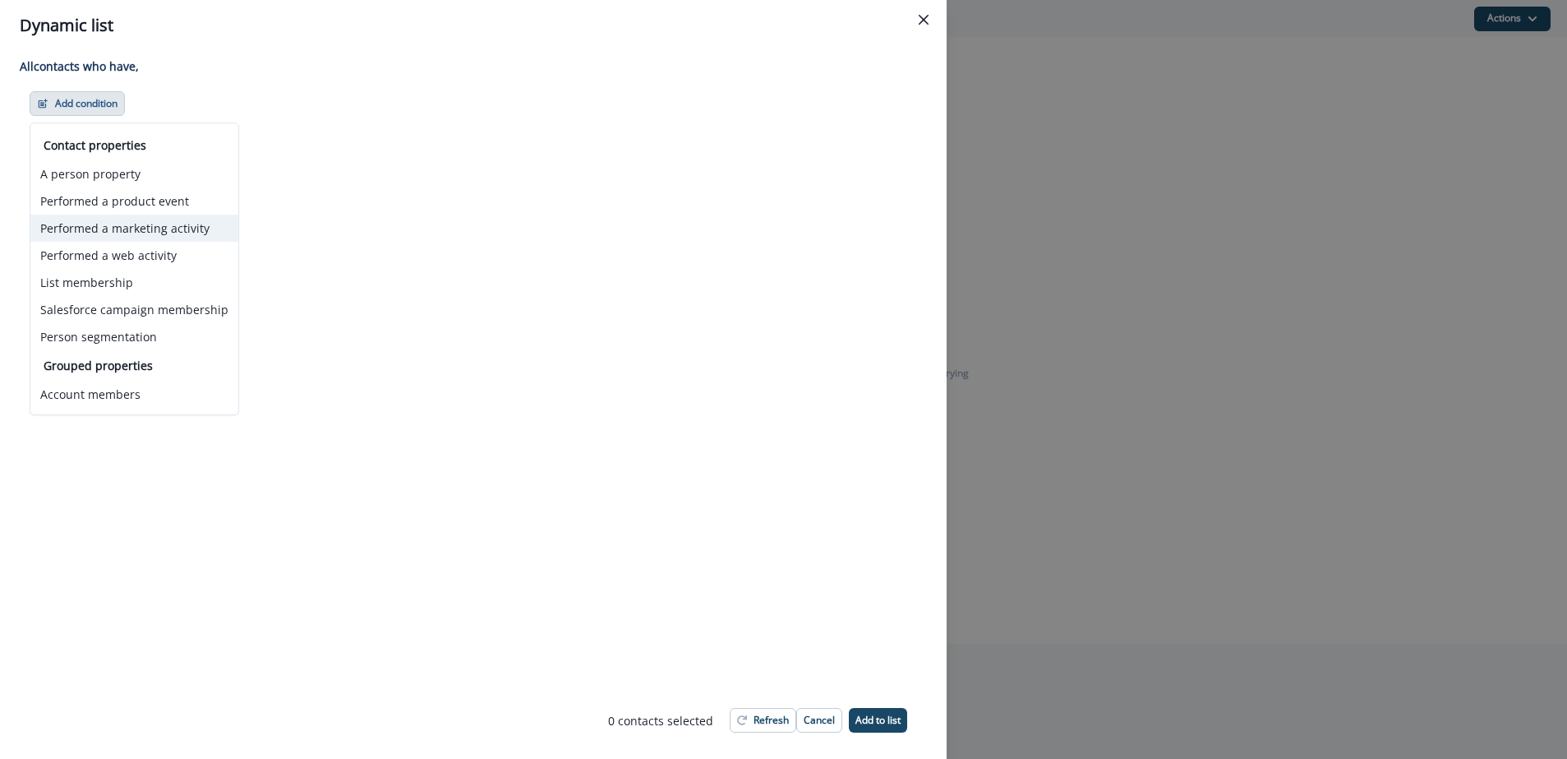
click at [134, 228] on button "Performed a marketing activity" at bounding box center [134, 227] width 208 height 27
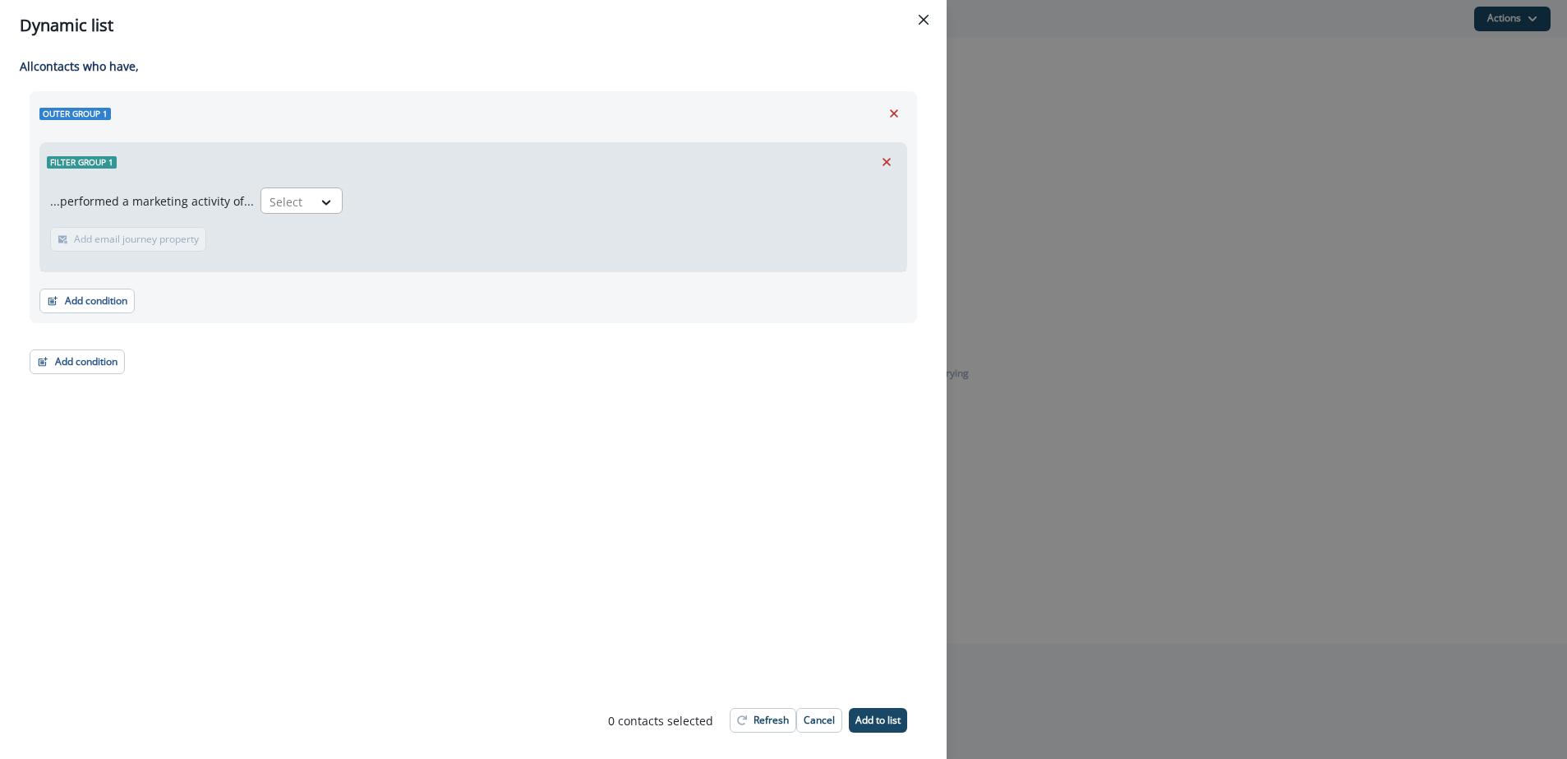
click at [297, 199] on div "Select" at bounding box center [286, 201] width 51 height 27
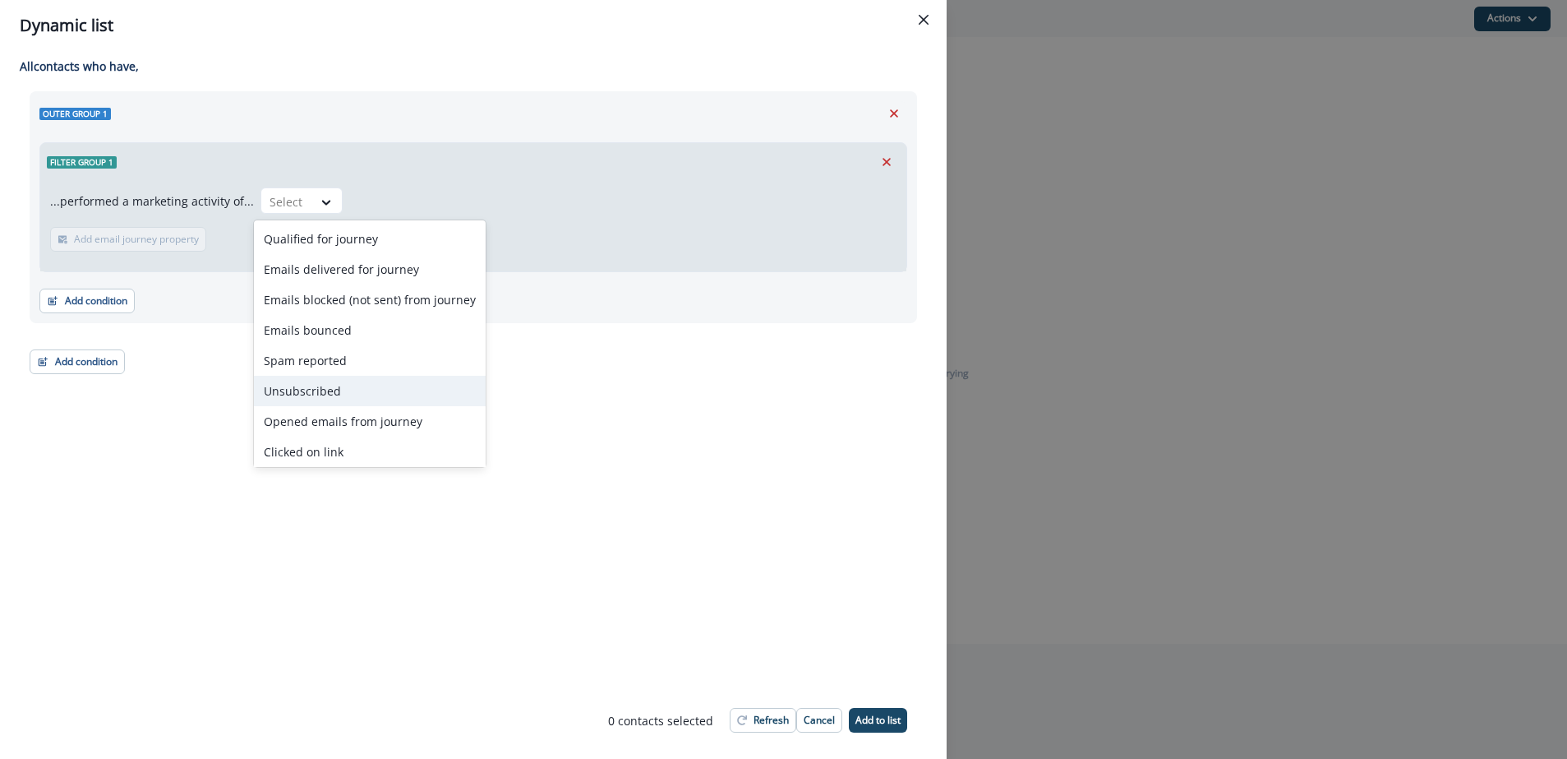
scroll to position [64, 0]
click at [364, 386] on div "Clicked on link" at bounding box center [370, 387] width 232 height 30
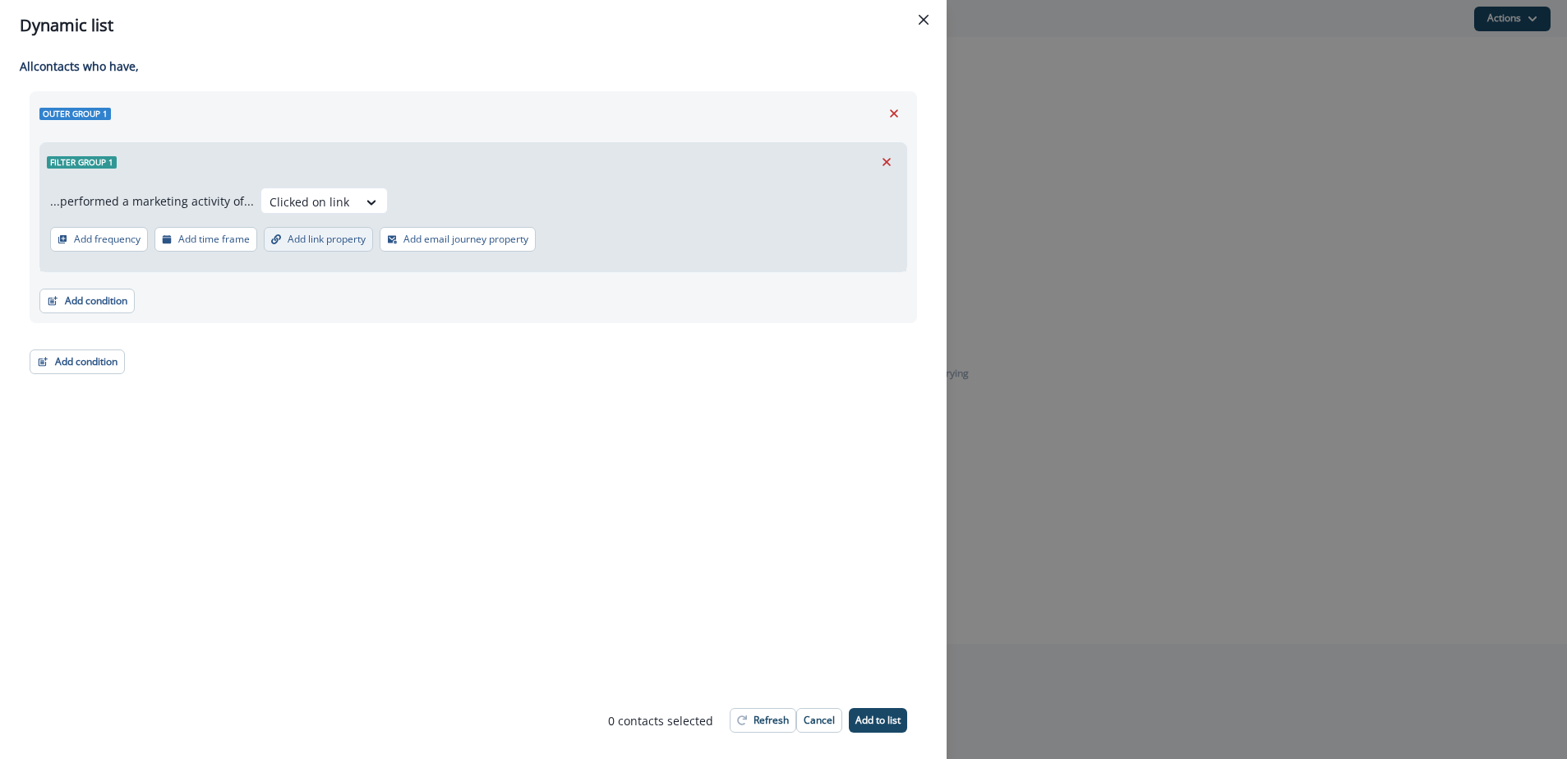
click at [353, 240] on p "Add link property" at bounding box center [327, 239] width 78 height 12
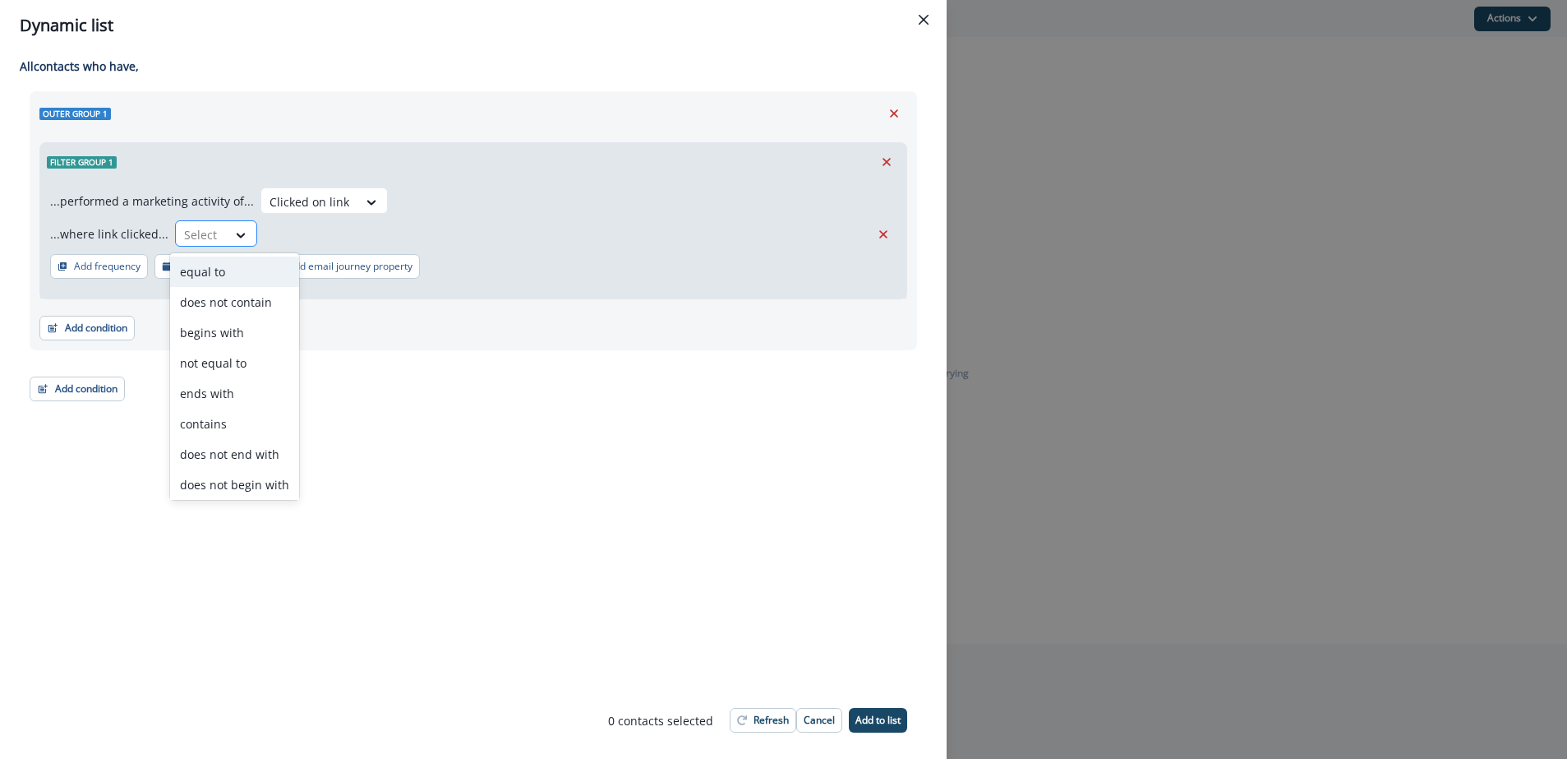
click at [210, 241] on div at bounding box center [201, 234] width 35 height 21
drag, startPoint x: 222, startPoint y: 271, endPoint x: 255, endPoint y: 265, distance: 33.5
click at [223, 271] on div "equal to" at bounding box center [234, 268] width 129 height 30
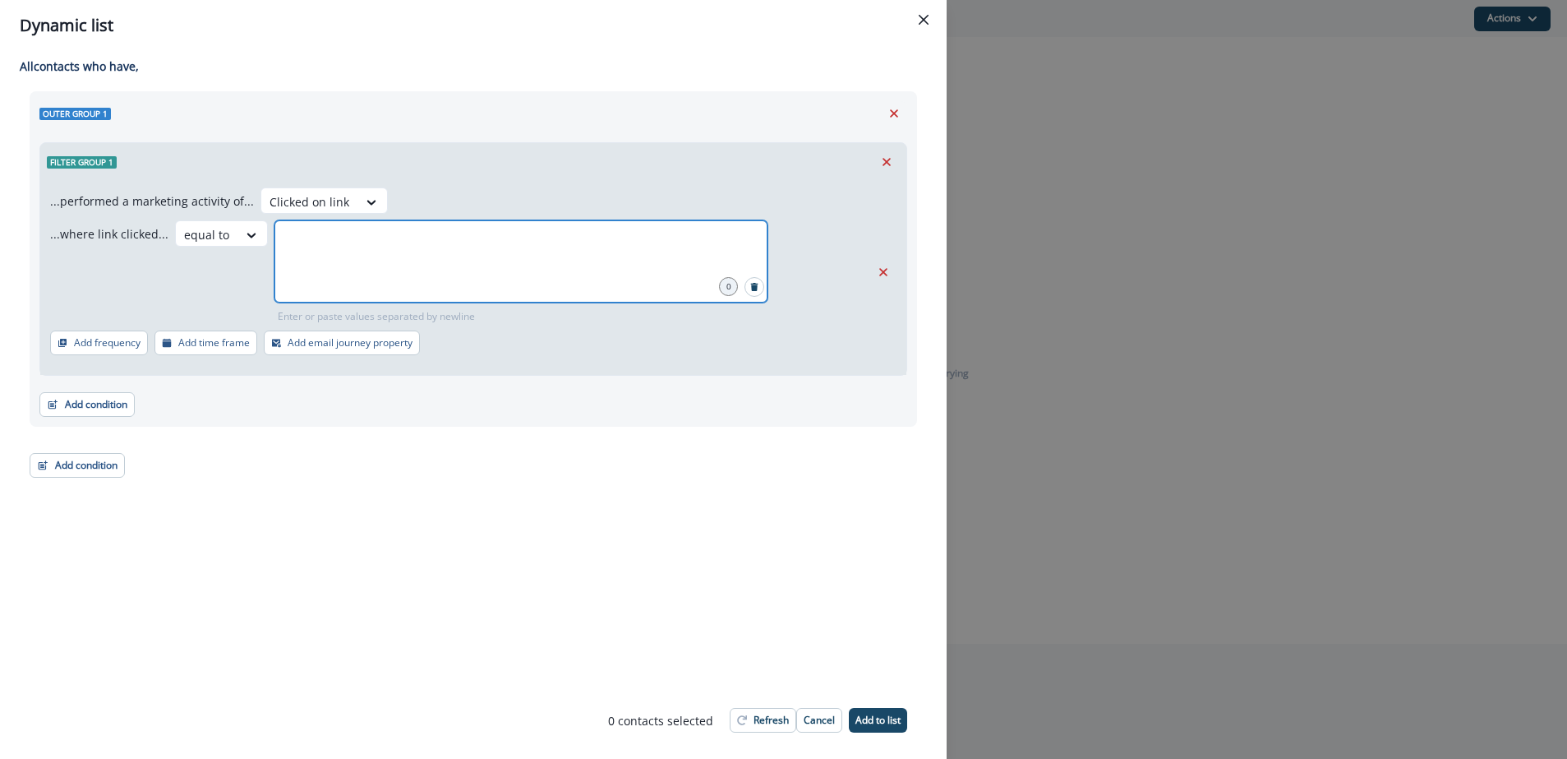
click at [457, 250] on input "text" at bounding box center [521, 240] width 488 height 33
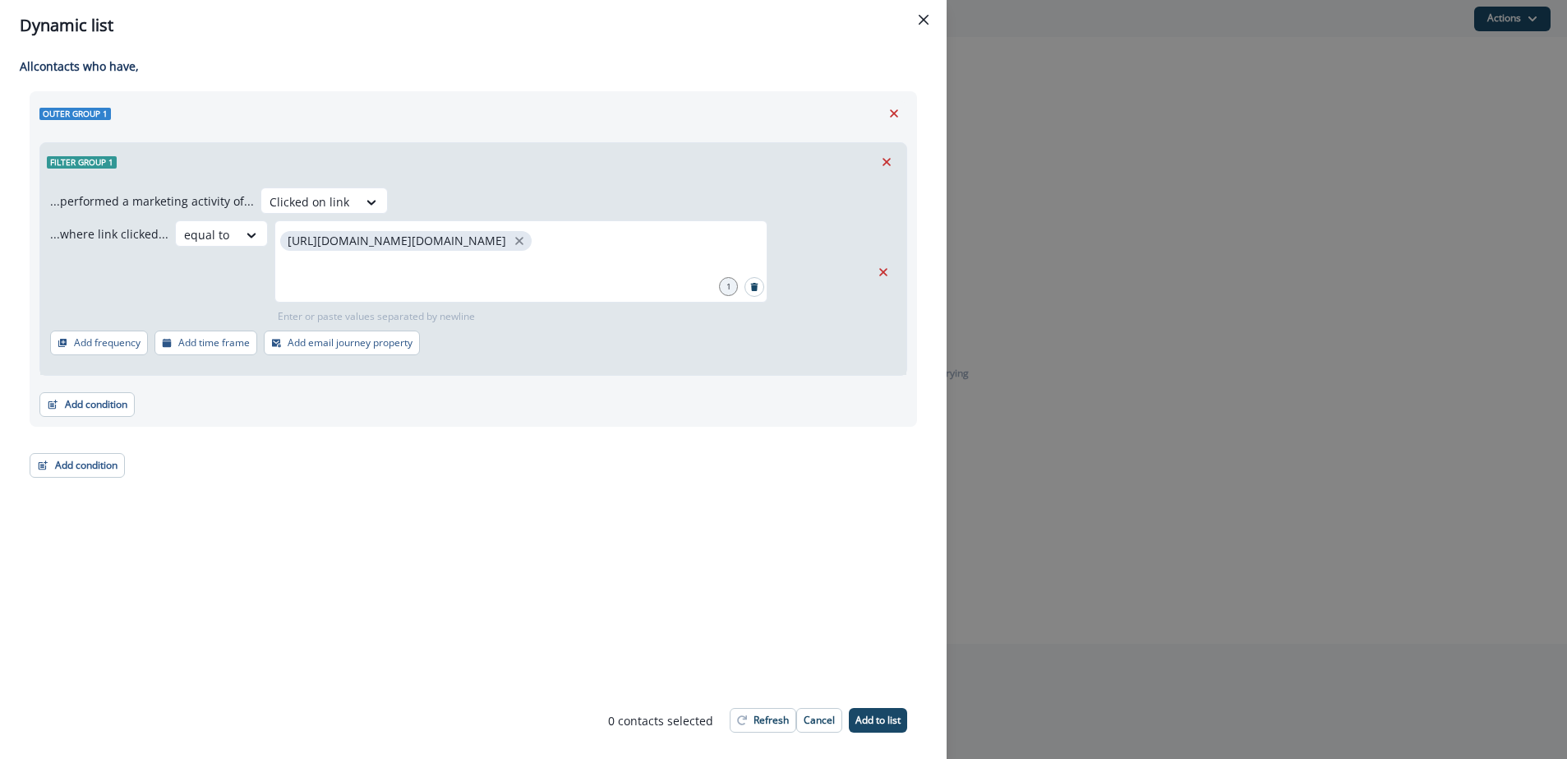
click at [337, 433] on div "Outer group 1 Filter group 1 ...performed a marketing activity of... Clicked on…" at bounding box center [474, 284] width 888 height 386
click at [606, 588] on div "All contact s who have, Outer group 1 Filter group 1 ...performed a marketing a…" at bounding box center [473, 366] width 947 height 630
click at [750, 715] on button "Refresh" at bounding box center [763, 720] width 67 height 25
click at [606, 533] on div "All contact s who have, Outer group 1 Filter group 1 ...performed a marketing a…" at bounding box center [473, 366] width 947 height 630
click at [884, 717] on p "Add to list" at bounding box center [878, 720] width 45 height 12
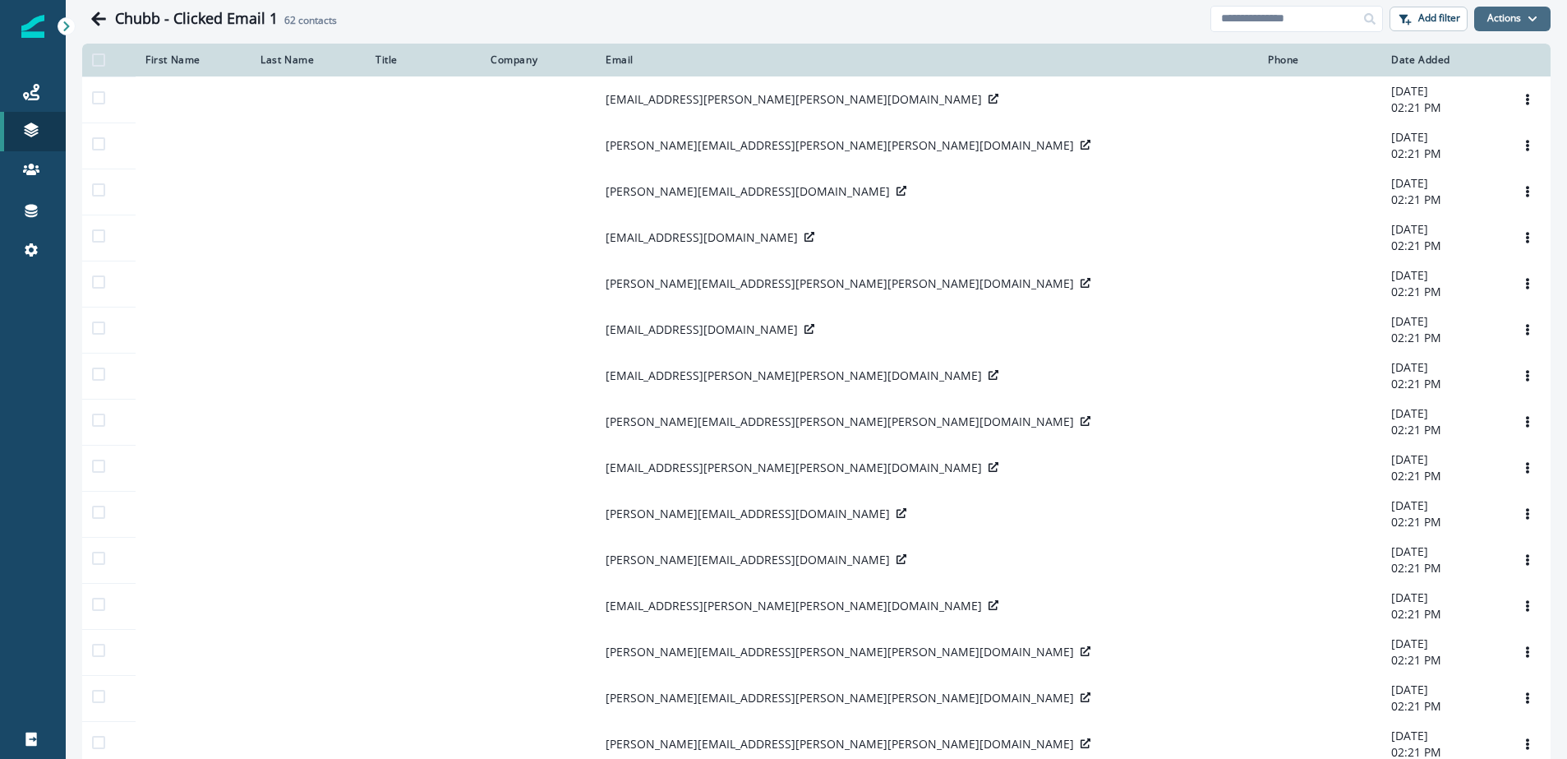
click at [1516, 14] on button "Actions" at bounding box center [1512, 19] width 76 height 25
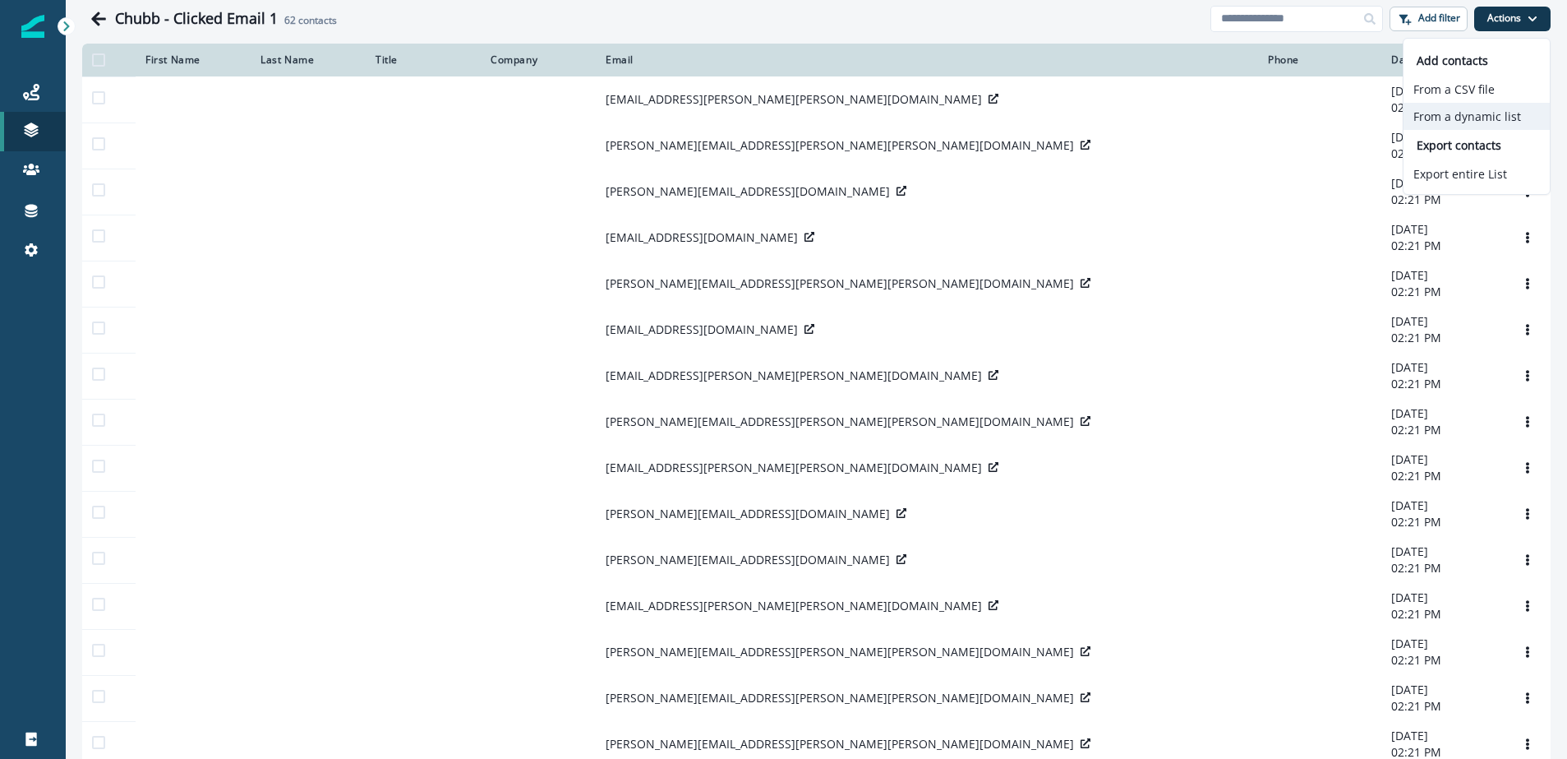
click at [1489, 117] on button "From a dynamic list" at bounding box center [1477, 116] width 146 height 27
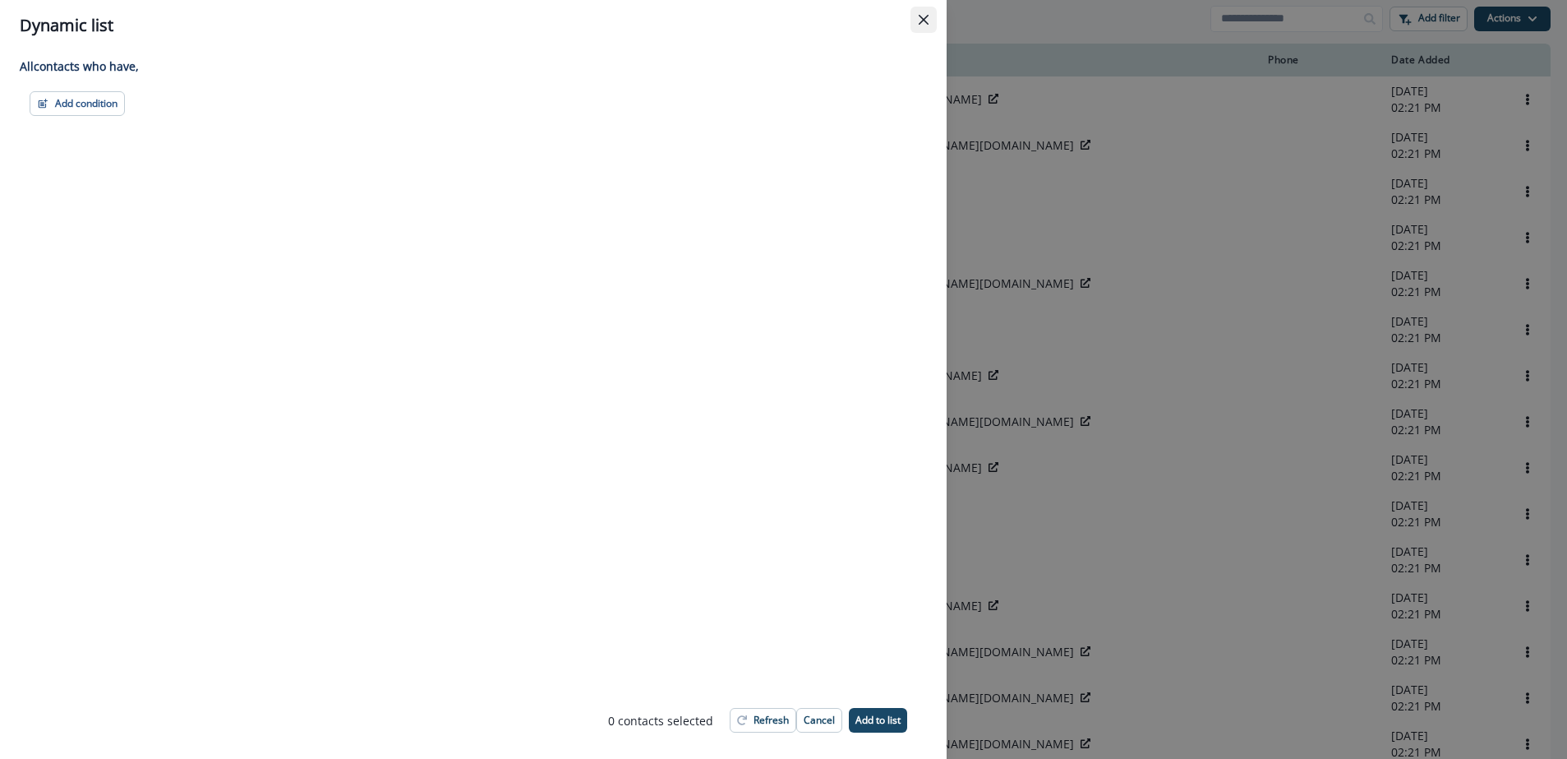
click at [928, 18] on icon "Close" at bounding box center [924, 20] width 10 height 10
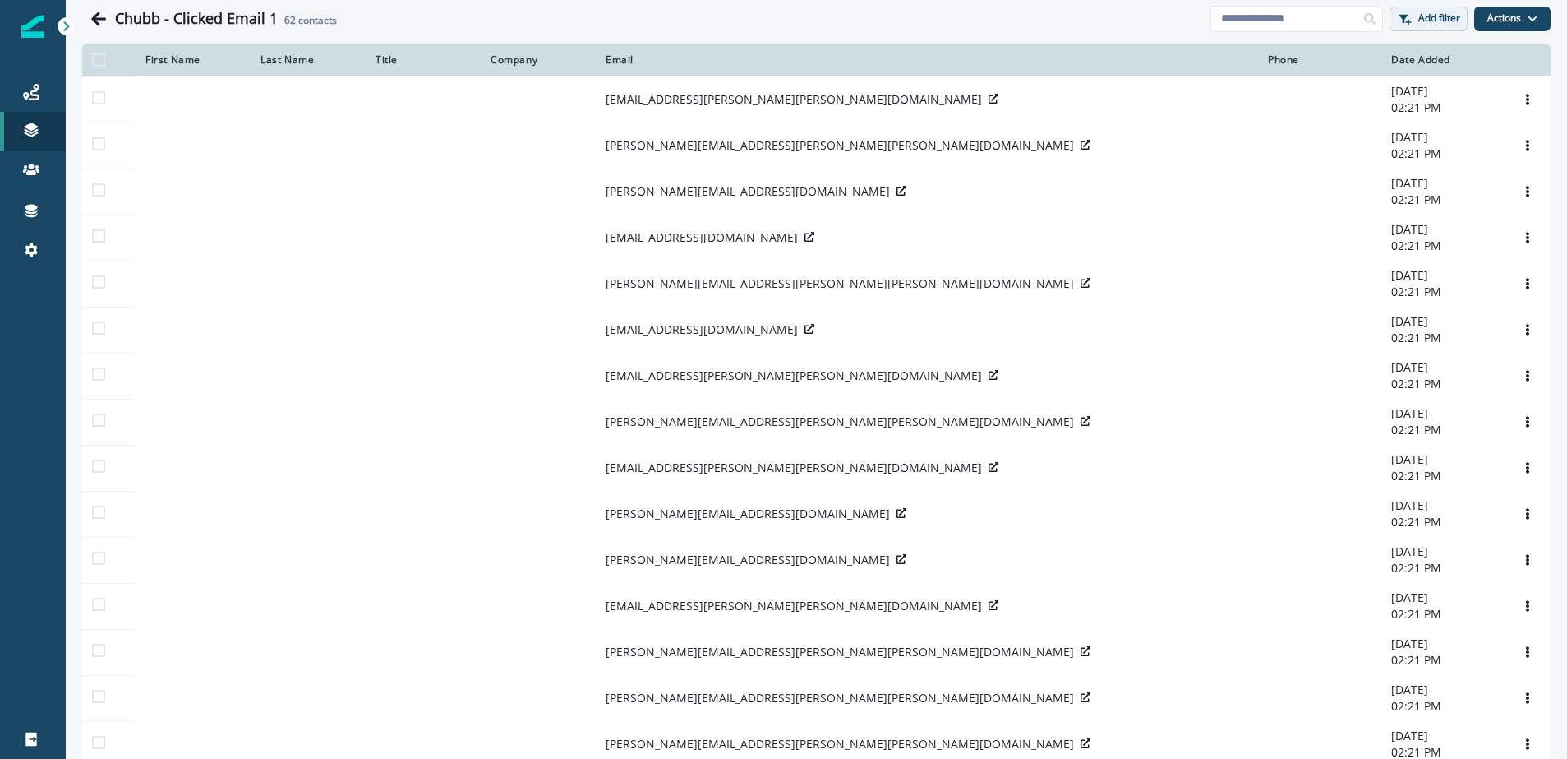
click at [1441, 21] on p "Add filter" at bounding box center [1439, 18] width 42 height 12
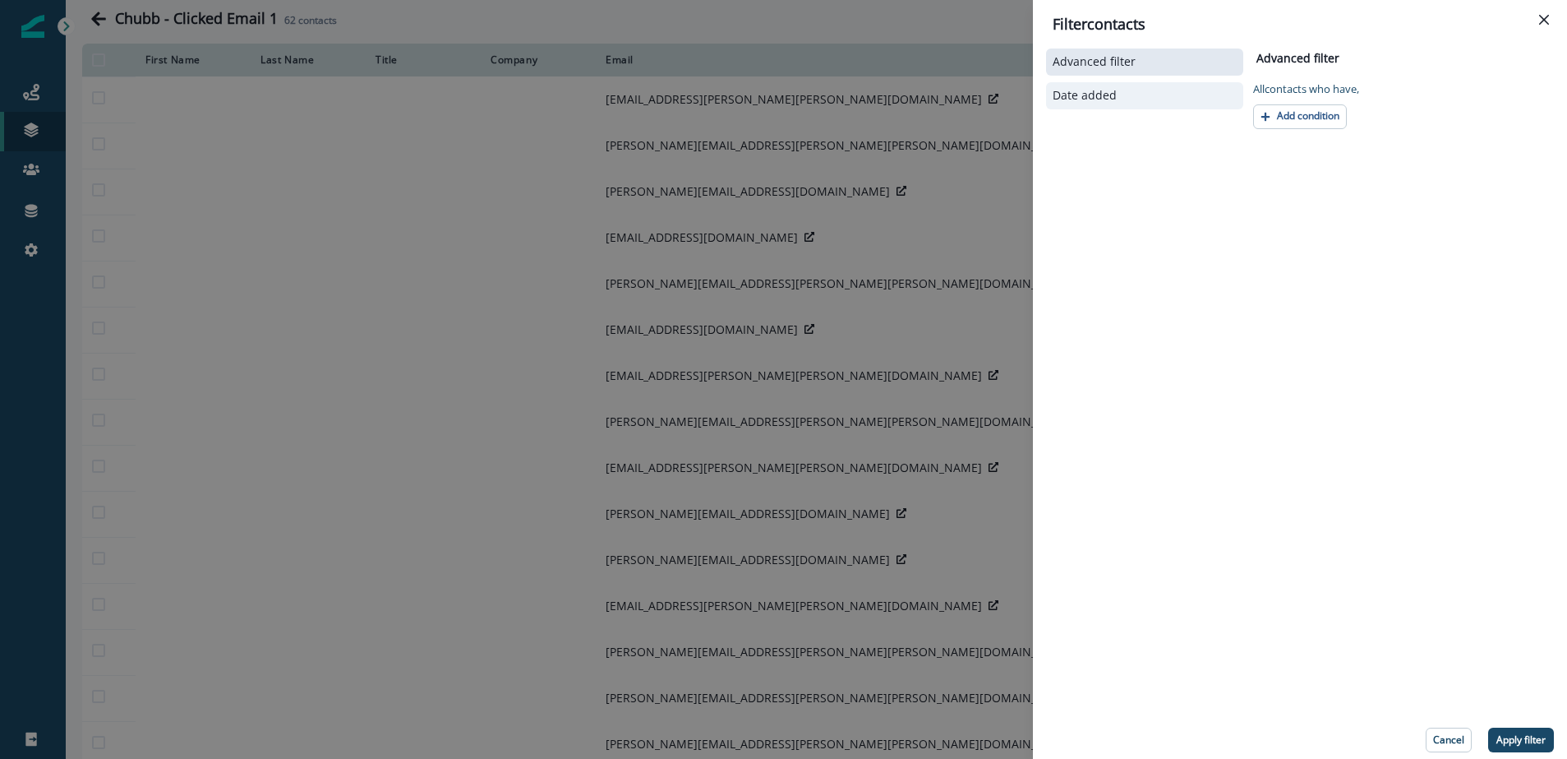
click at [1103, 102] on div "Date added" at bounding box center [1144, 95] width 197 height 27
select select "**"
select select "****"
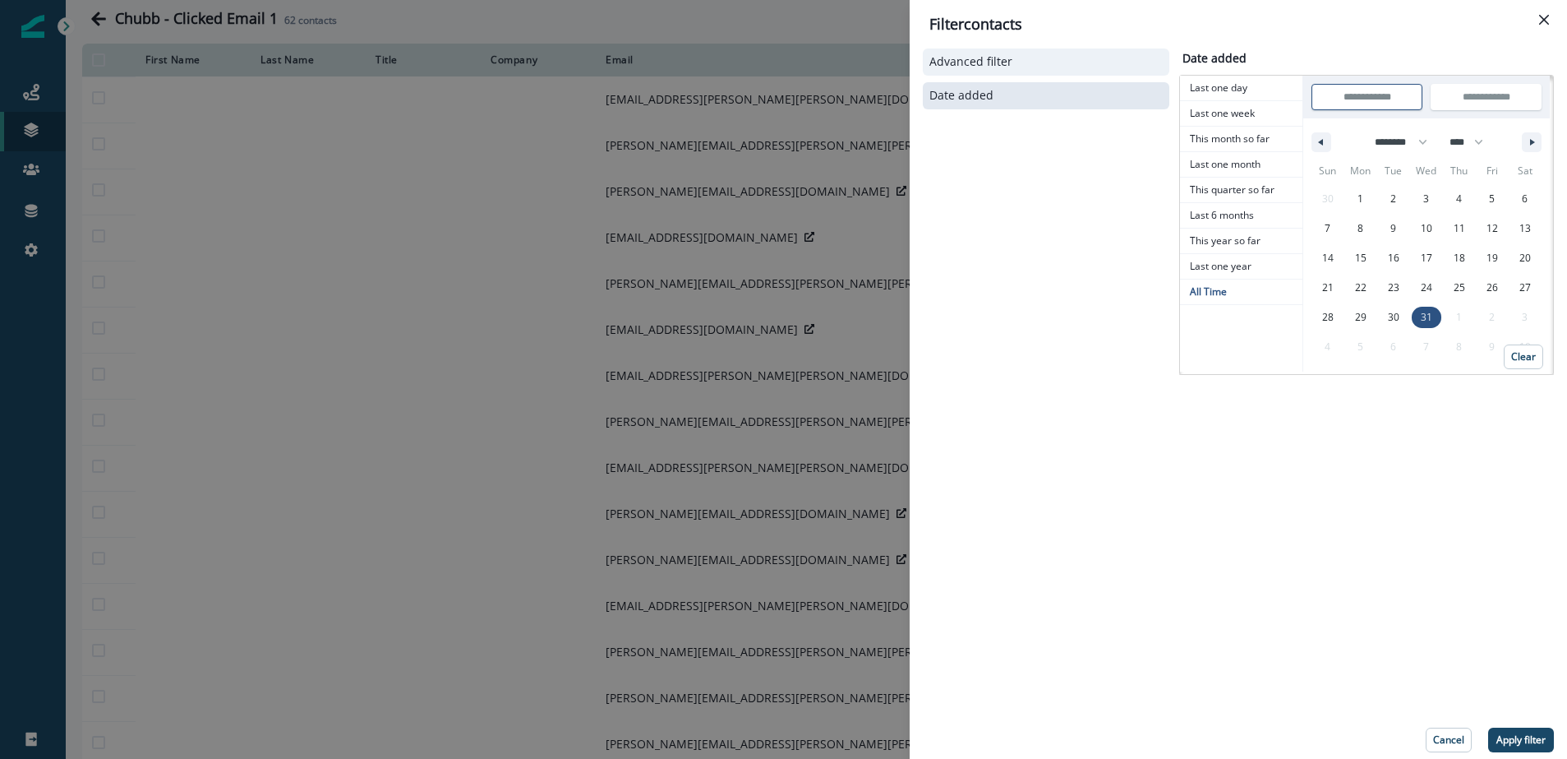
click at [1063, 67] on button "Advanced filter" at bounding box center [1045, 62] width 233 height 14
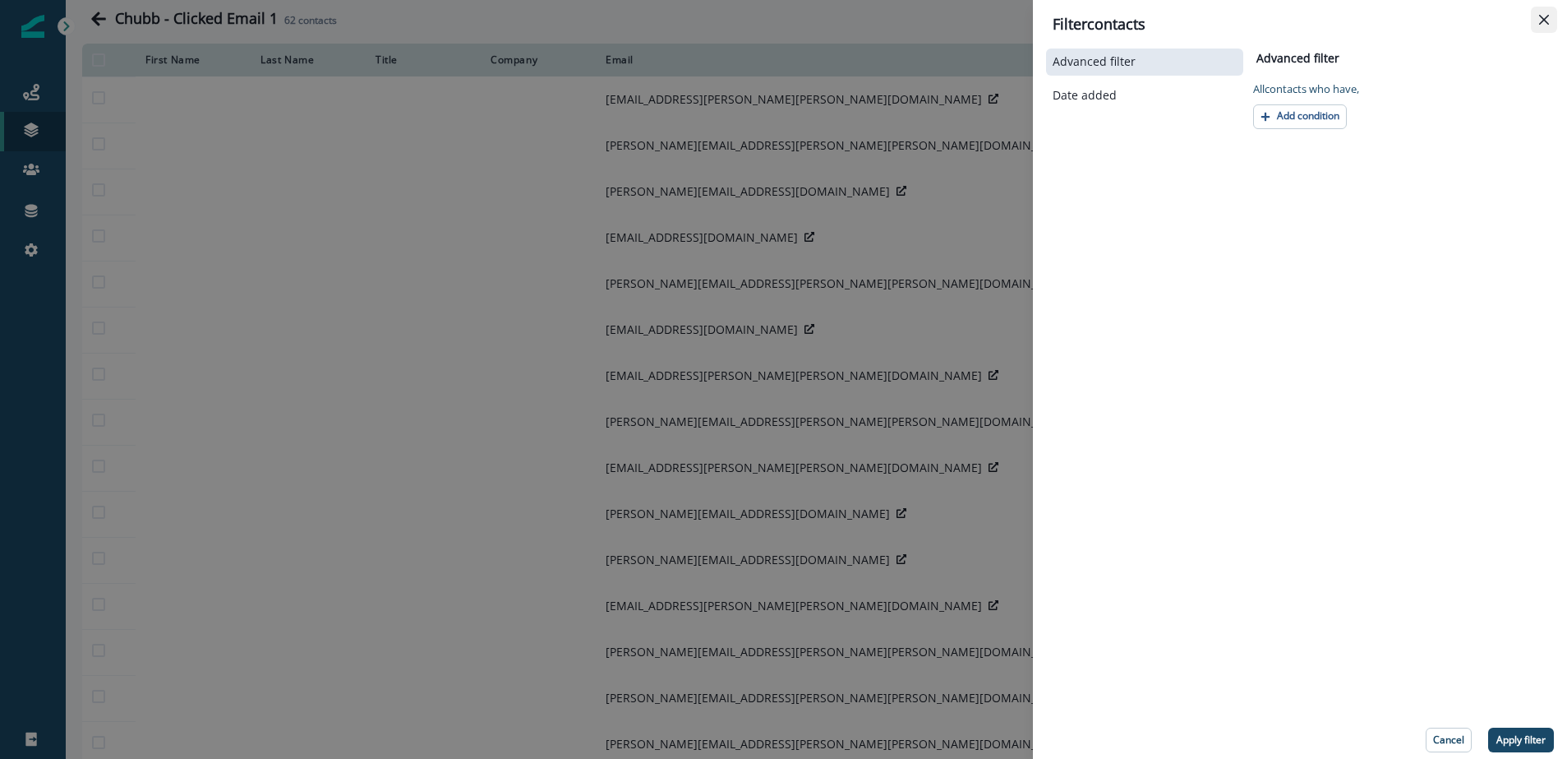
click at [1547, 21] on icon "Close" at bounding box center [1544, 20] width 10 height 10
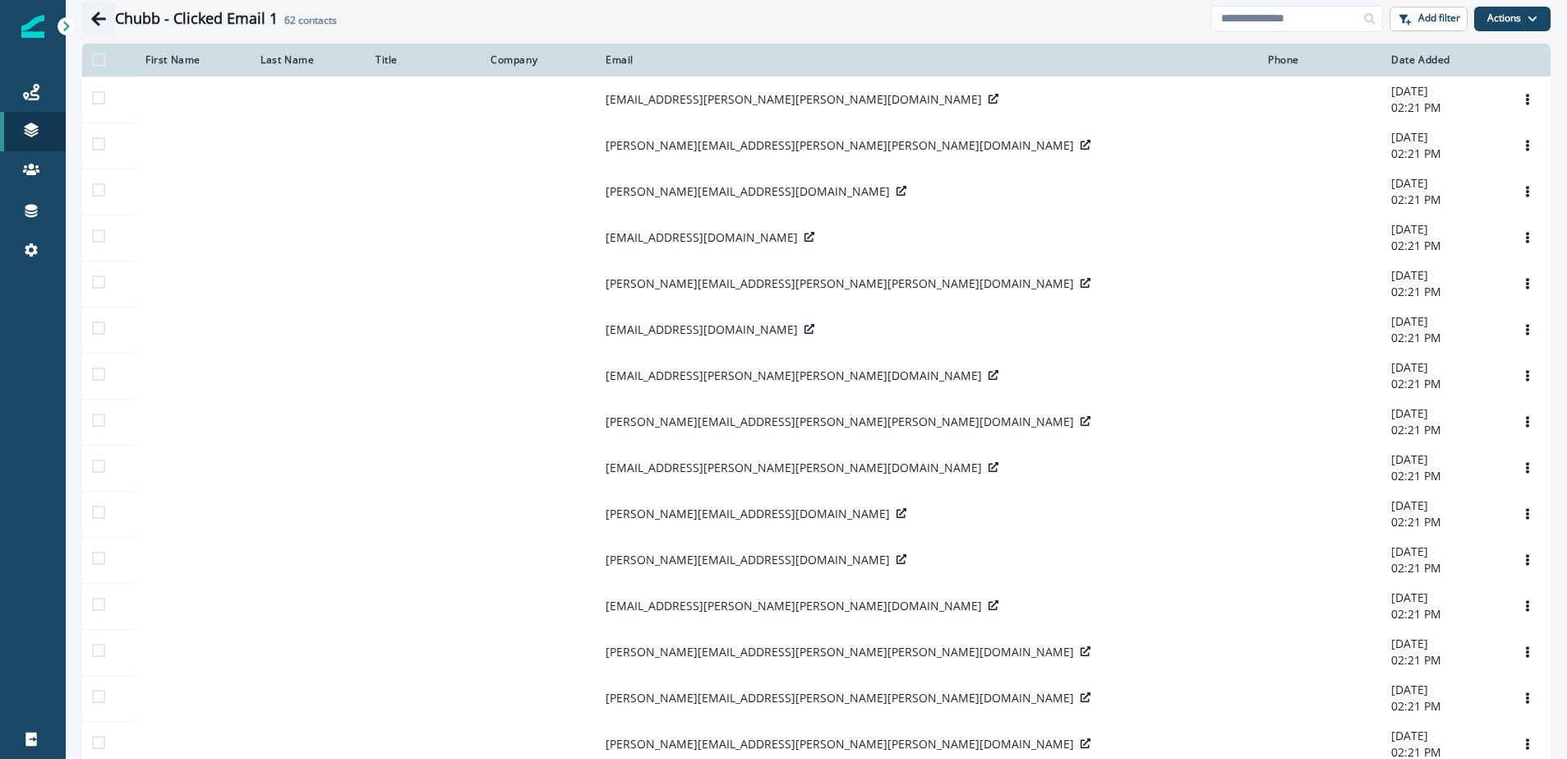
click at [95, 14] on icon "Go back" at bounding box center [98, 19] width 15 height 14
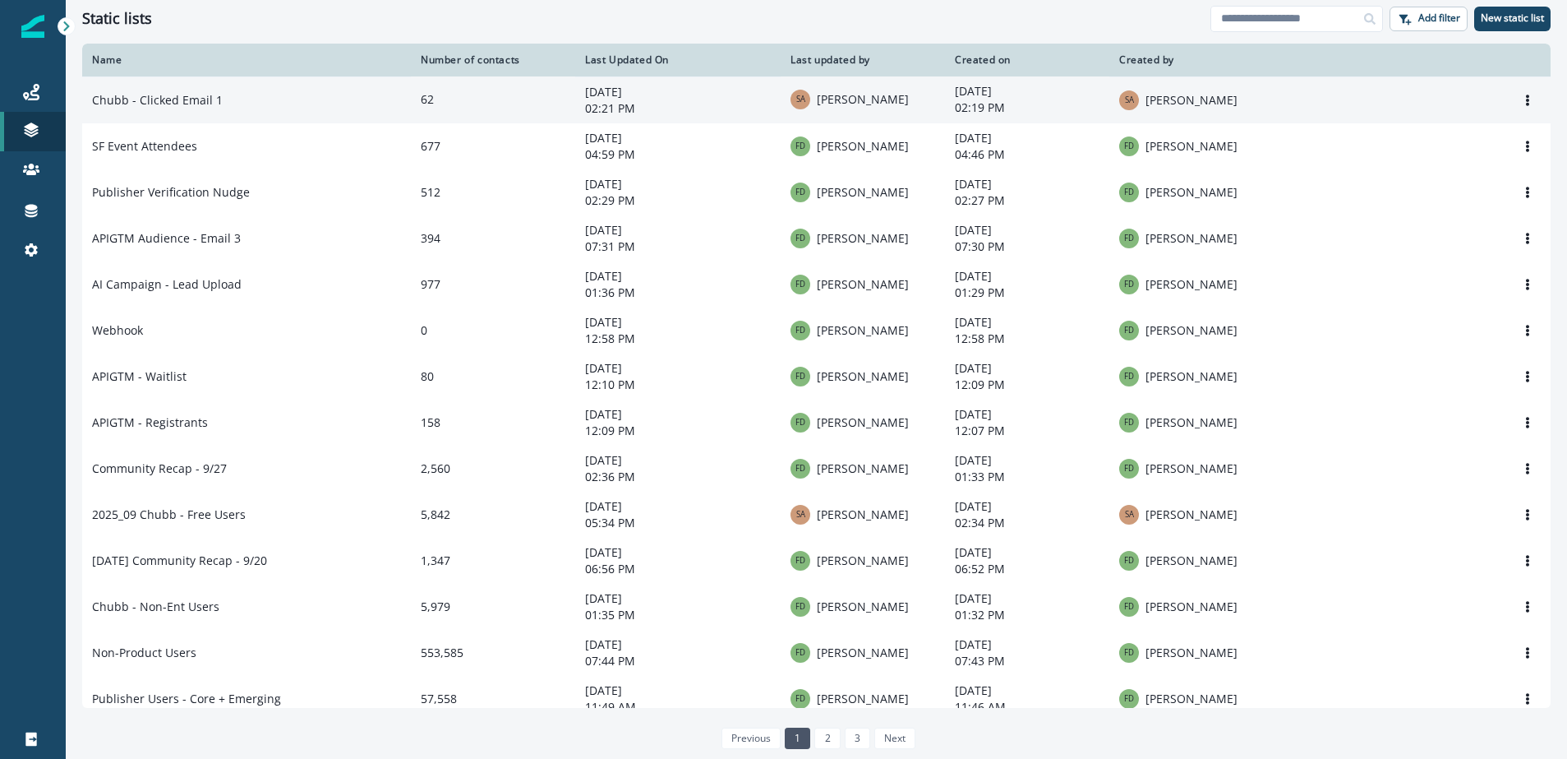
click at [349, 115] on td "Chubb - Clicked Email 1" at bounding box center [246, 99] width 329 height 47
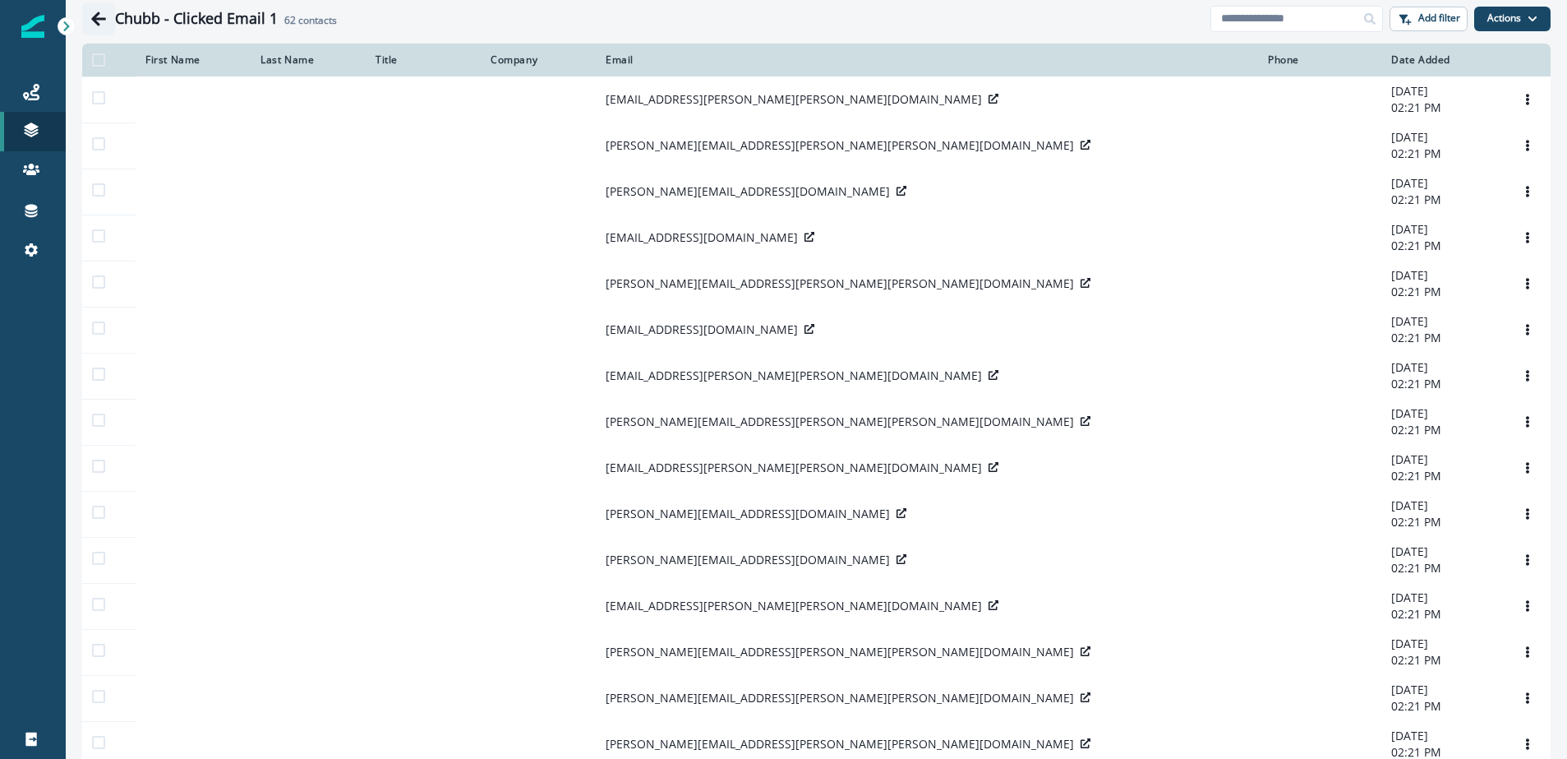
click at [95, 22] on icon "Go back" at bounding box center [98, 19] width 15 height 14
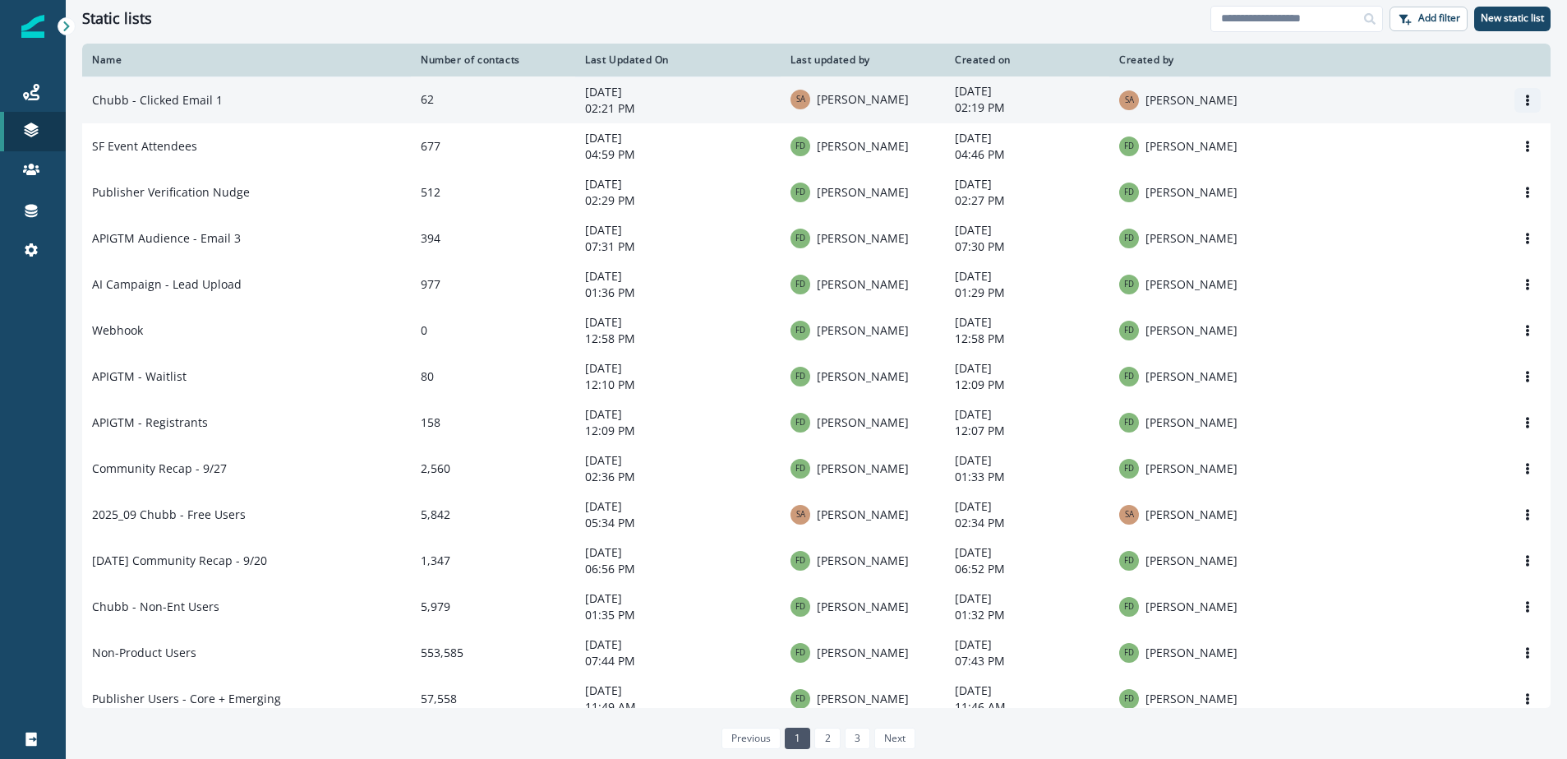
click at [1522, 103] on icon "Options" at bounding box center [1528, 101] width 12 height 12
click at [256, 87] on td "Chubb - Clicked Email 1" at bounding box center [246, 99] width 329 height 47
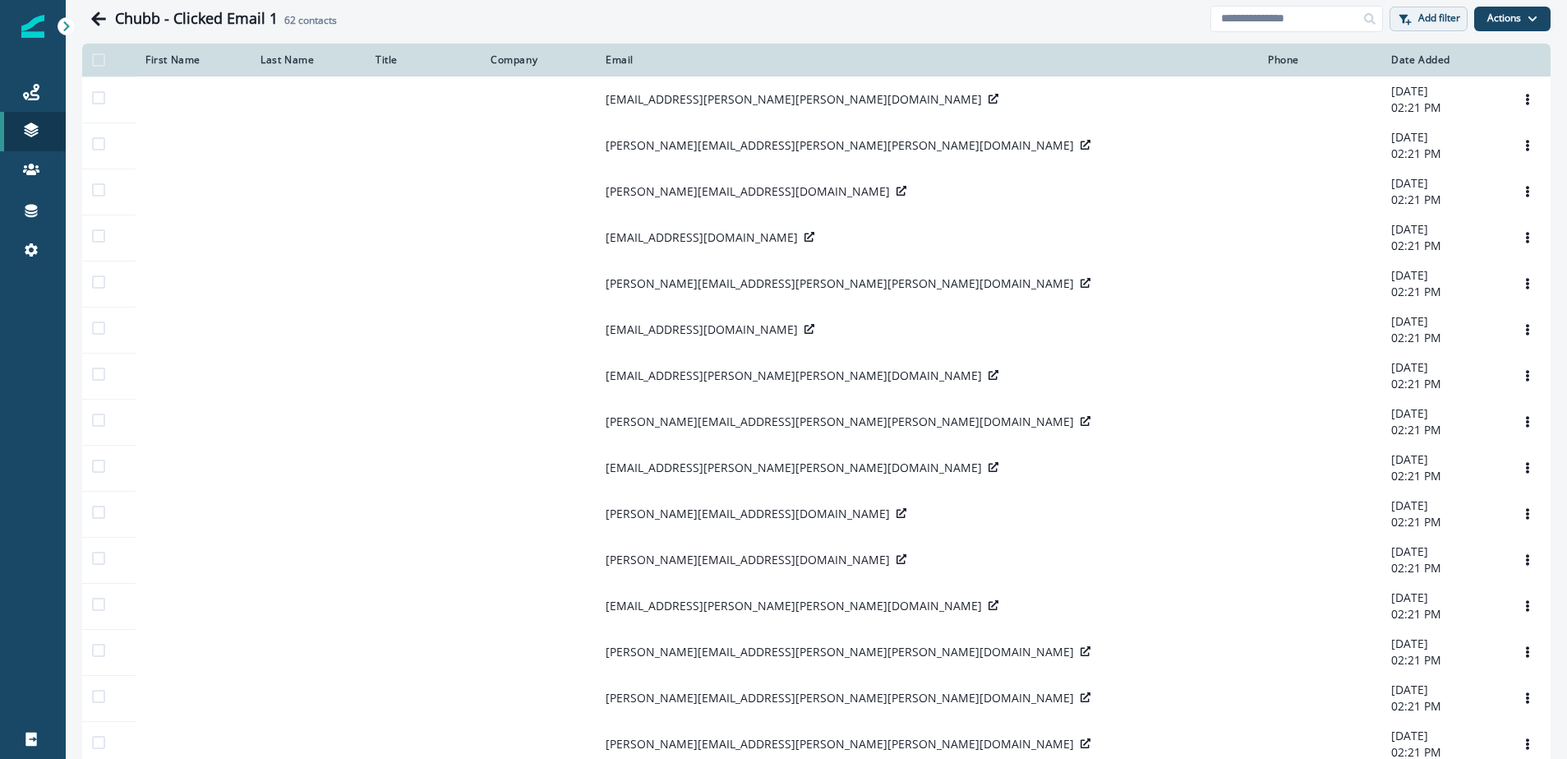
click at [1433, 19] on p "Add filter" at bounding box center [1439, 18] width 42 height 12
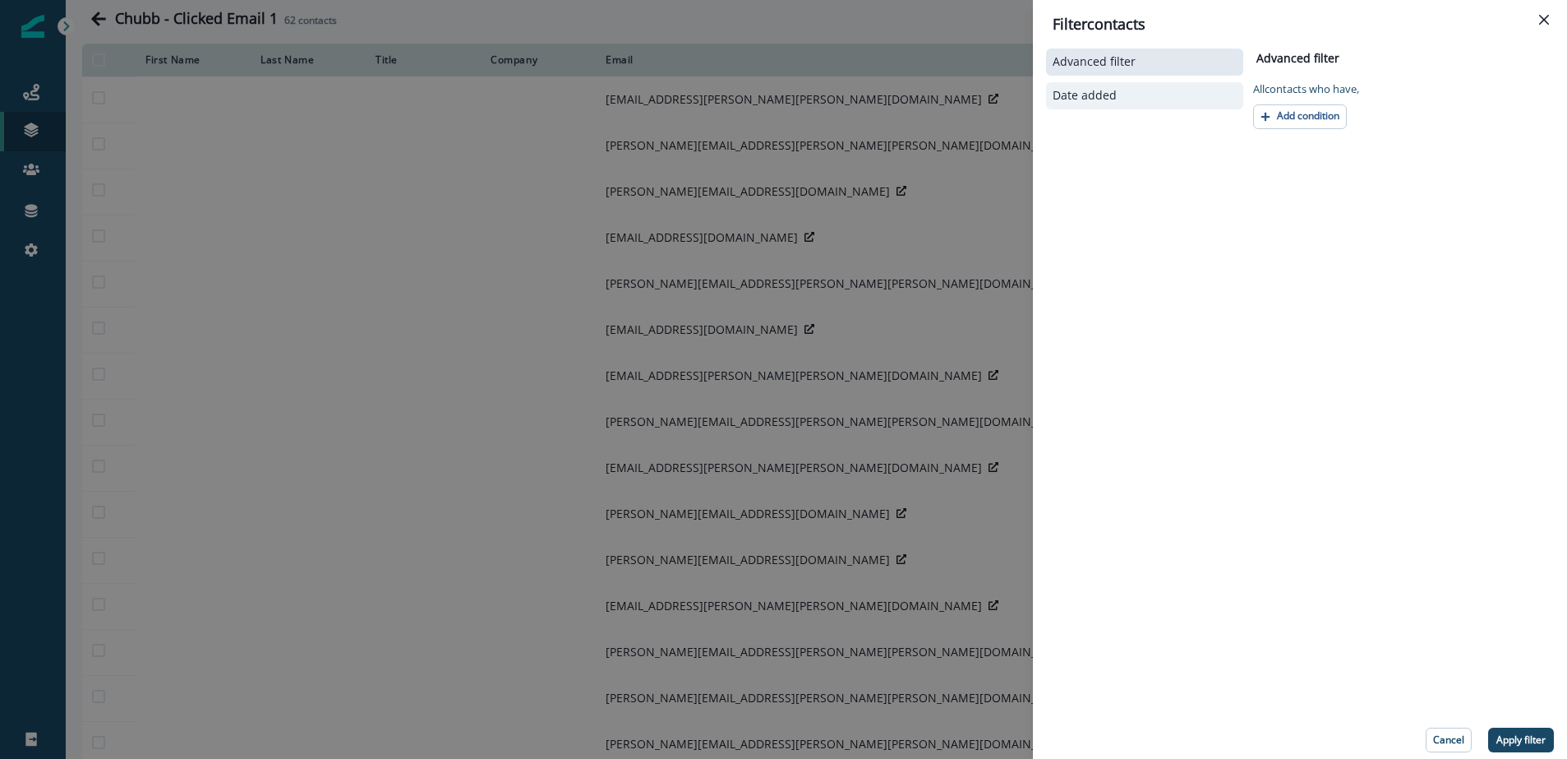
click at [1095, 99] on p "Date added" at bounding box center [1085, 96] width 64 height 14
select select "**"
select select "****"
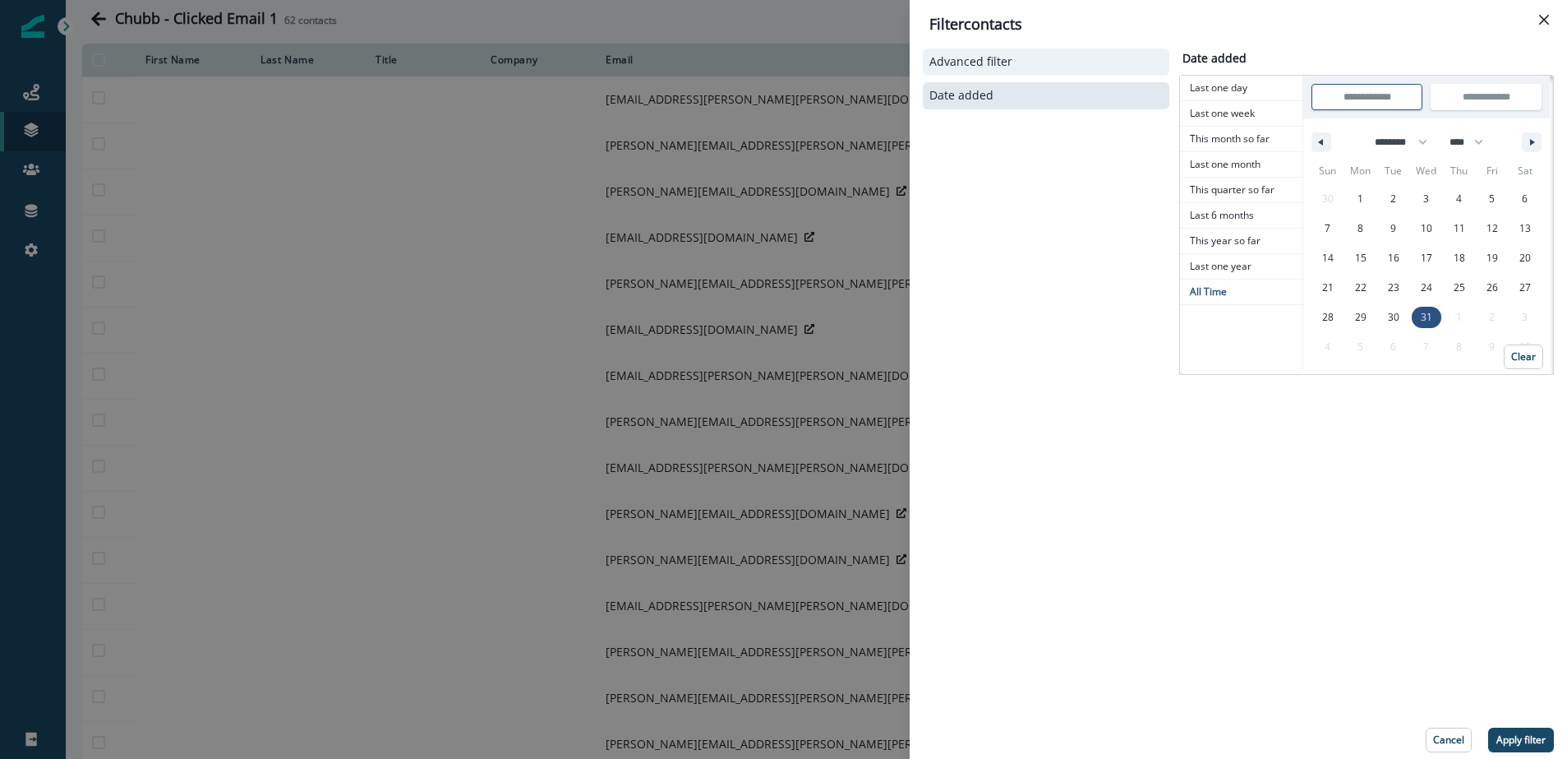
click at [1007, 63] on p "Advanced filter" at bounding box center [970, 62] width 83 height 14
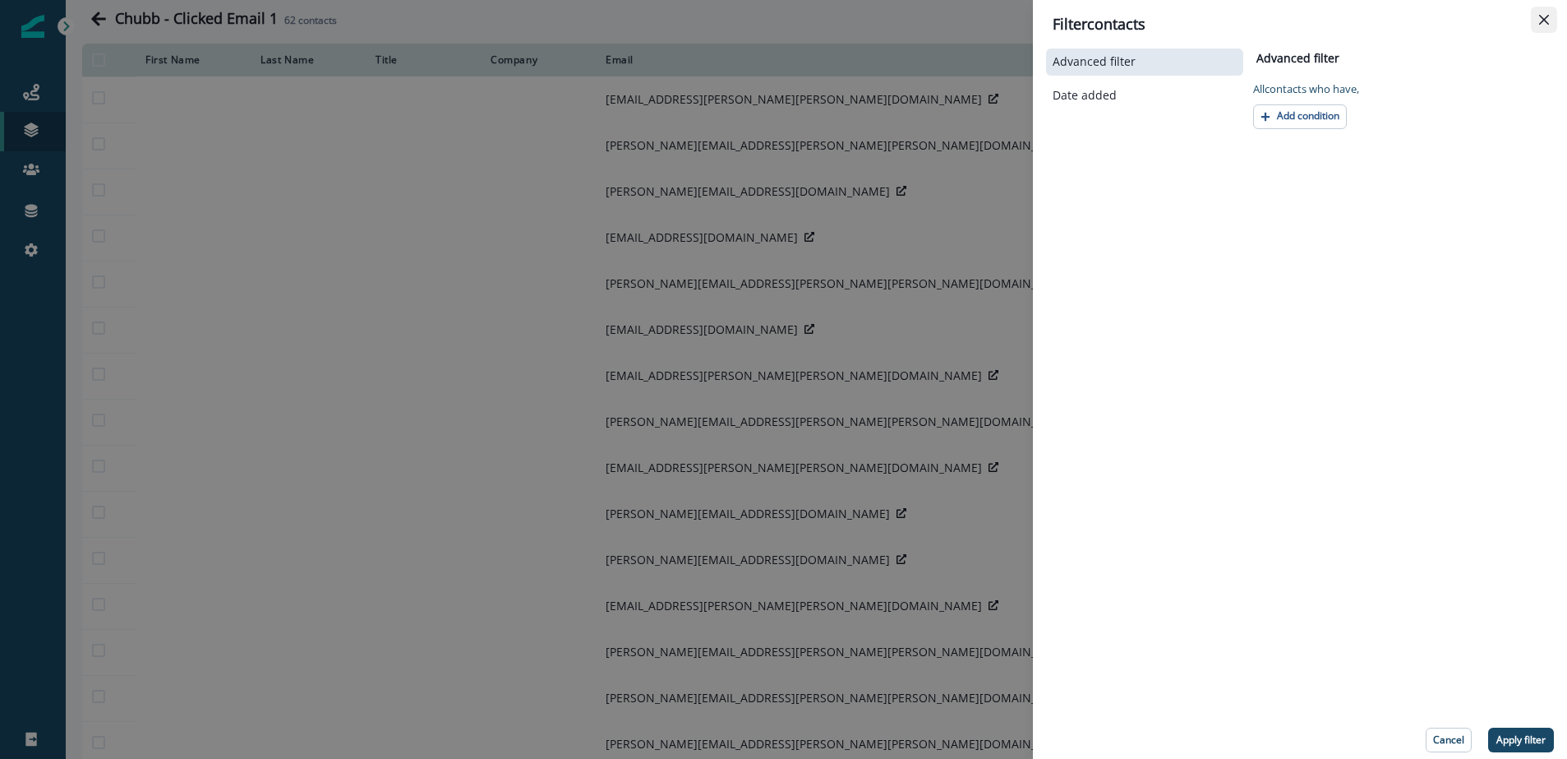
click at [1548, 20] on icon "Close" at bounding box center [1544, 20] width 10 height 10
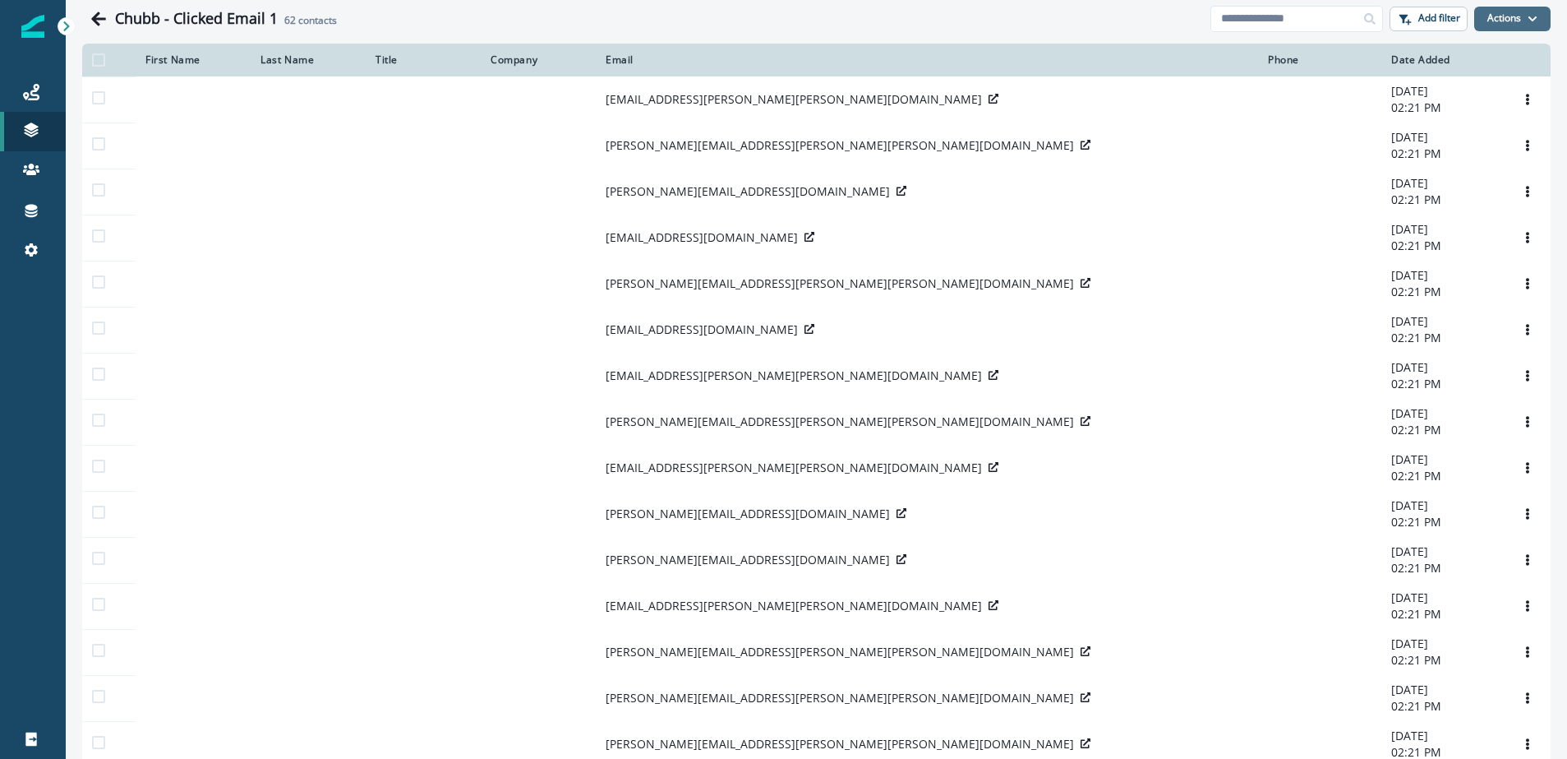
click at [1533, 10] on button "Actions" at bounding box center [1512, 19] width 76 height 25
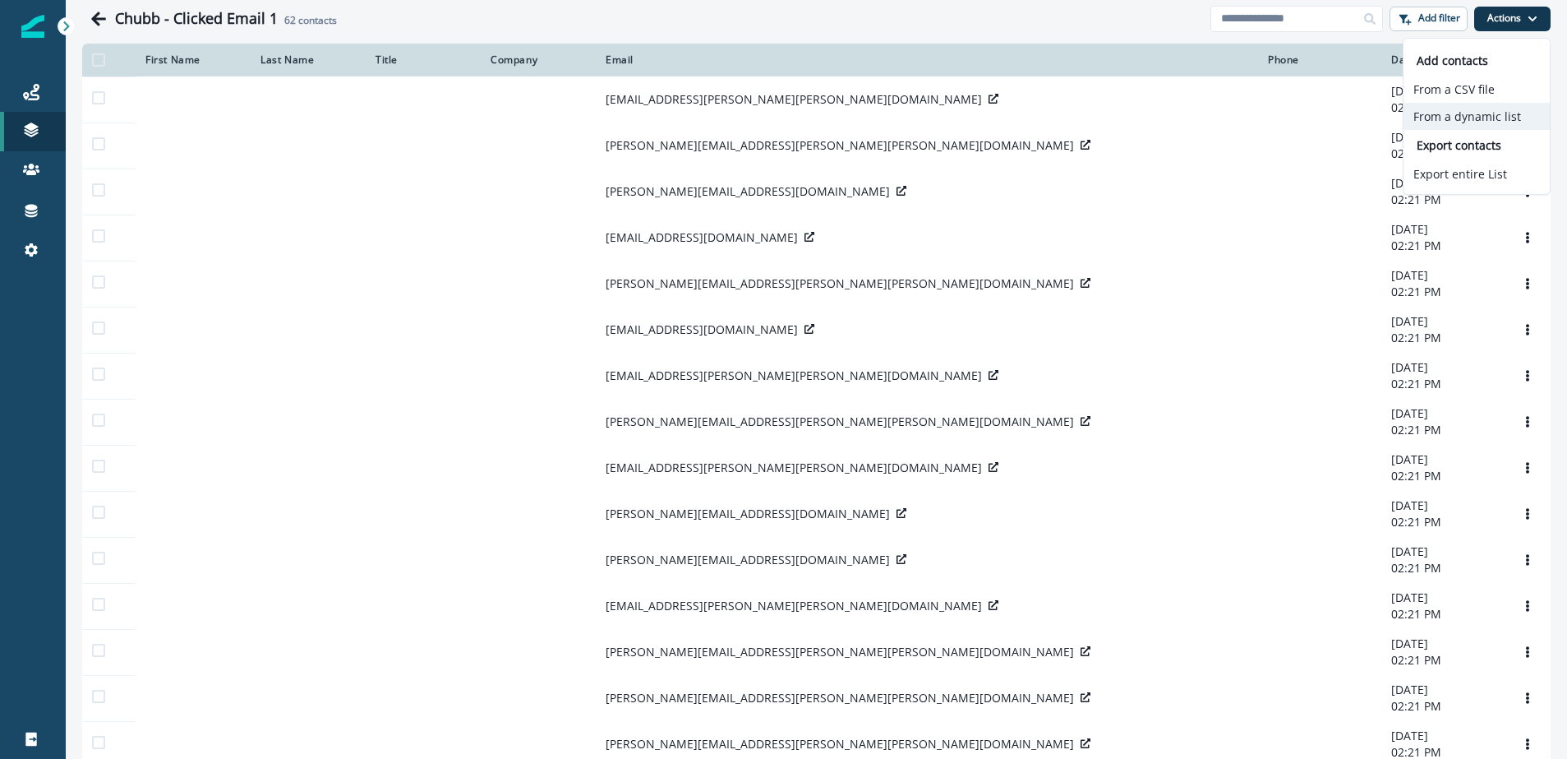
click at [1495, 113] on button "From a dynamic list" at bounding box center [1477, 116] width 146 height 27
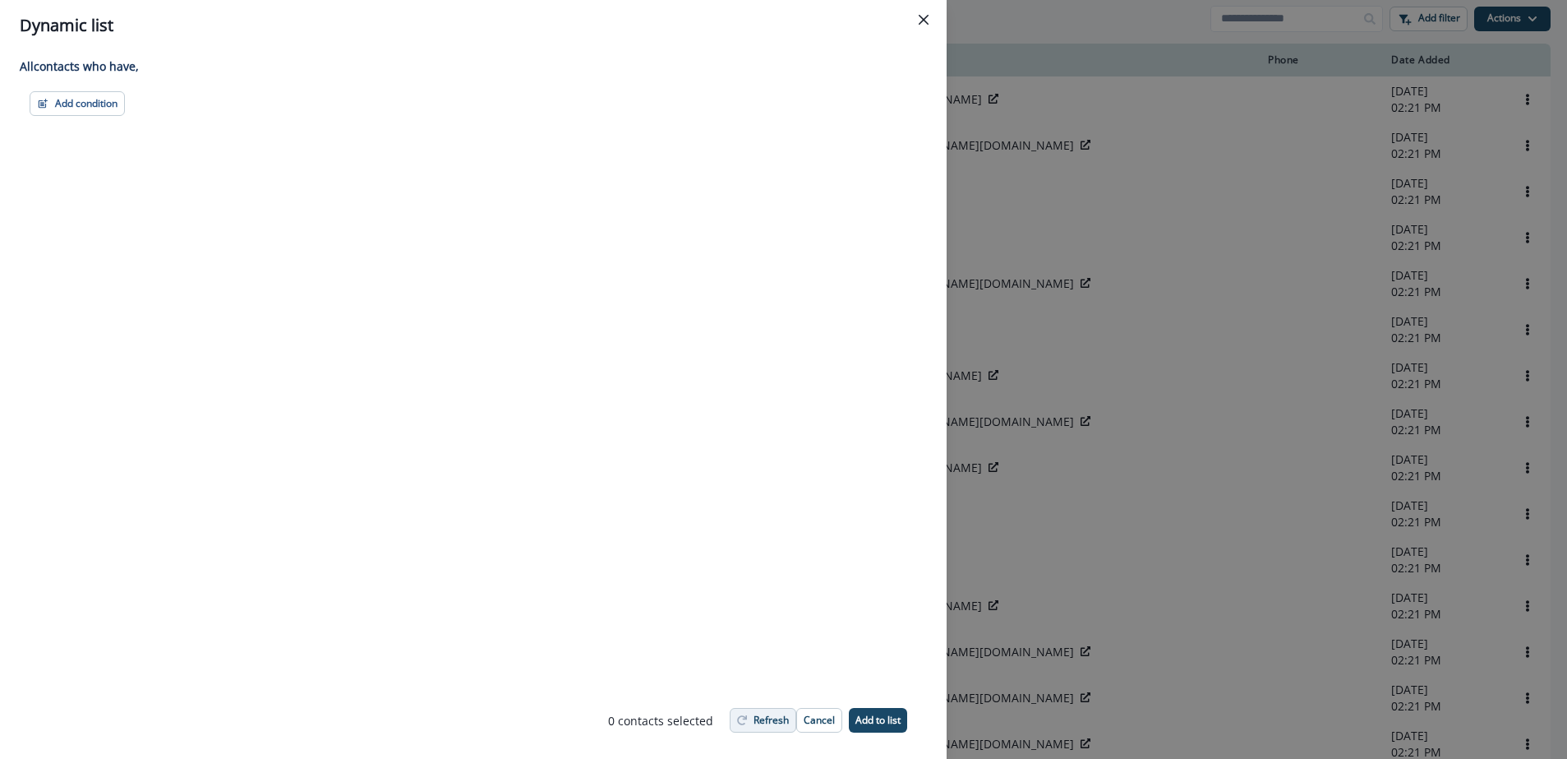
click at [750, 725] on button "Refresh" at bounding box center [763, 720] width 67 height 25
click at [925, 19] on icon "Close" at bounding box center [924, 20] width 10 height 10
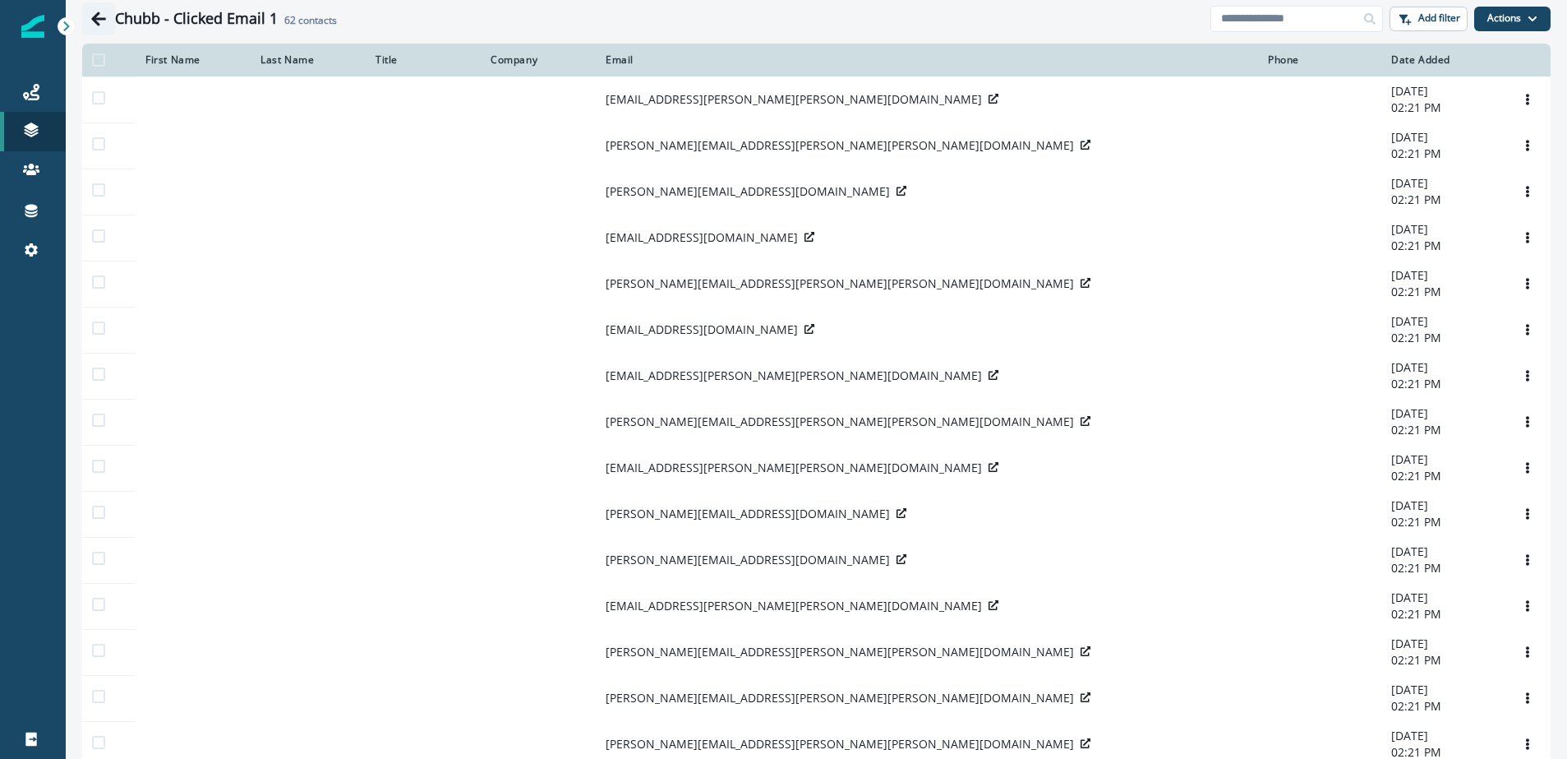
click at [99, 23] on icon "Go back" at bounding box center [98, 19] width 15 height 14
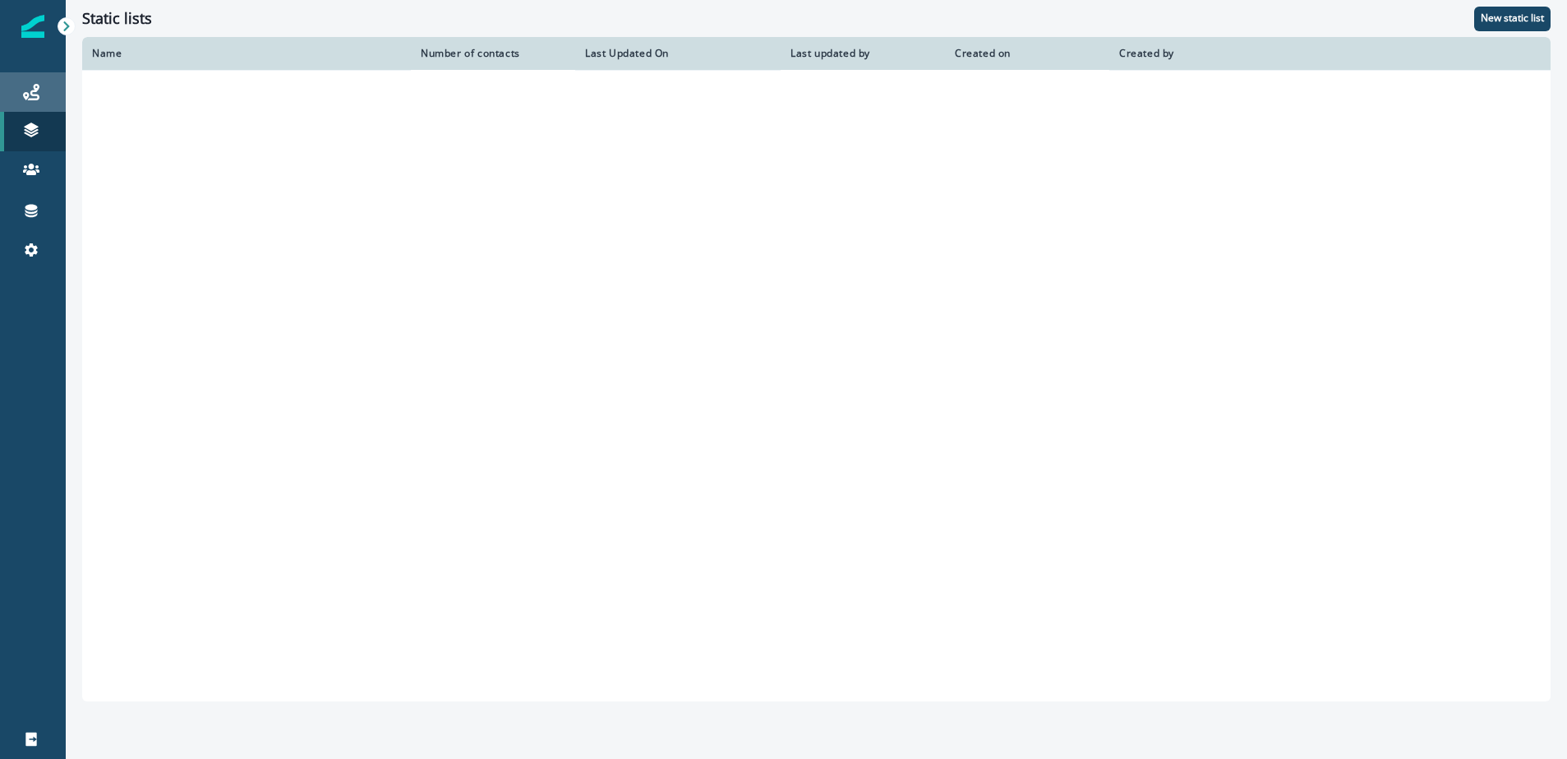
click at [45, 92] on div "Journeys" at bounding box center [33, 92] width 53 height 20
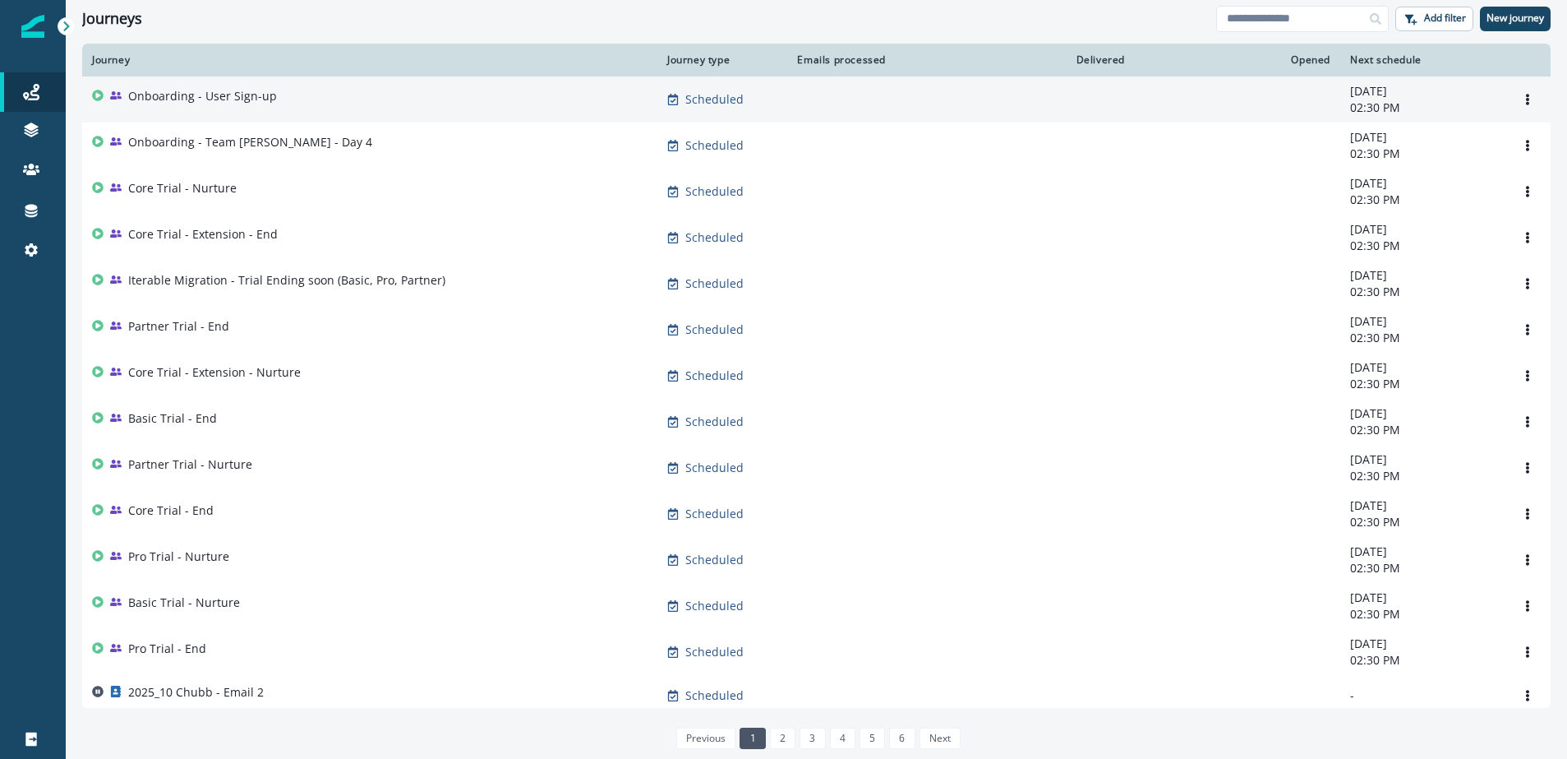
click at [210, 94] on p "Onboarding - User Sign-up" at bounding box center [202, 96] width 149 height 16
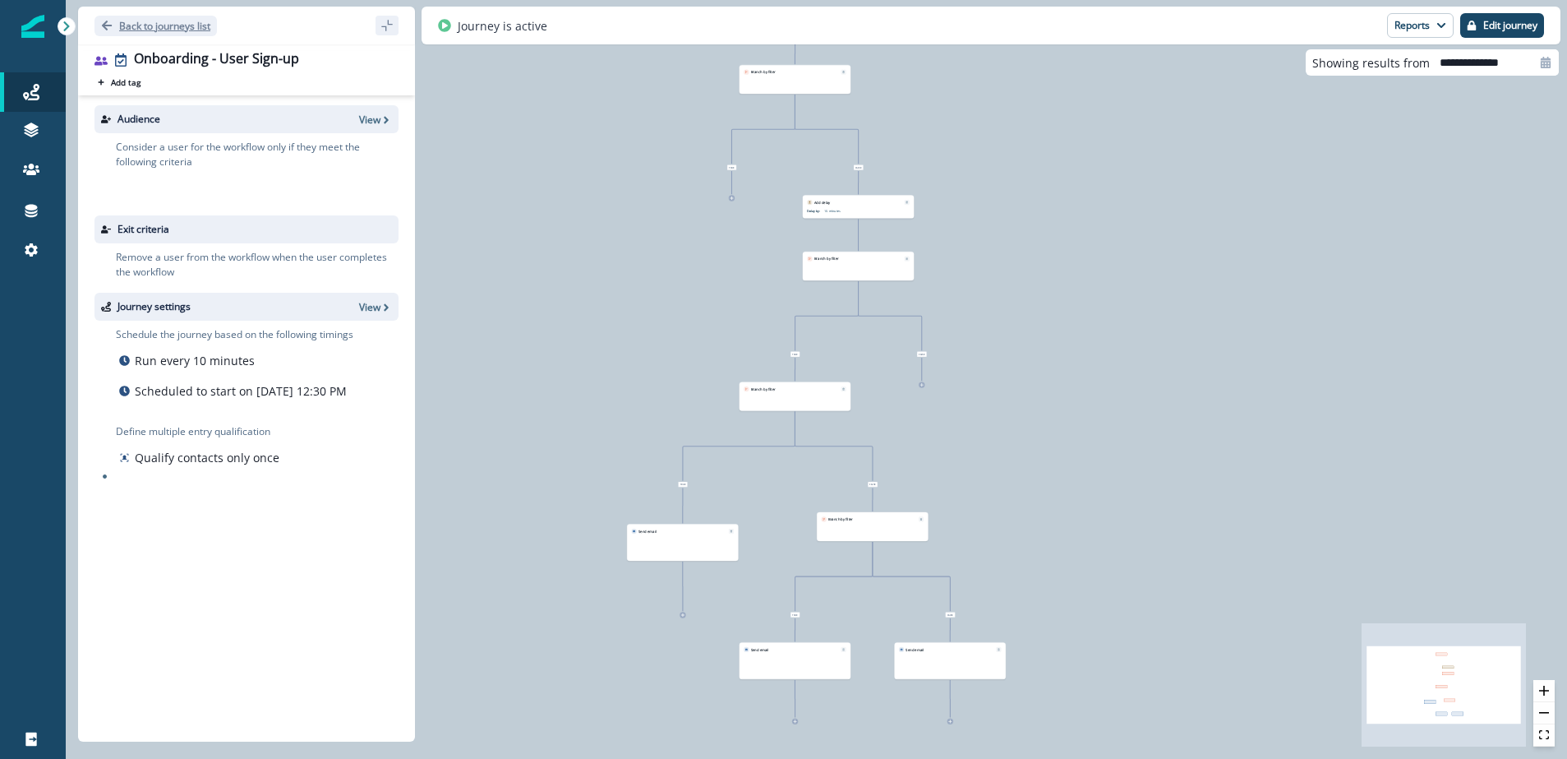
click at [103, 24] on icon "Go back" at bounding box center [107, 26] width 10 height 10
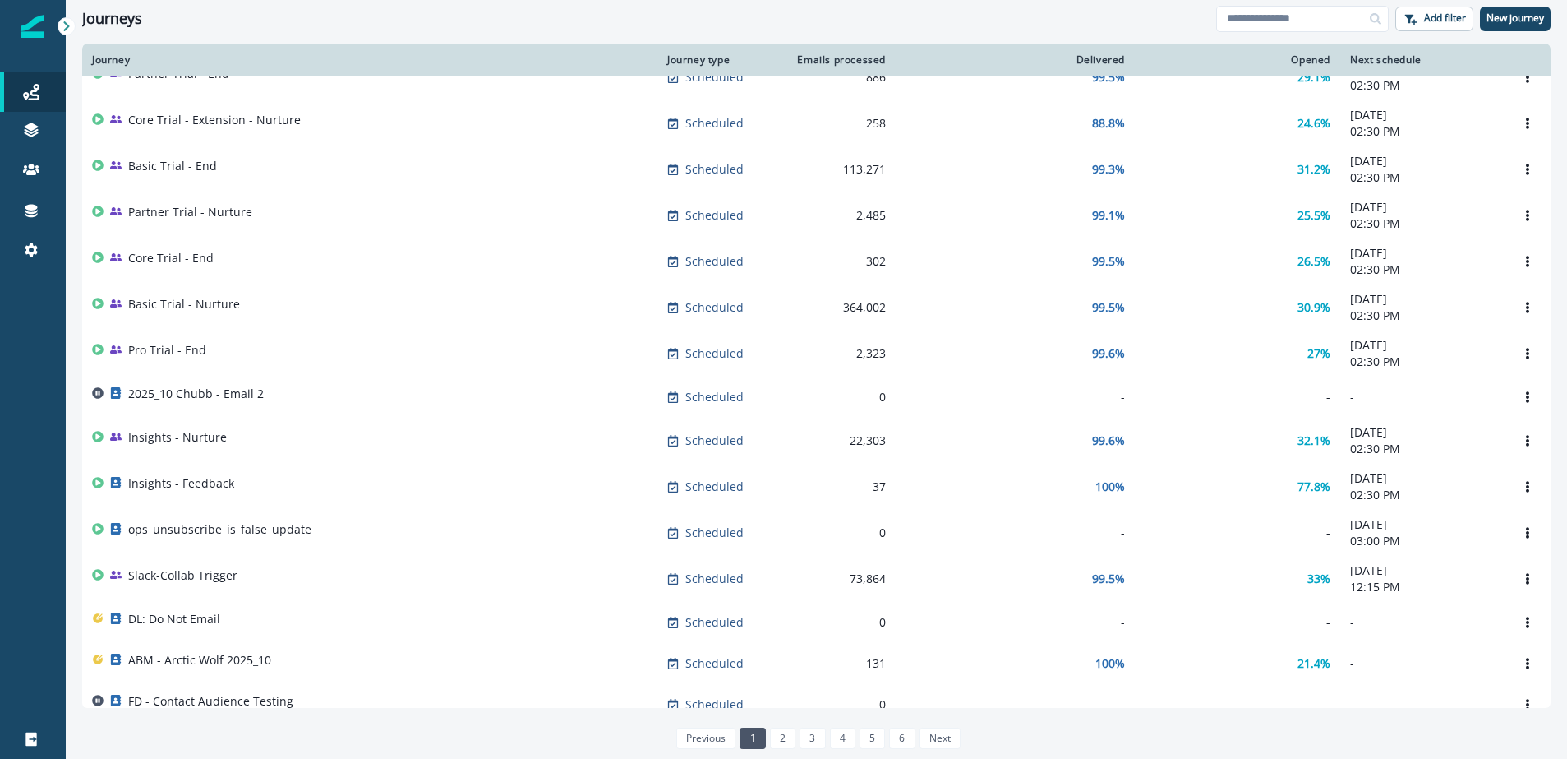
scroll to position [307, 0]
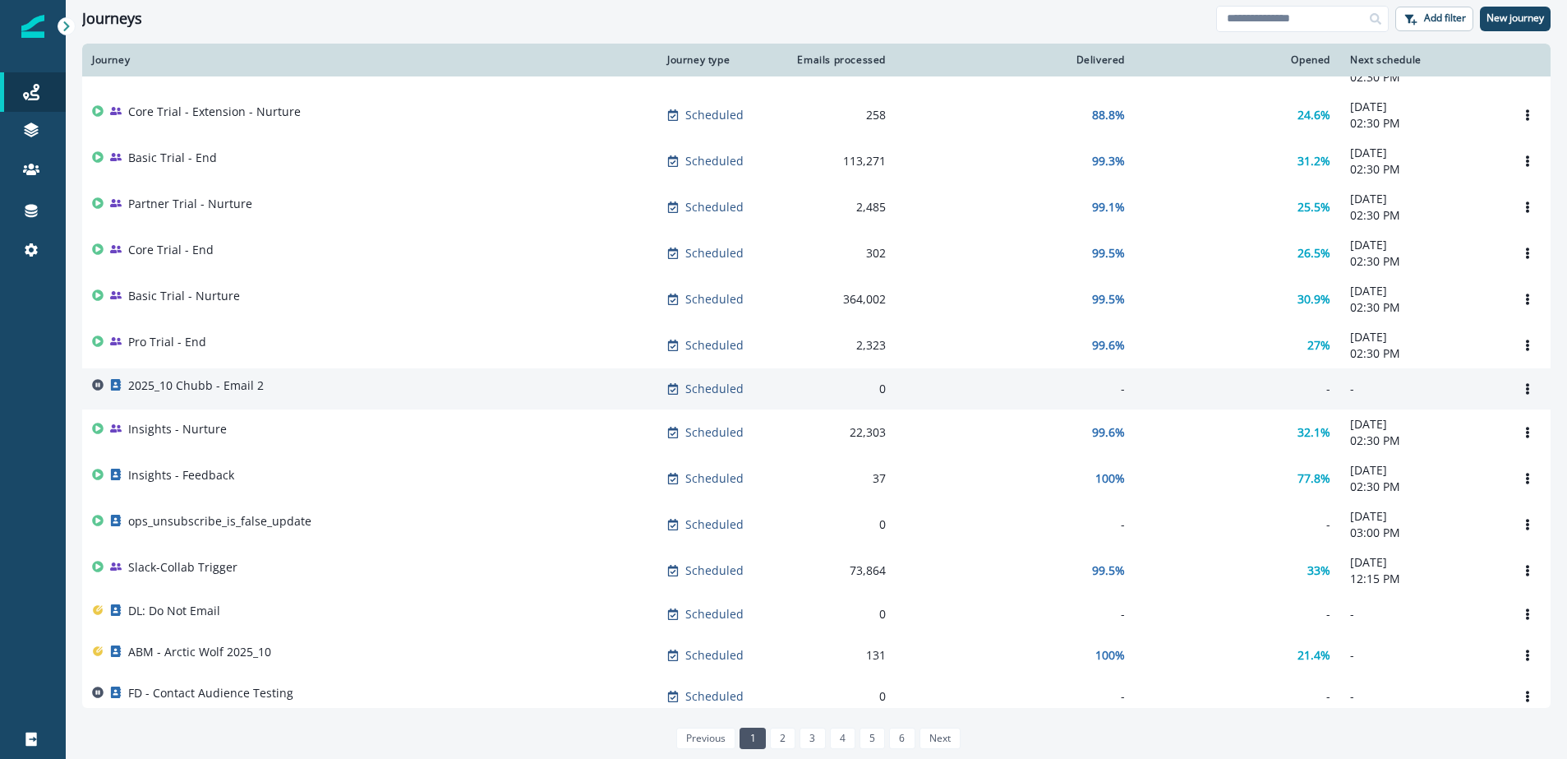
click at [258, 394] on p "2025_10 Chubb - Email 2" at bounding box center [196, 385] width 136 height 16
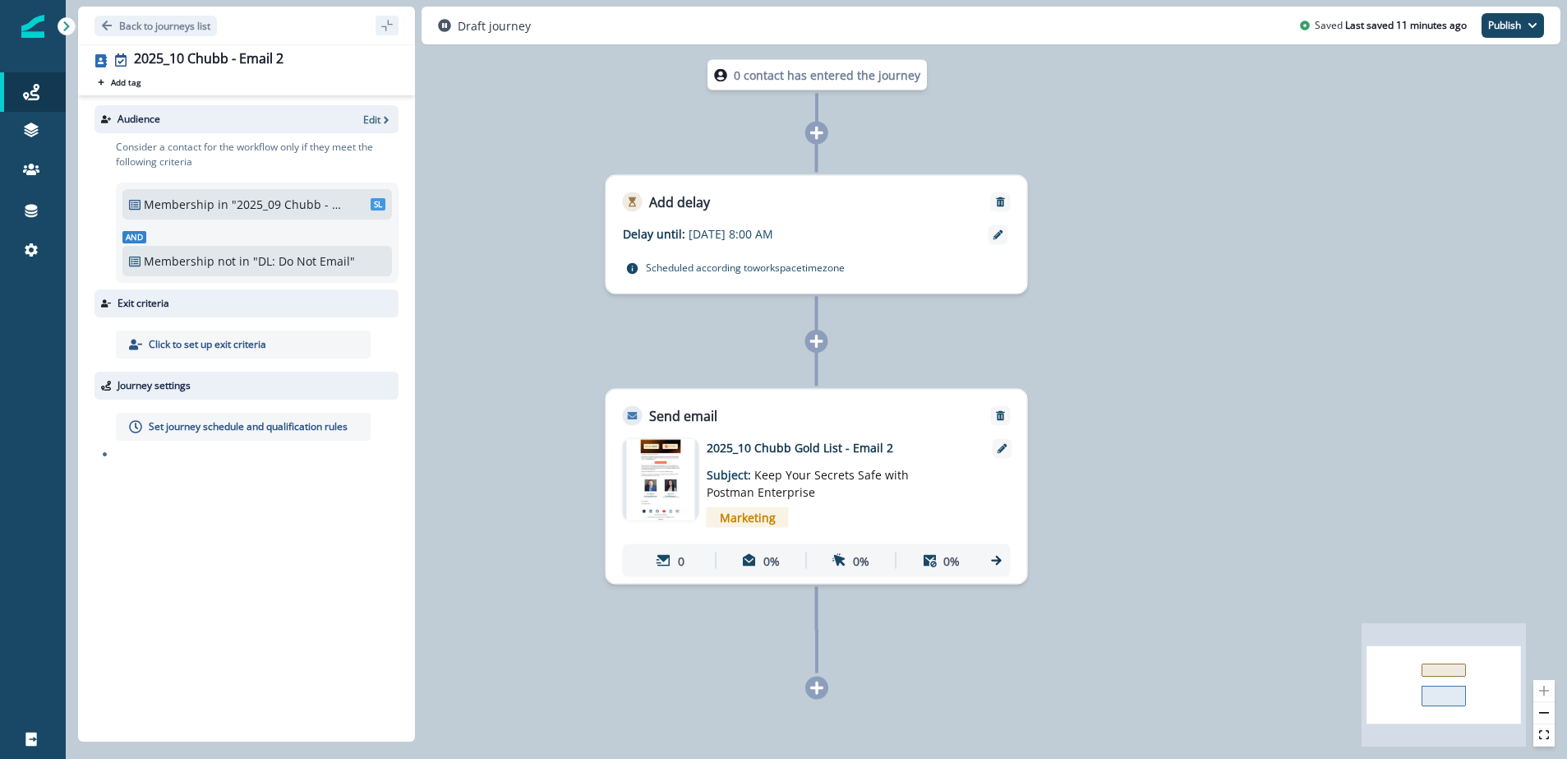
click at [312, 205] on p ""2025_09 Chubb - Free Users"" at bounding box center [287, 204] width 111 height 17
click at [369, 117] on p "Edit" at bounding box center [371, 120] width 17 height 14
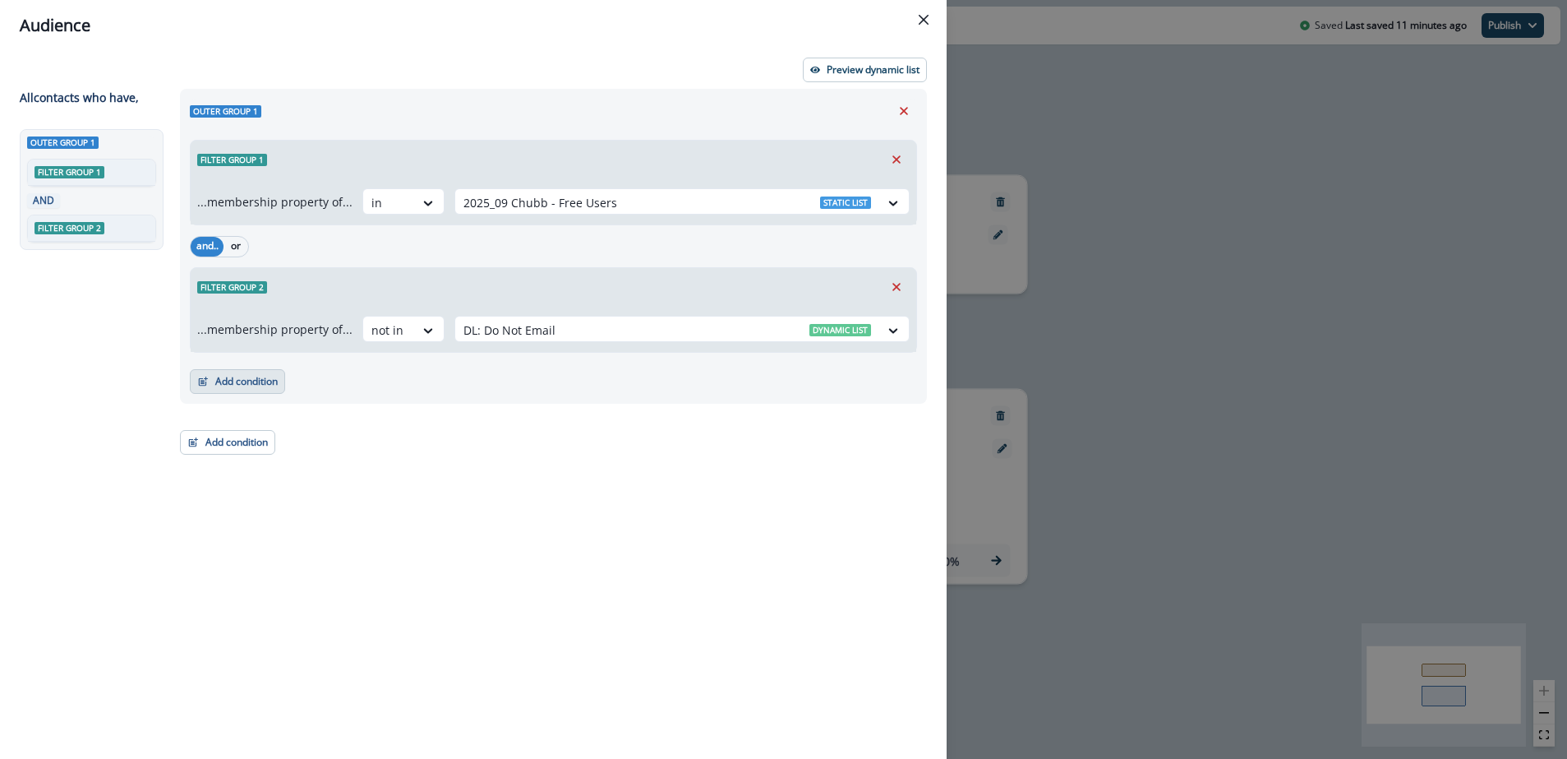
click at [234, 386] on button "Add condition" at bounding box center [237, 381] width 95 height 25
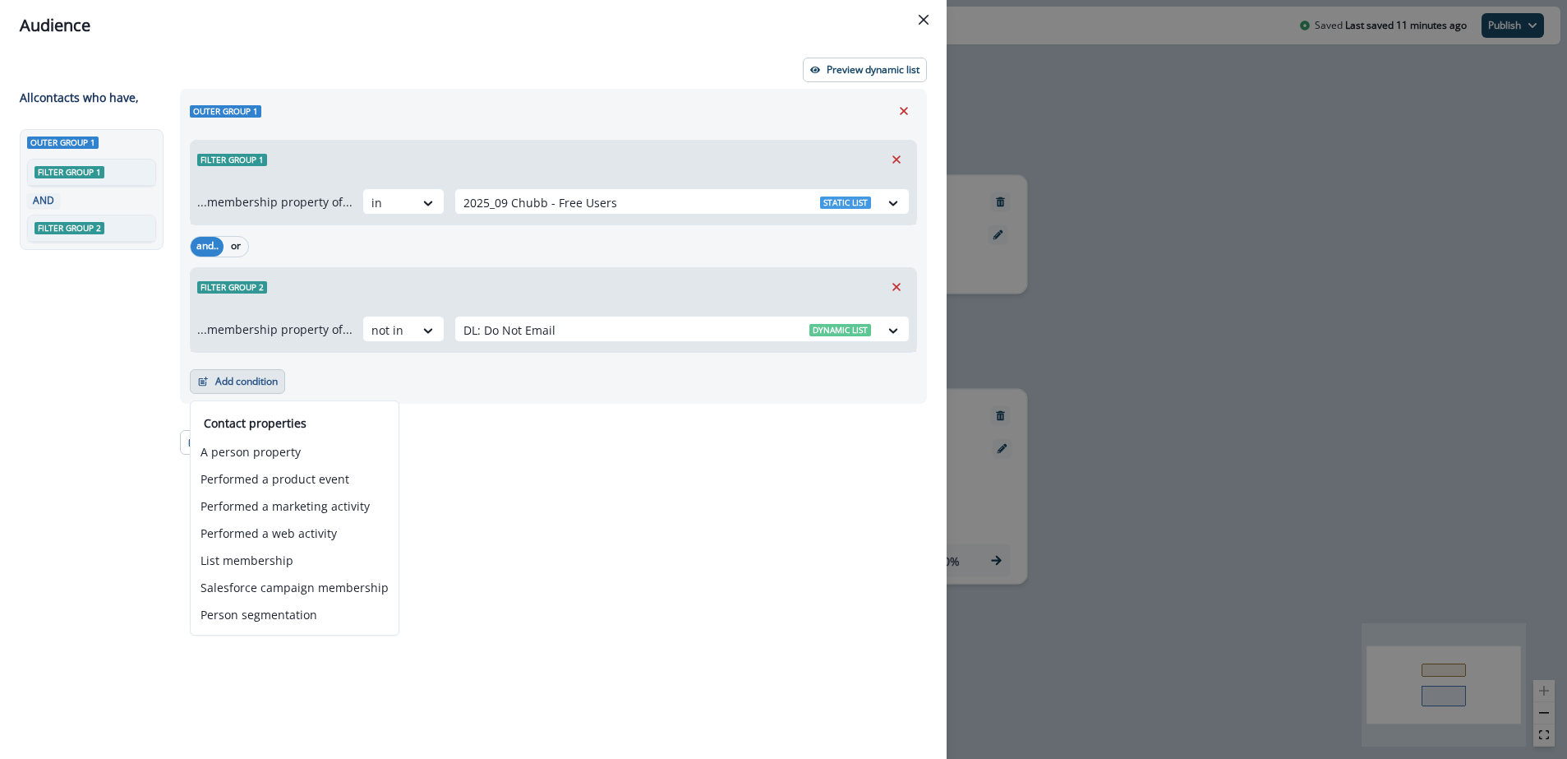
click at [290, 334] on p "...membership property of..." at bounding box center [274, 329] width 155 height 17
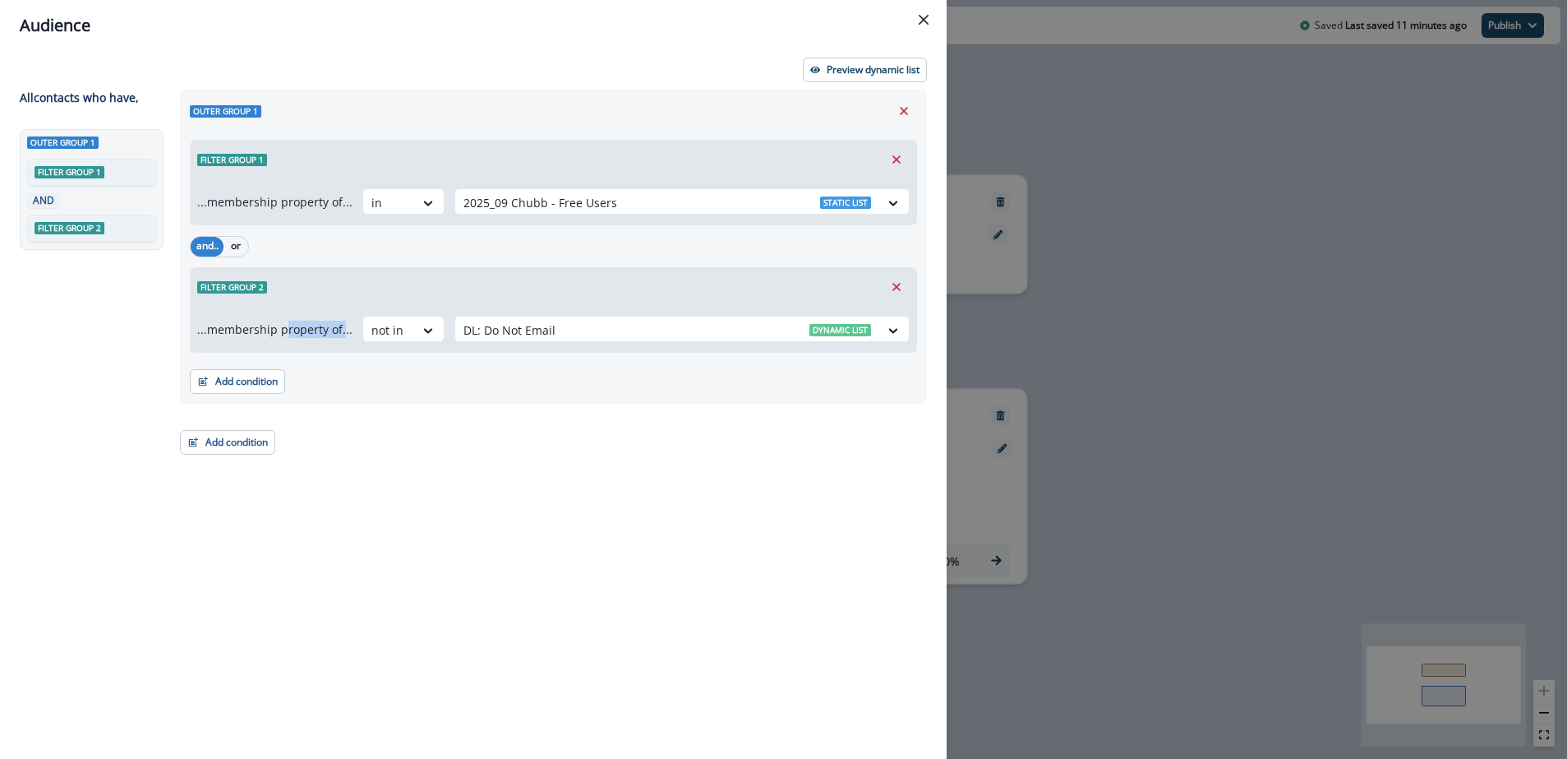
drag, startPoint x: 286, startPoint y: 330, endPoint x: 341, endPoint y: 330, distance: 55.1
click at [341, 330] on p "...membership property of..." at bounding box center [274, 329] width 155 height 17
click at [248, 376] on button "Add condition" at bounding box center [237, 381] width 95 height 25
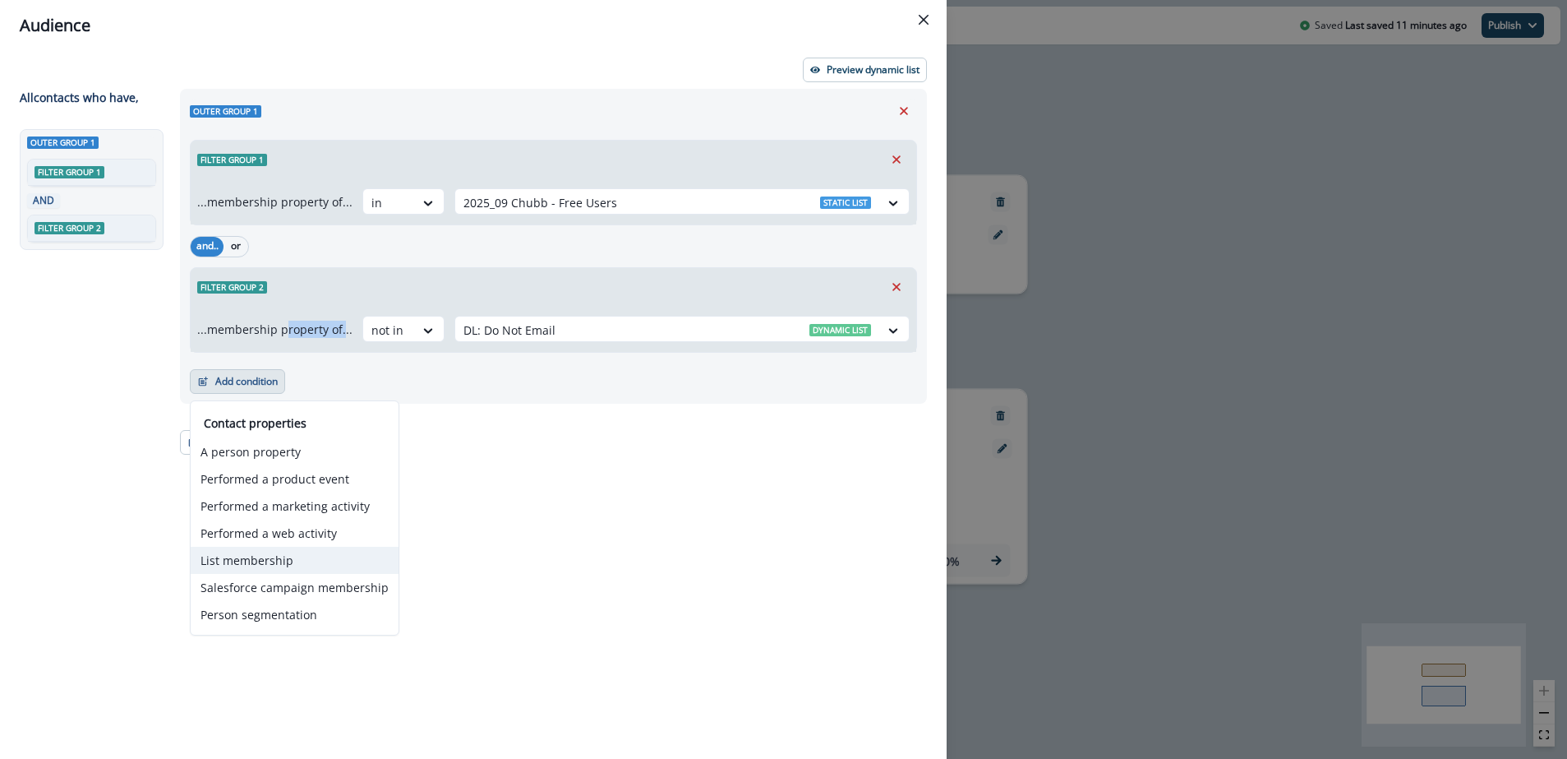
click at [275, 566] on button "List membership" at bounding box center [295, 560] width 208 height 27
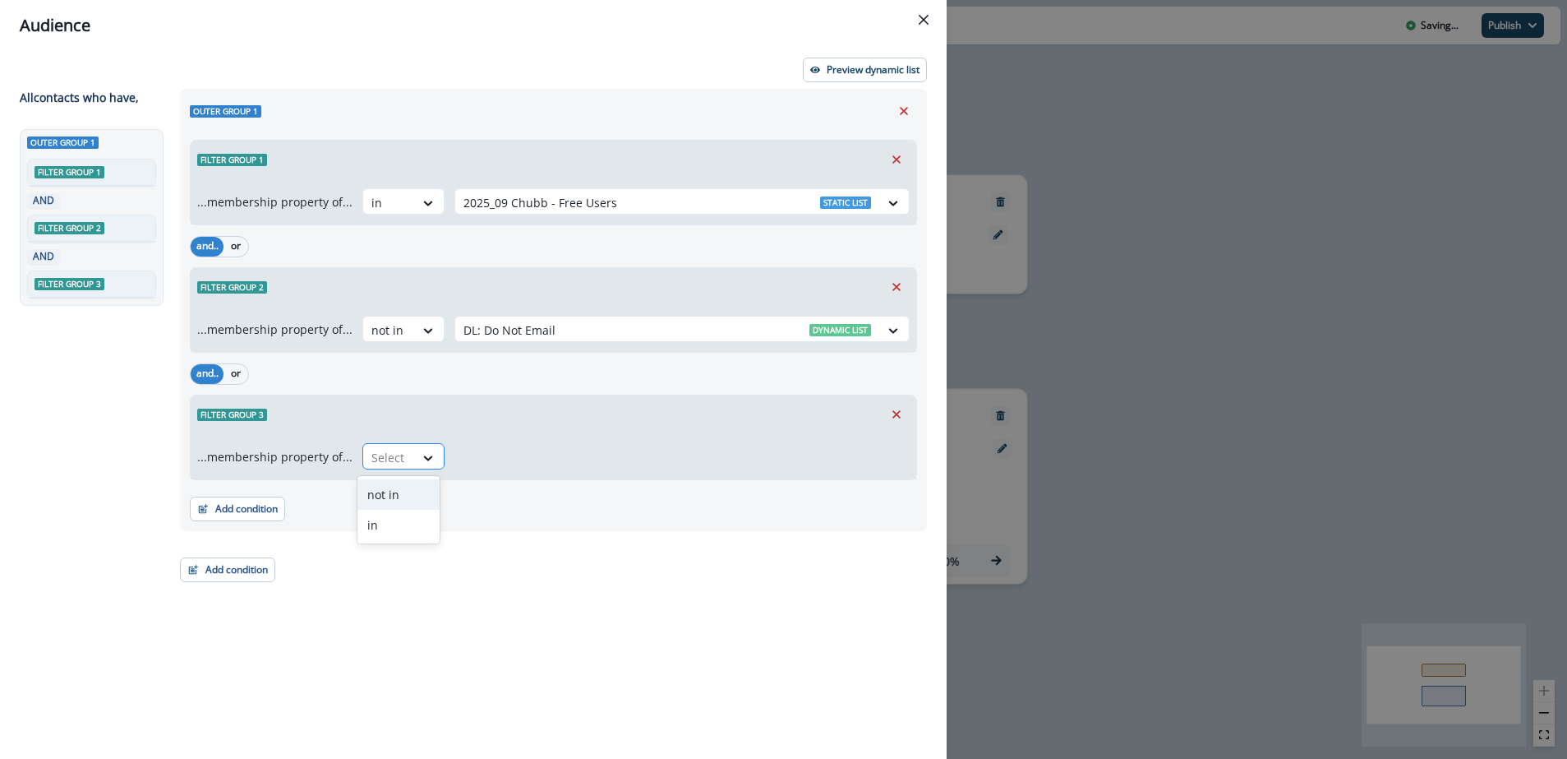
click at [390, 459] on div at bounding box center [388, 457] width 35 height 21
click at [389, 501] on div "not in" at bounding box center [398, 494] width 82 height 30
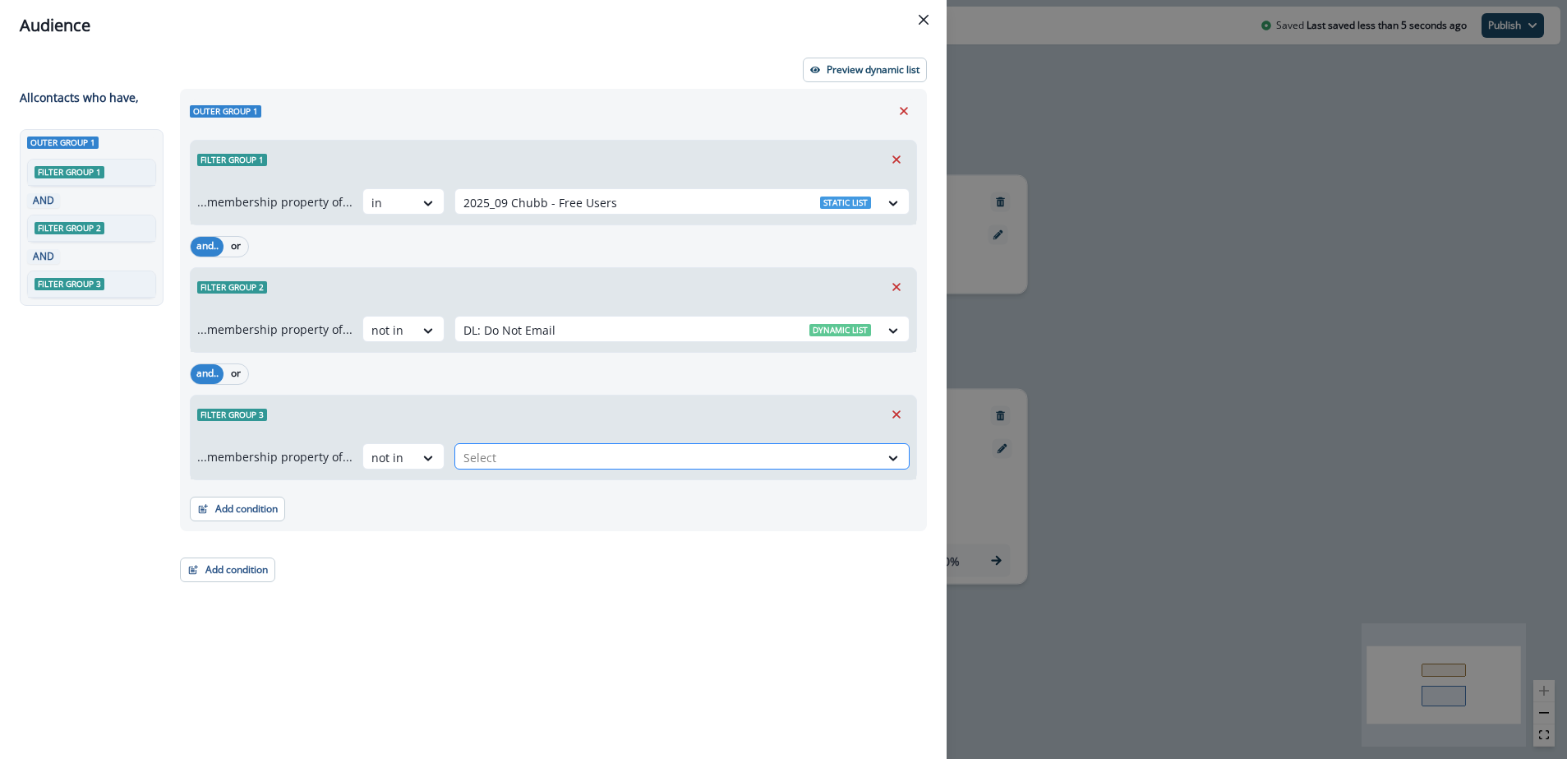
click at [532, 464] on div at bounding box center [668, 457] width 408 height 21
type input "*****"
click at [586, 482] on div "Static list Chubb - Clicked Email 1" at bounding box center [680, 498] width 460 height 38
click at [270, 671] on div "Outer group 1 Filter group 1 ...membership property of... in 2025_09 Chubb - Fr…" at bounding box center [548, 394] width 757 height 610
click at [879, 58] on button "Preview dynamic list" at bounding box center [865, 70] width 124 height 25
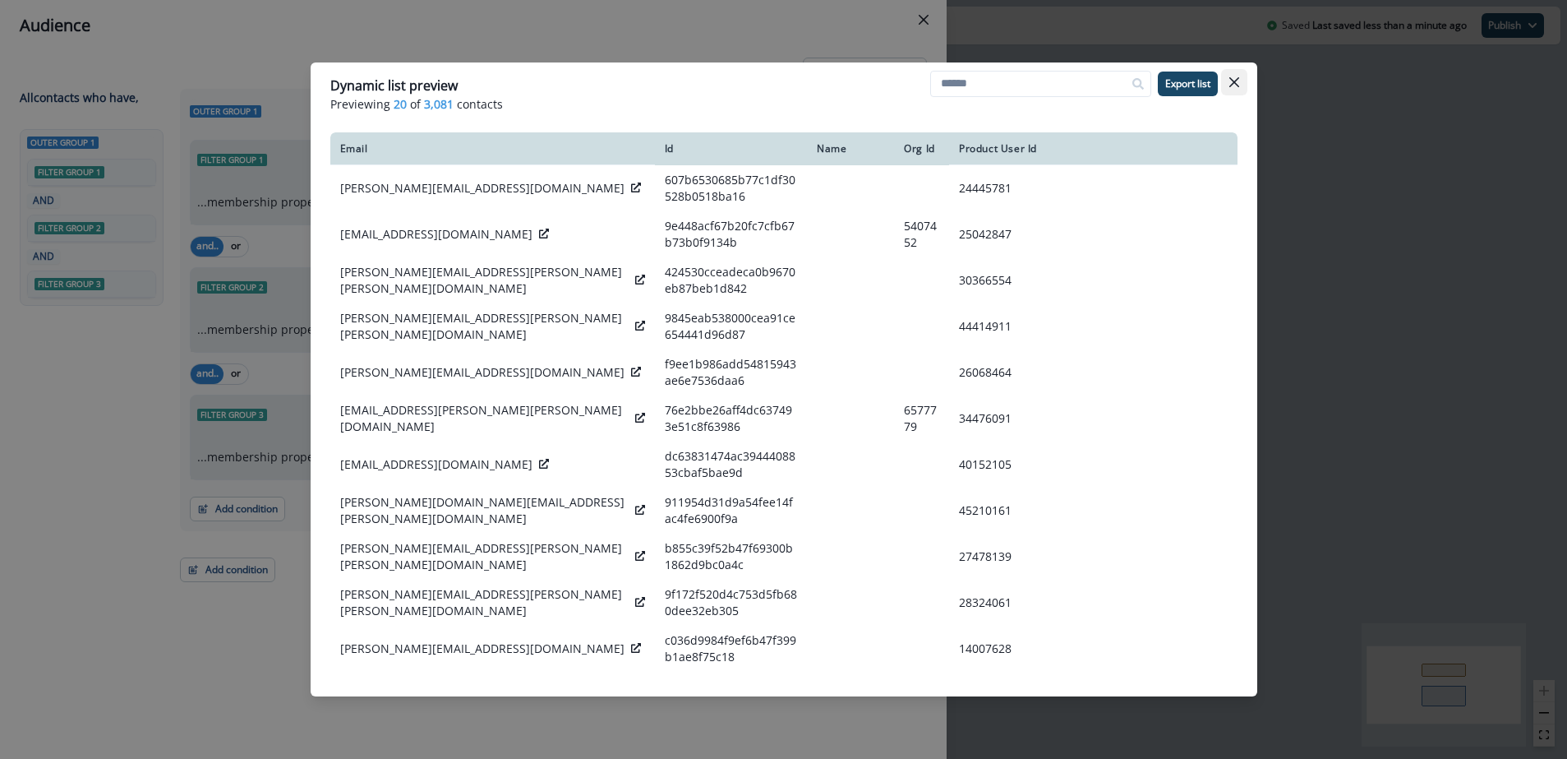
click at [1234, 85] on icon "Close" at bounding box center [1234, 82] width 10 height 10
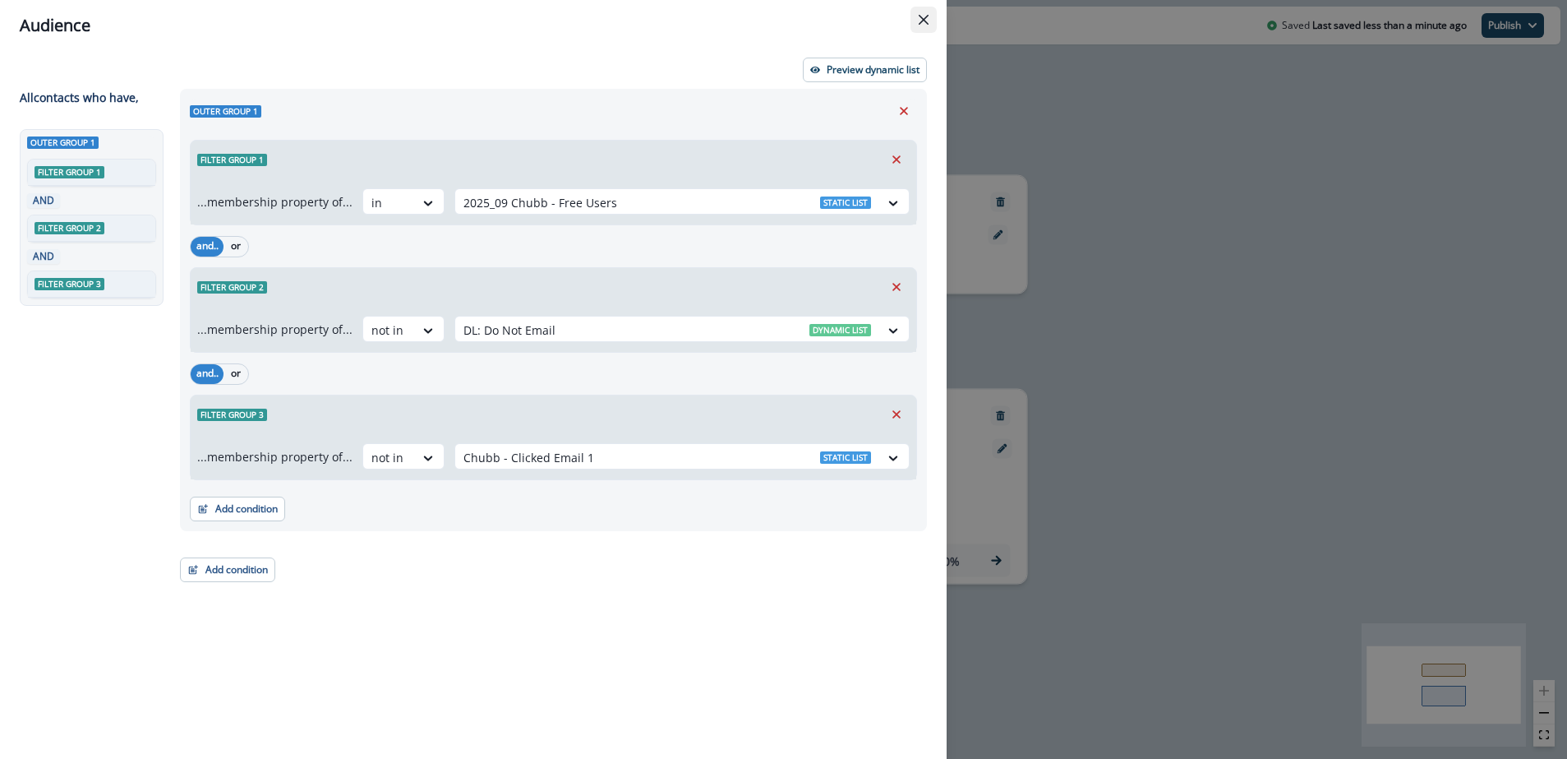
click at [924, 18] on icon "Close" at bounding box center [924, 20] width 10 height 10
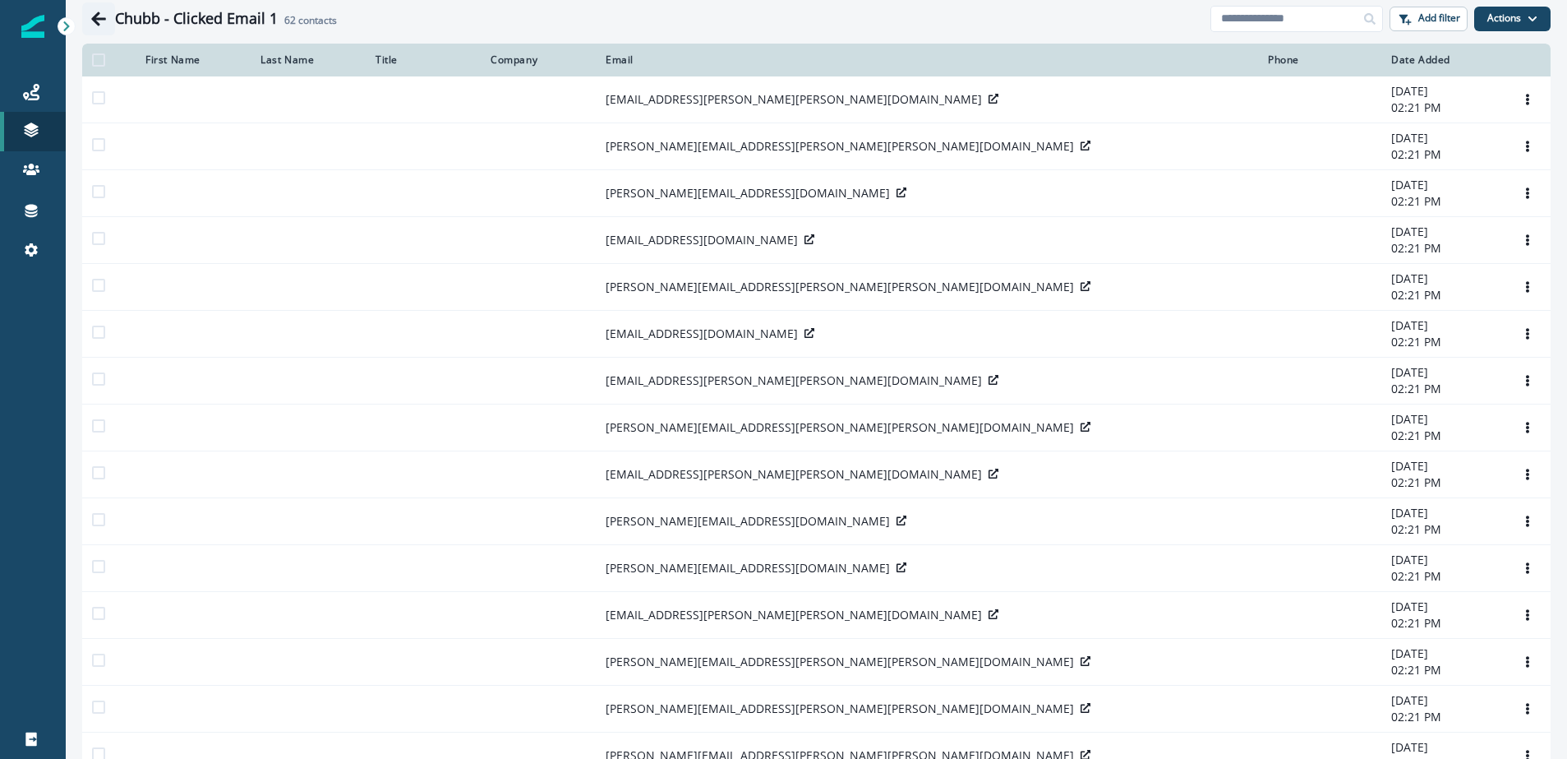
click at [100, 16] on icon "Go back" at bounding box center [98, 19] width 16 height 16
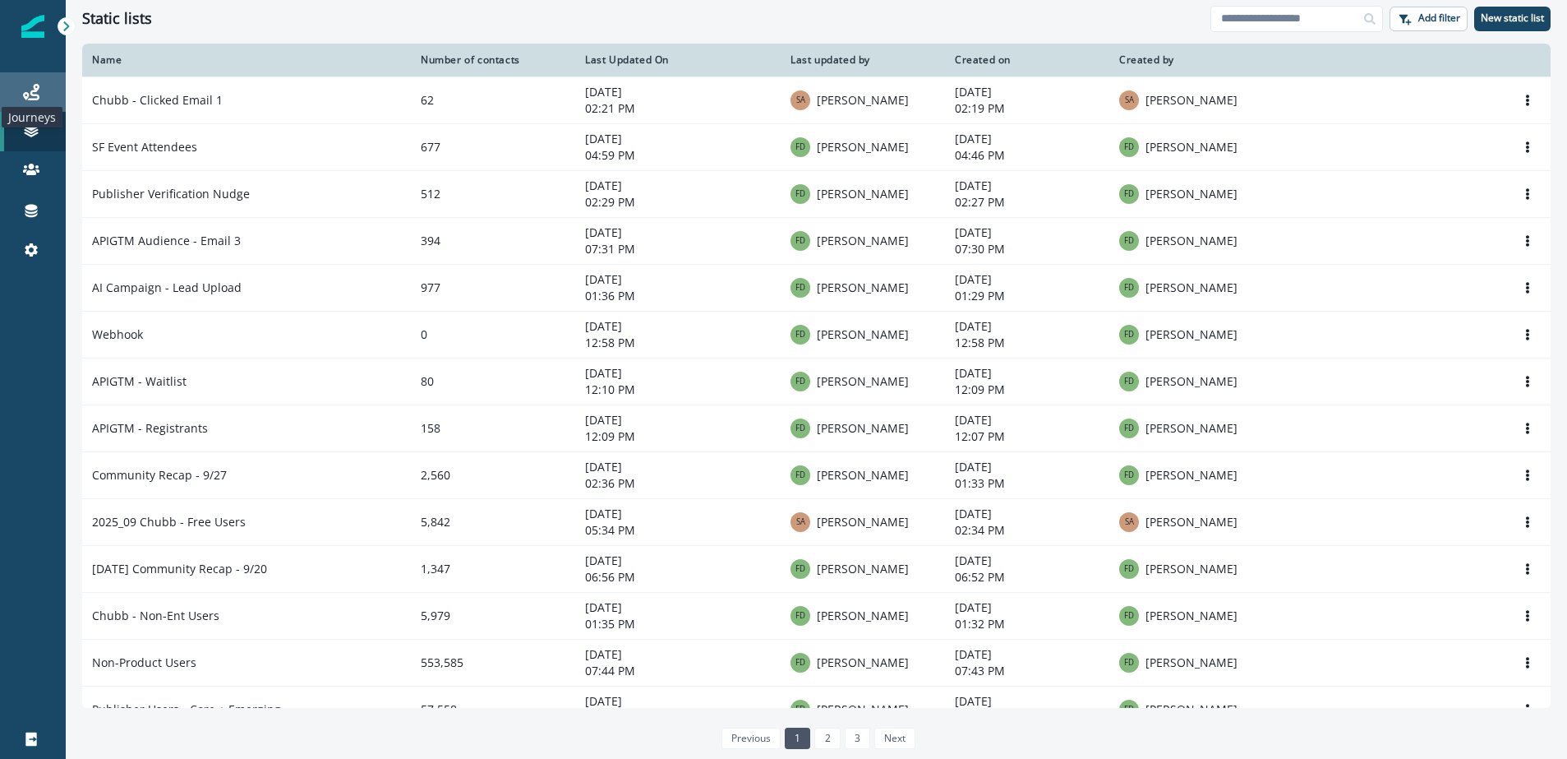
click at [30, 94] on icon at bounding box center [31, 92] width 16 height 16
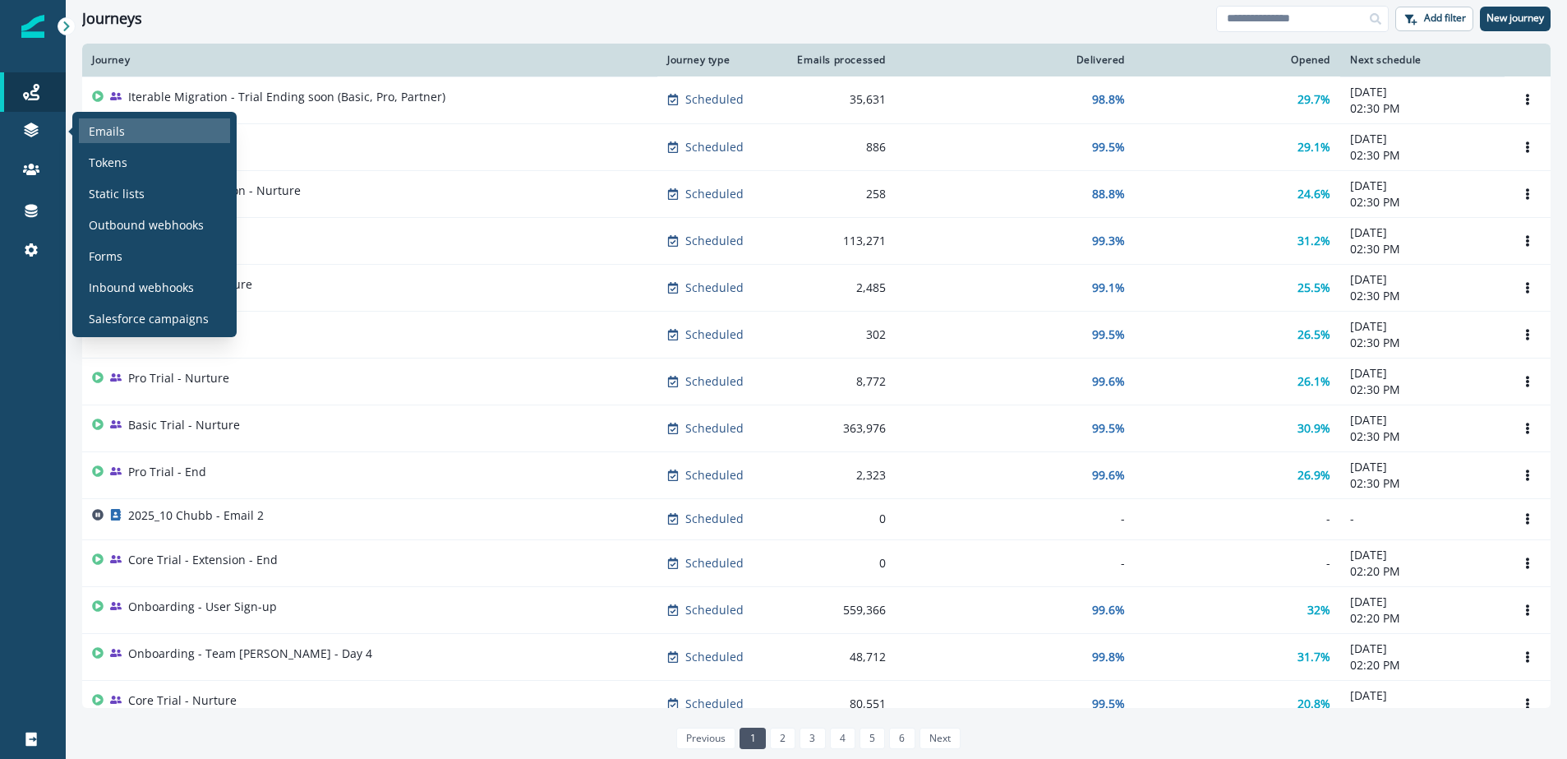
click at [113, 130] on p "Emails" at bounding box center [107, 130] width 36 height 17
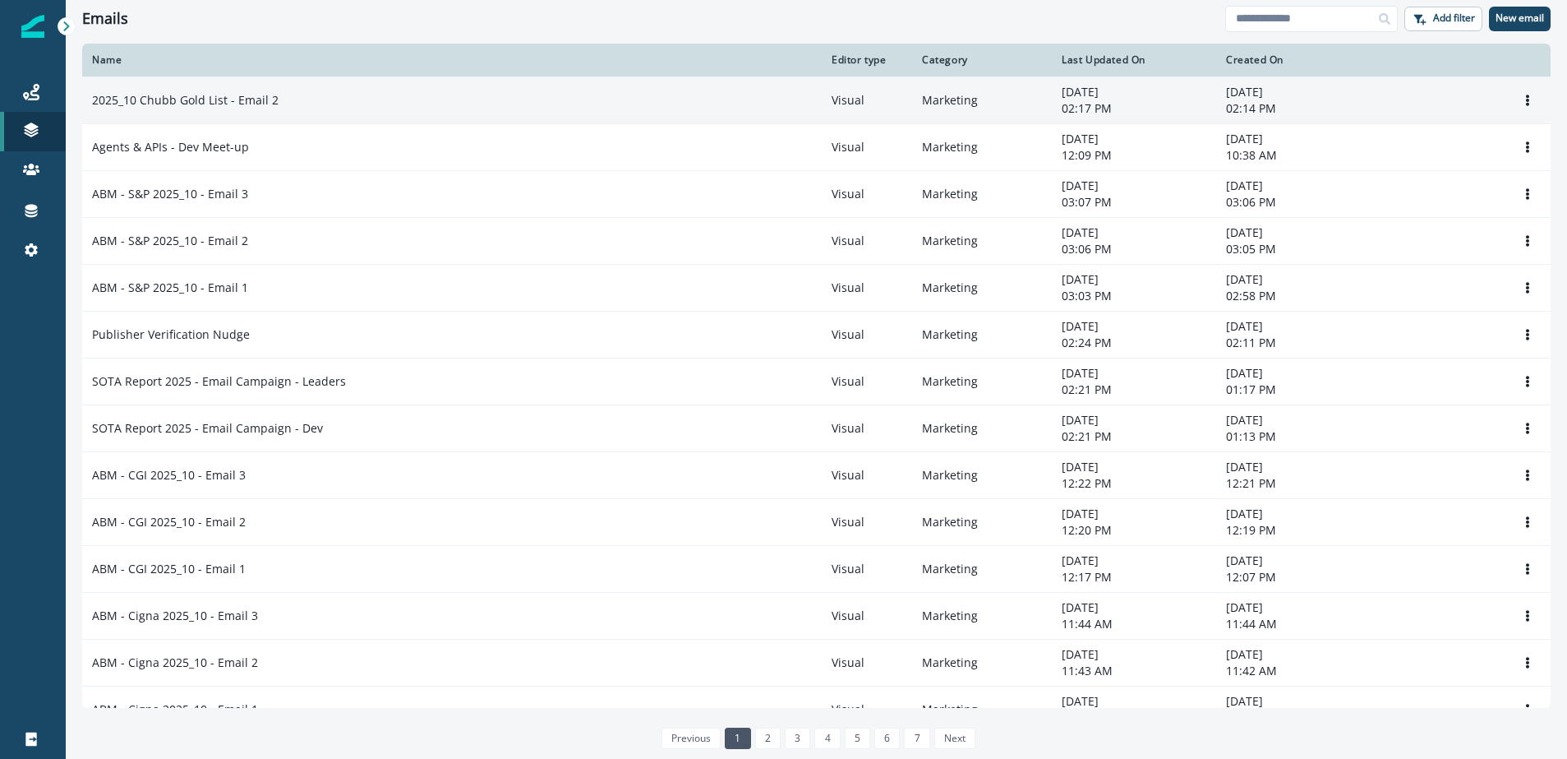
click at [269, 104] on p "2025_10 Chubb Gold List - Email 2" at bounding box center [185, 100] width 187 height 16
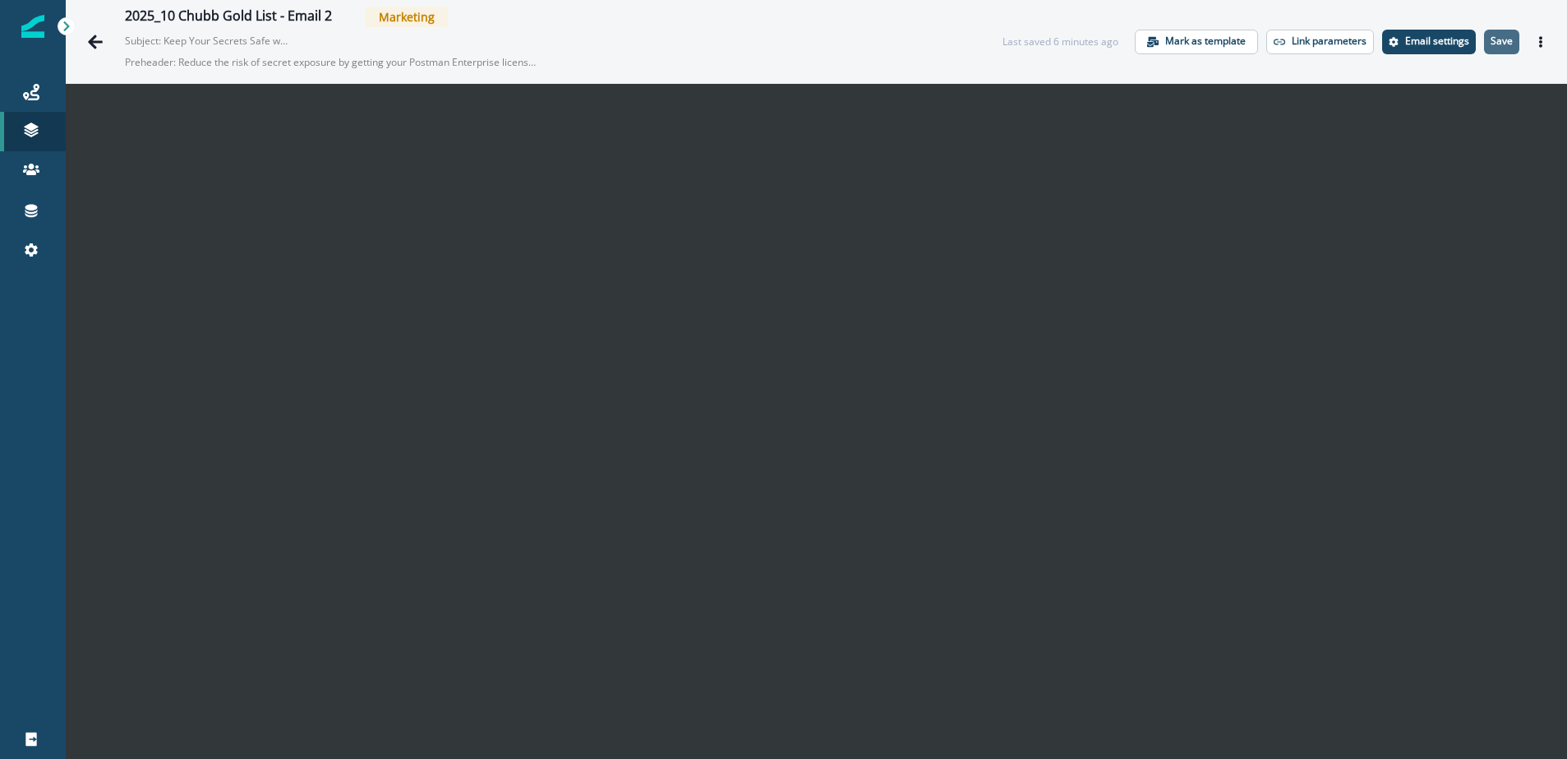
click at [1506, 39] on p "Save" at bounding box center [1502, 41] width 22 height 12
